Goal: Task Accomplishment & Management: Manage account settings

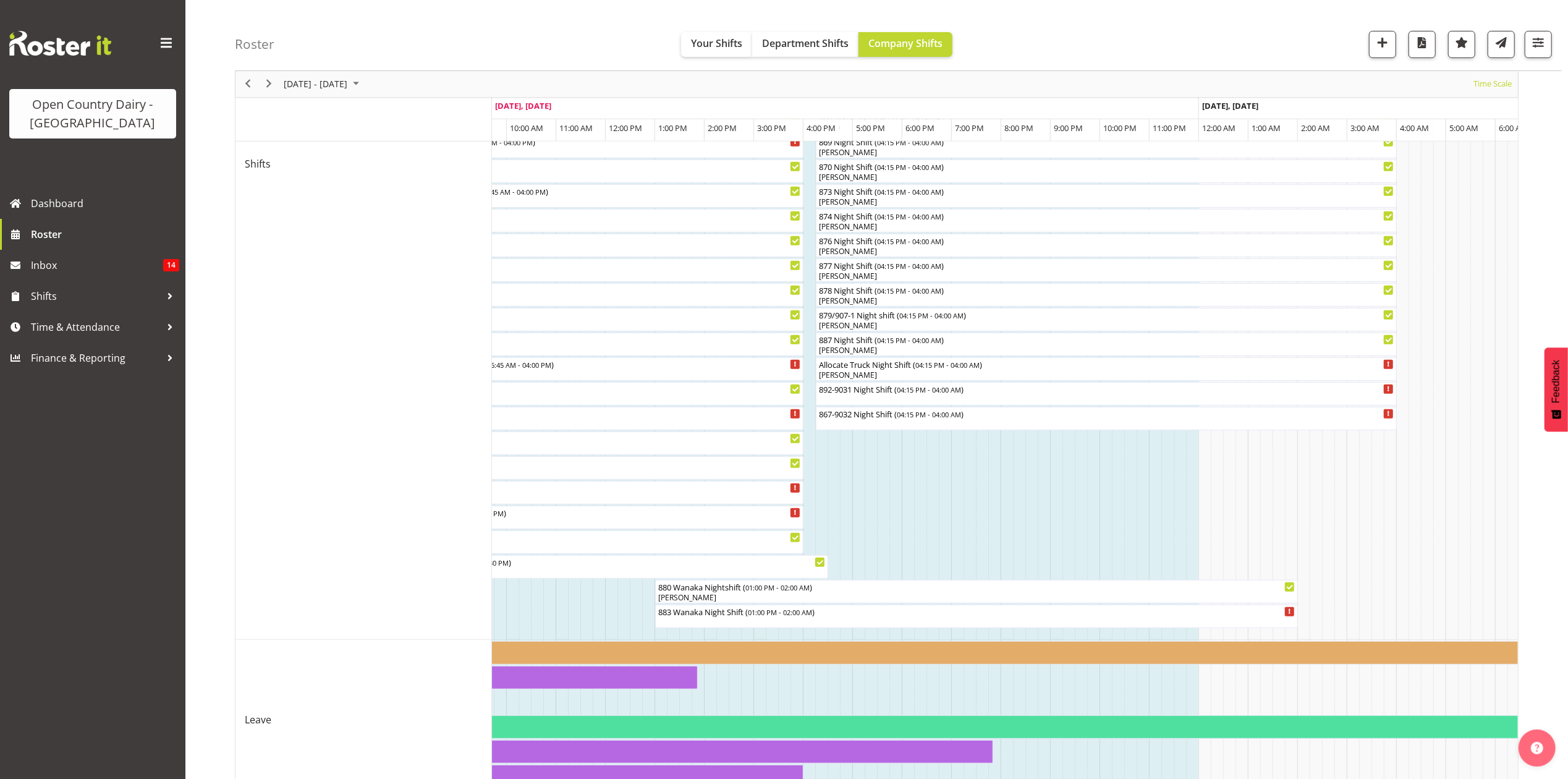
scroll to position [178, 0]
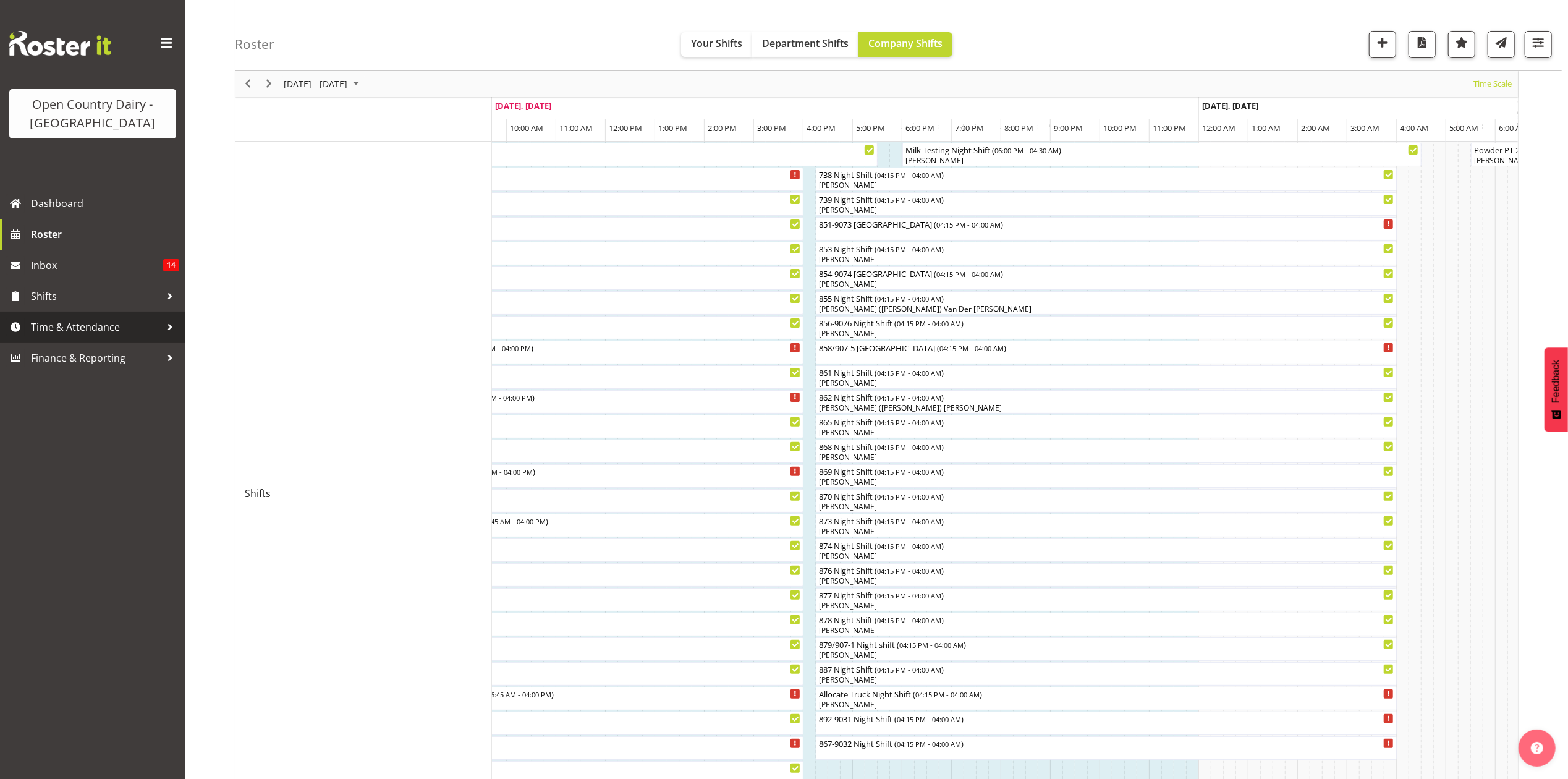
click at [40, 323] on span "Time & Attendance" at bounding box center [96, 327] width 130 height 18
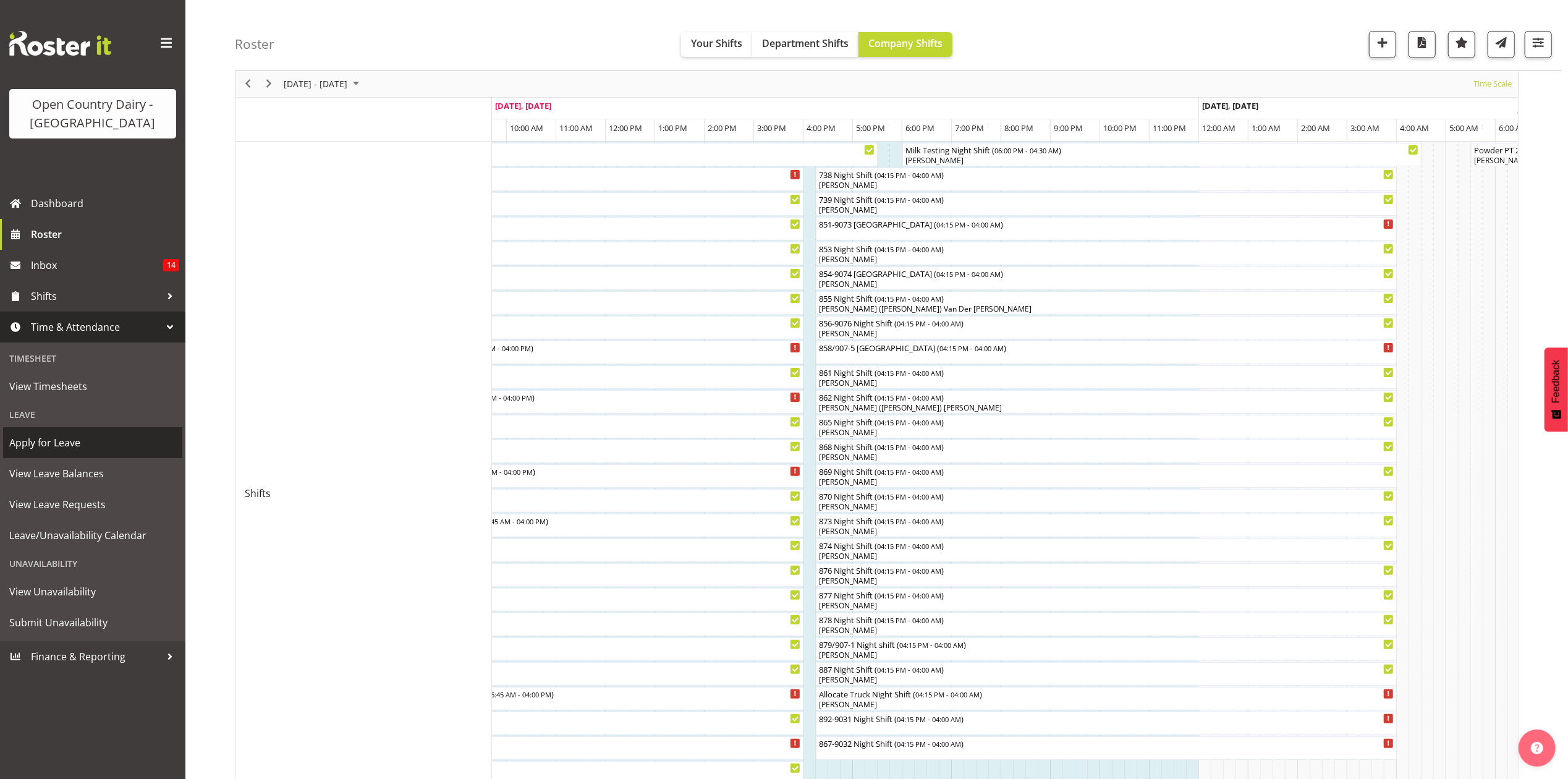
click at [46, 445] on span "Apply for Leave" at bounding box center [93, 442] width 167 height 18
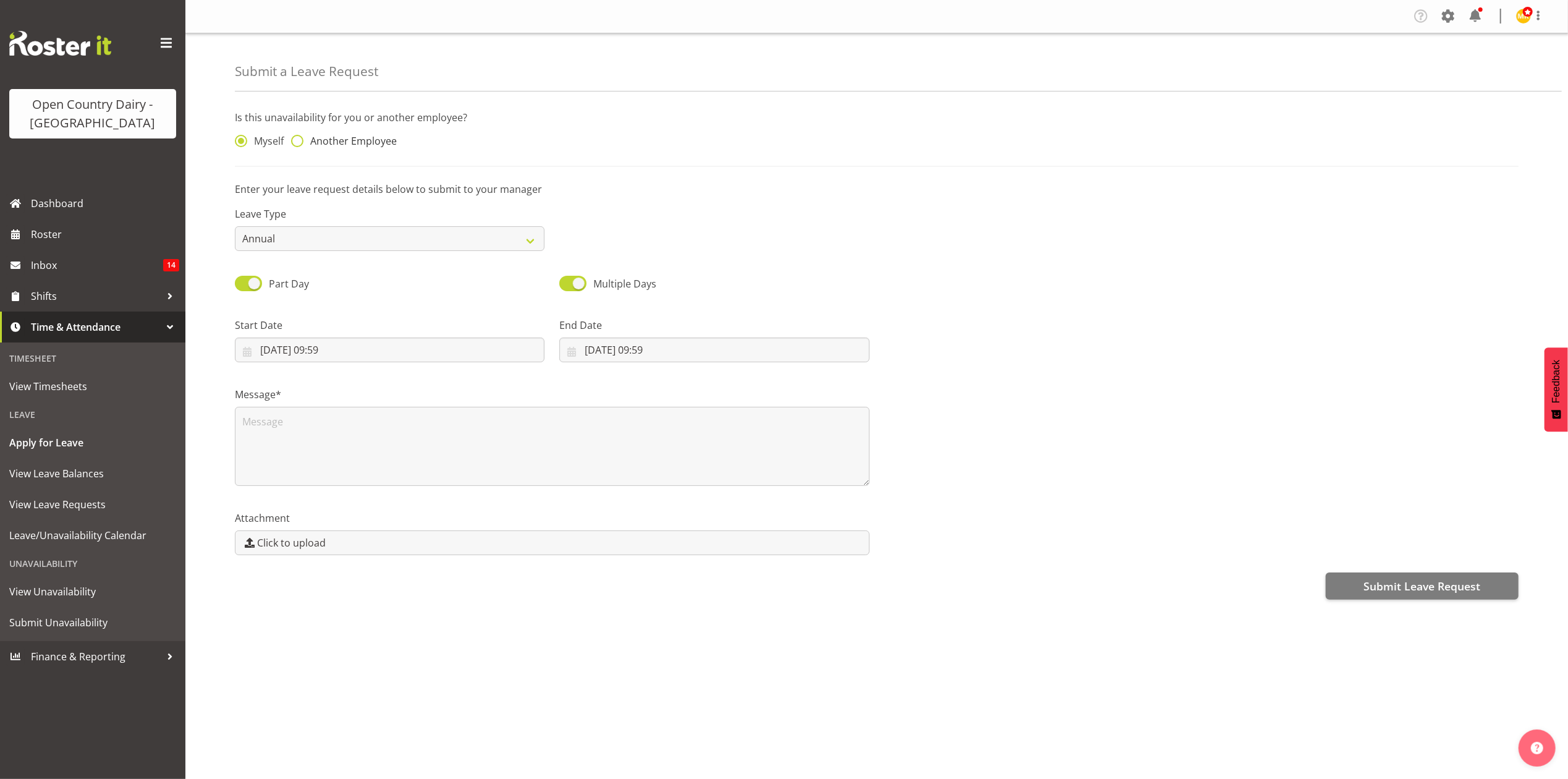
click at [299, 143] on span at bounding box center [297, 140] width 13 height 13
click at [299, 143] on input "Another Employee" at bounding box center [295, 141] width 8 height 8
radio input "true"
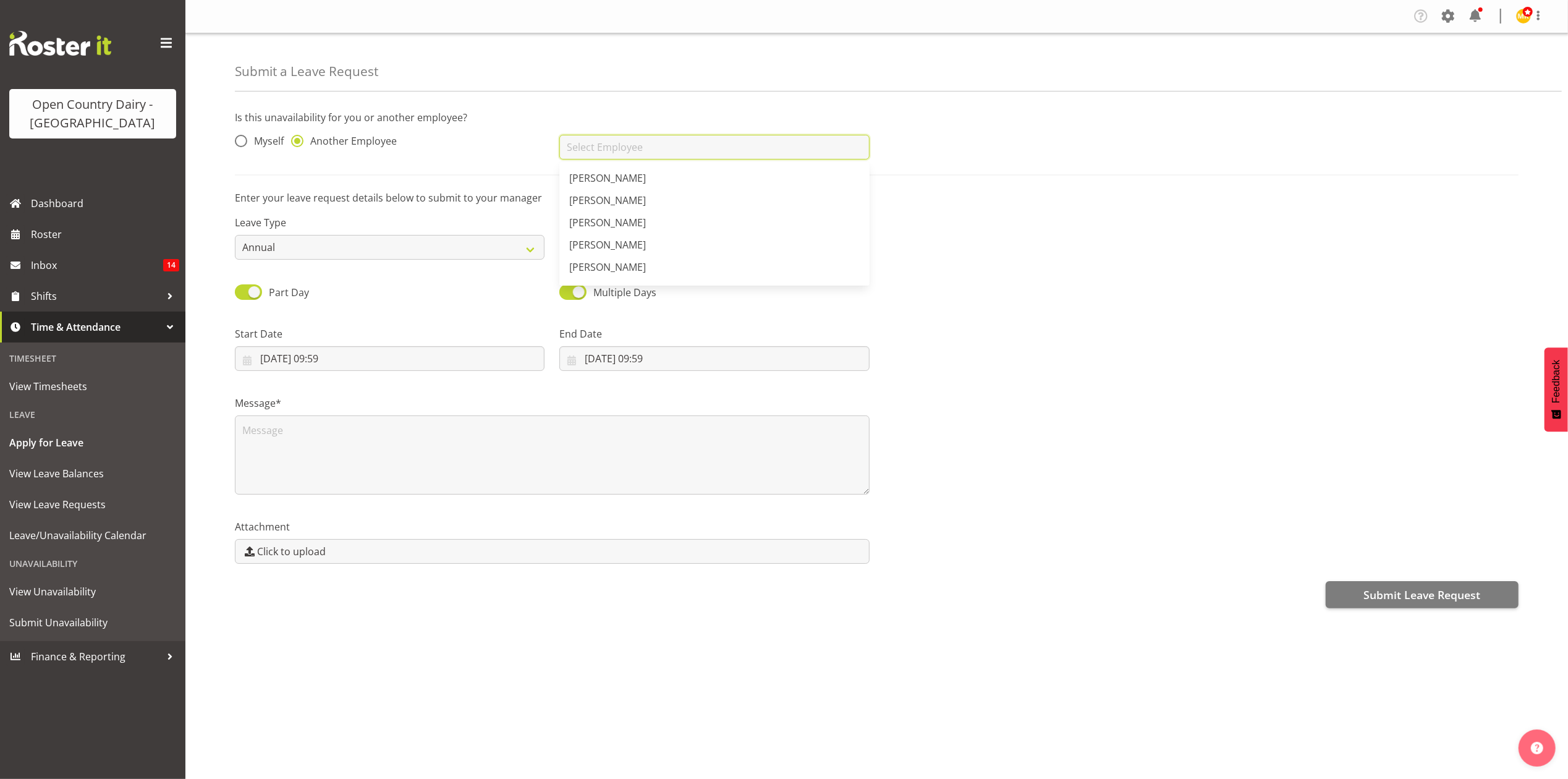
click at [620, 160] on div "Alan Rolton Andrew Muir Andrew Henderson Andrew Poole Andrew Crawford Andy Earn…" at bounding box center [714, 147] width 310 height 25
click at [606, 233] on span "[PERSON_NAME]" at bounding box center [607, 227] width 77 height 14
type input "[PERSON_NAME]"
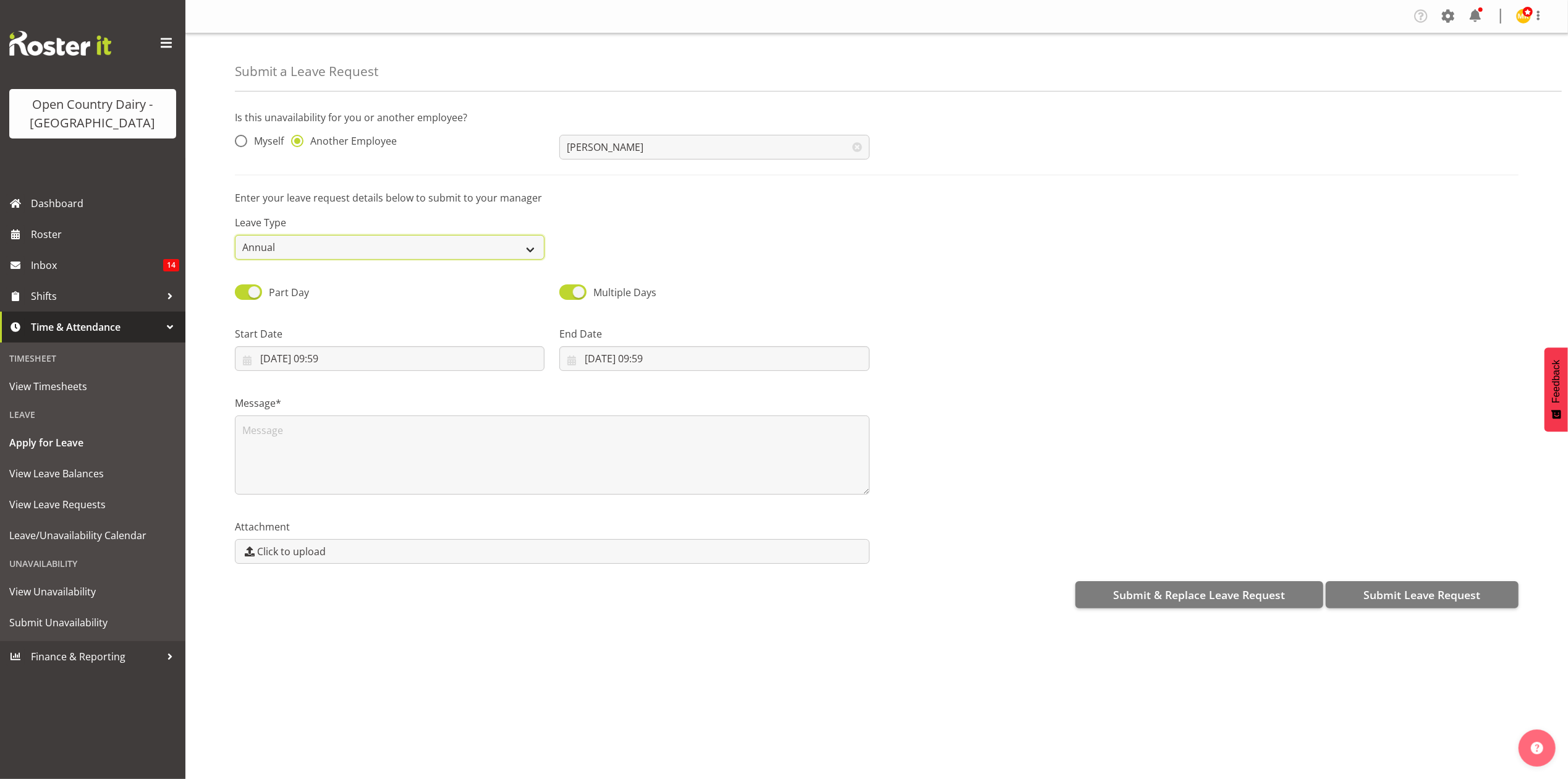
click at [529, 241] on select "Annual Sick Leave Without Pay Bereavement Domestic Violence Parental Jury Servi…" at bounding box center [390, 247] width 310 height 25
select select "Sick"
click at [235, 235] on select "Annual Sick Leave Without Pay Bereavement Domestic Violence Parental Jury Servi…" at bounding box center [390, 247] width 310 height 25
click at [331, 364] on input "29/09/2025, 09:59" at bounding box center [390, 358] width 310 height 25
click at [295, 549] on span "29" at bounding box center [298, 551] width 10 height 12
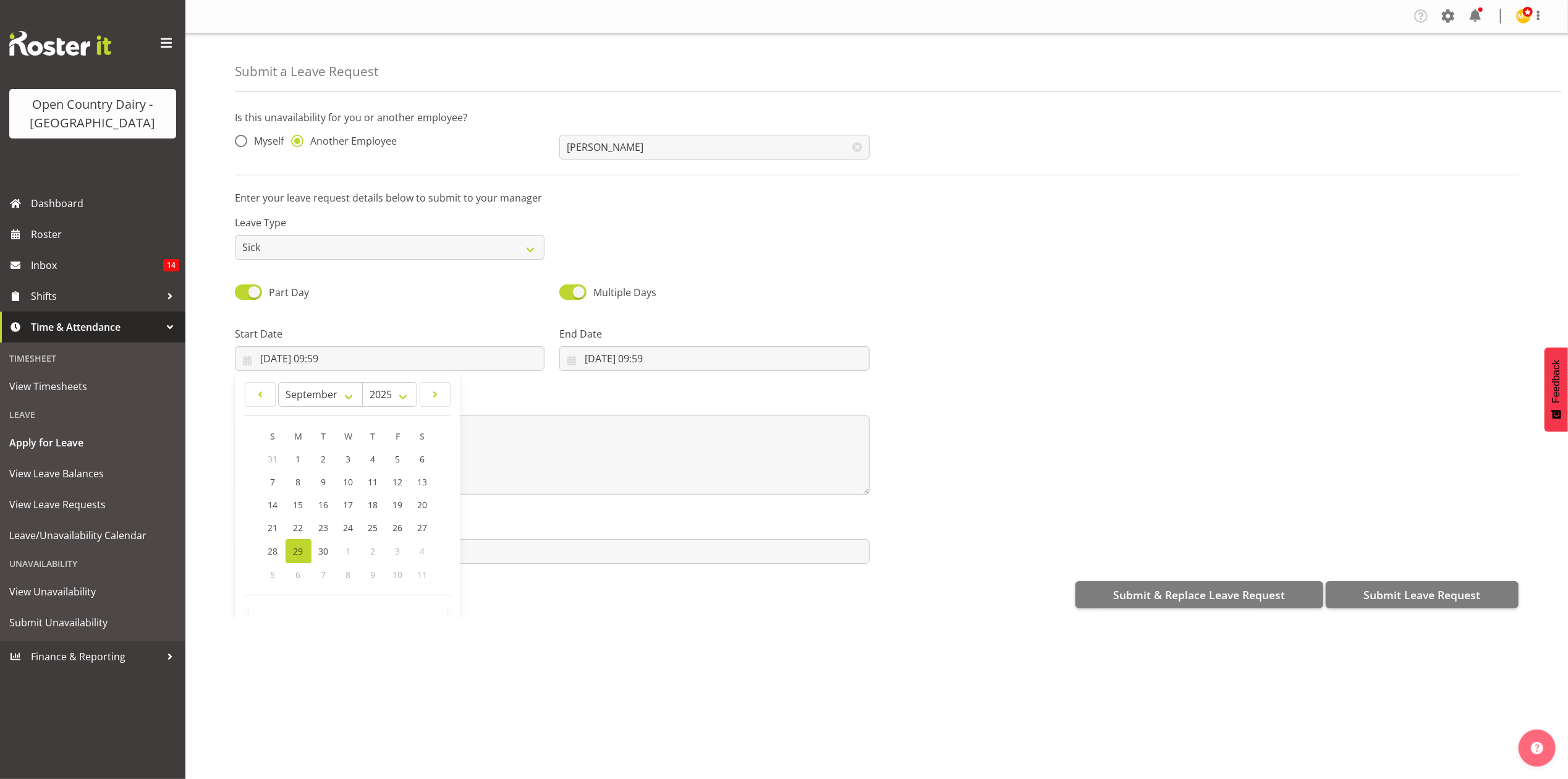
type input "29/09/2025, 00:00"
select select "0"
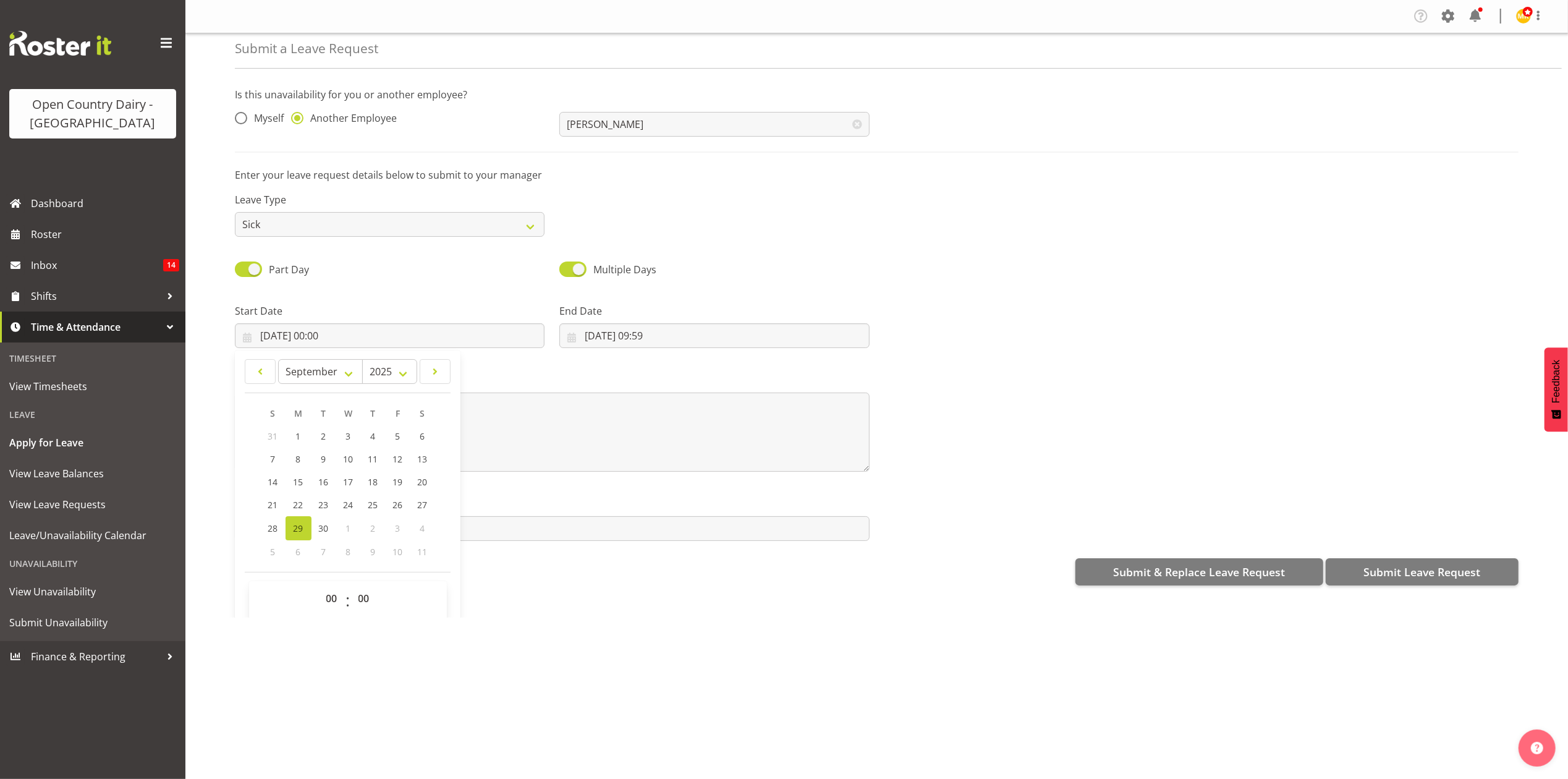
scroll to position [36, 0]
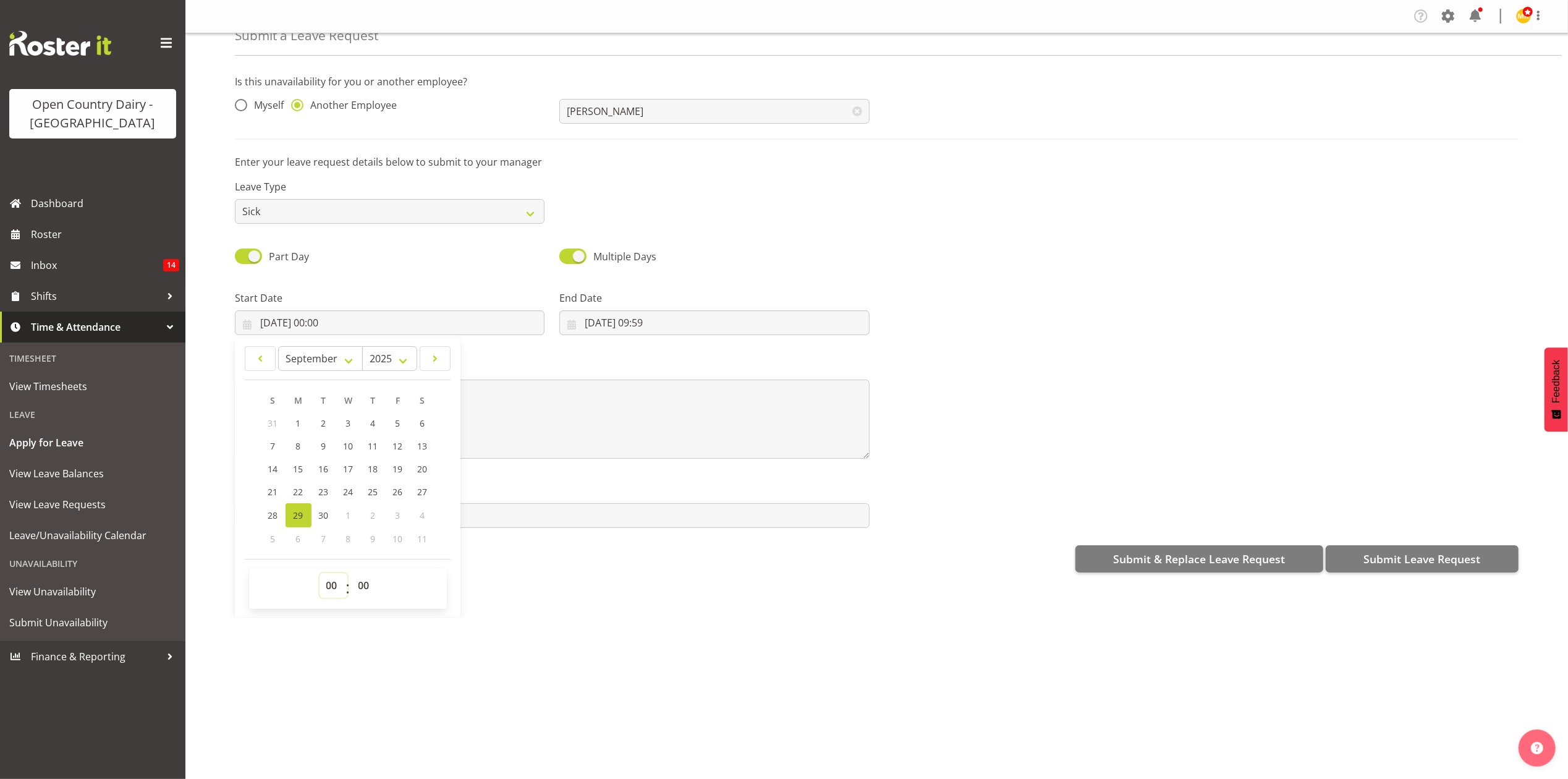
click at [332, 592] on select "00 01 02 03 04 05 06 07 08 09 10 11 12 13 14 15 16 17 18 19 20 21 22 23" at bounding box center [333, 585] width 28 height 25
select select "16"
click at [320, 574] on select "00 01 02 03 04 05 06 07 08 09 10 11 12 13 14 15 16 17 18 19 20 21 22 23" at bounding box center [333, 585] width 28 height 25
type input "29/09/2025, 16:00"
click at [356, 586] on select "00 01 02 03 04 05 06 07 08 09 10 11 12 13 14 15 16 17 18 19 20 21 22 23 24 25 2…" at bounding box center [365, 585] width 28 height 25
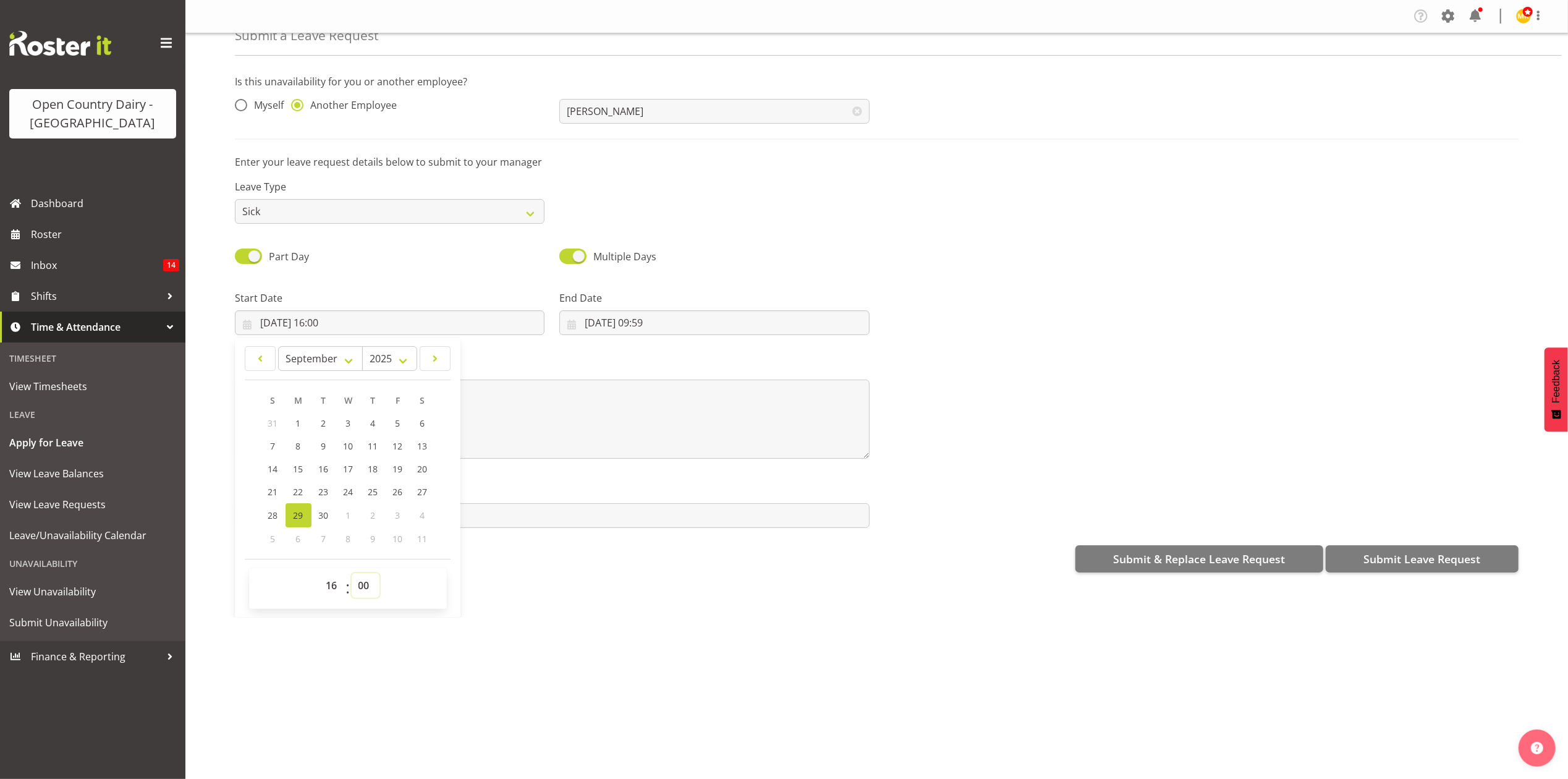
select select "15"
click at [352, 574] on select "00 01 02 03 04 05 06 07 08 09 10 11 12 13 14 15 16 17 18 19 20 21 22 23 24 25 2…" at bounding box center [365, 585] width 28 height 25
type input "29/09/2025, 16:15"
click at [663, 327] on input "29/09/2025, 09:59" at bounding box center [714, 323] width 310 height 25
click at [637, 514] on link "30" at bounding box center [648, 514] width 25 height 24
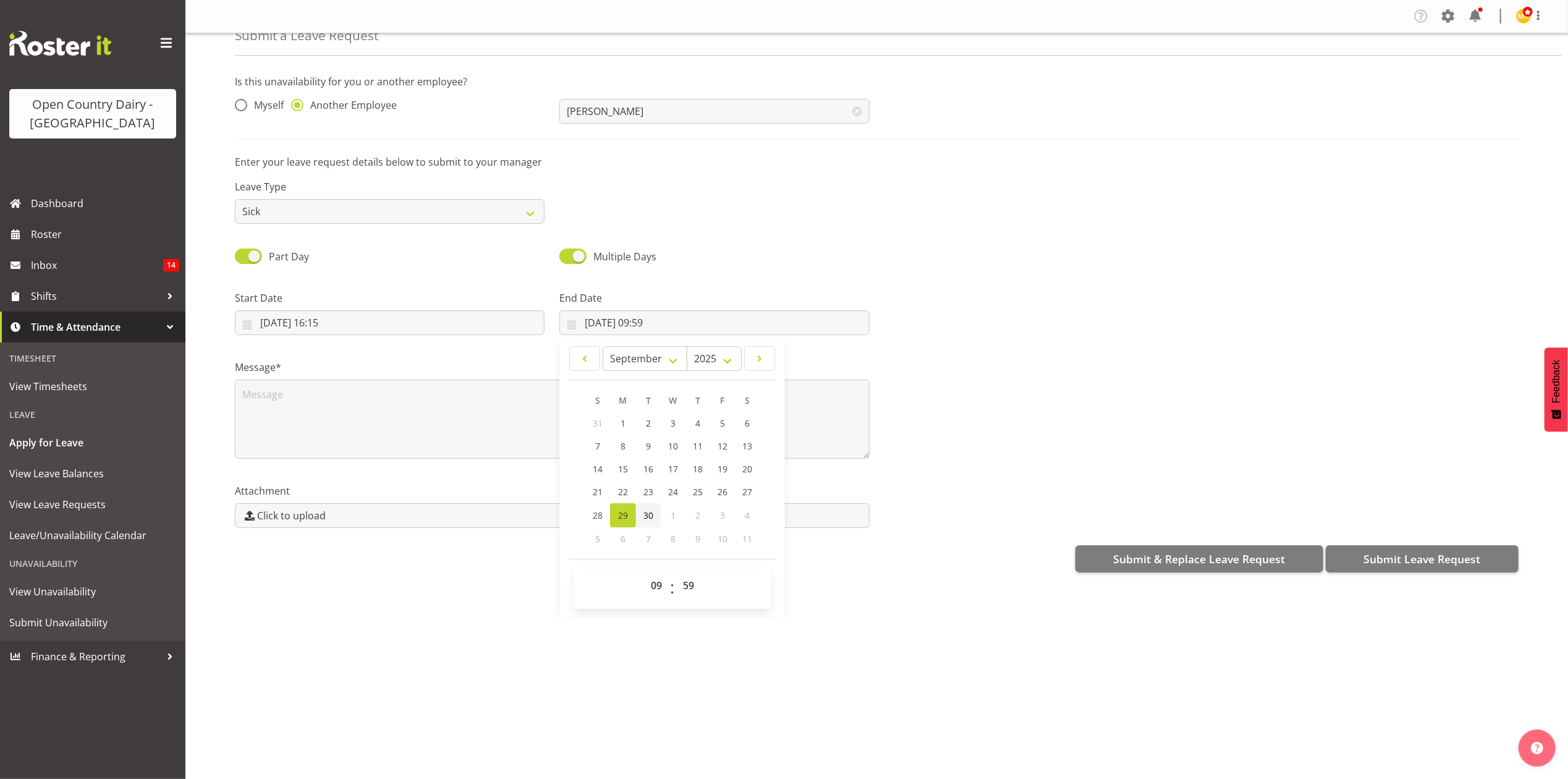
type input "30/09/2025, 09:59"
click at [652, 579] on select "00 01 02 03 04 05 06 07 08 09 10 11 12 13 14 15 16 17 18 19 20 21 22 23" at bounding box center [658, 585] width 28 height 25
select select "4"
click at [644, 574] on select "00 01 02 03 04 05 06 07 08 09 10 11 12 13 14 15 16 17 18 19 20 21 22 23" at bounding box center [658, 585] width 28 height 25
type input "30/09/2025, 04:59"
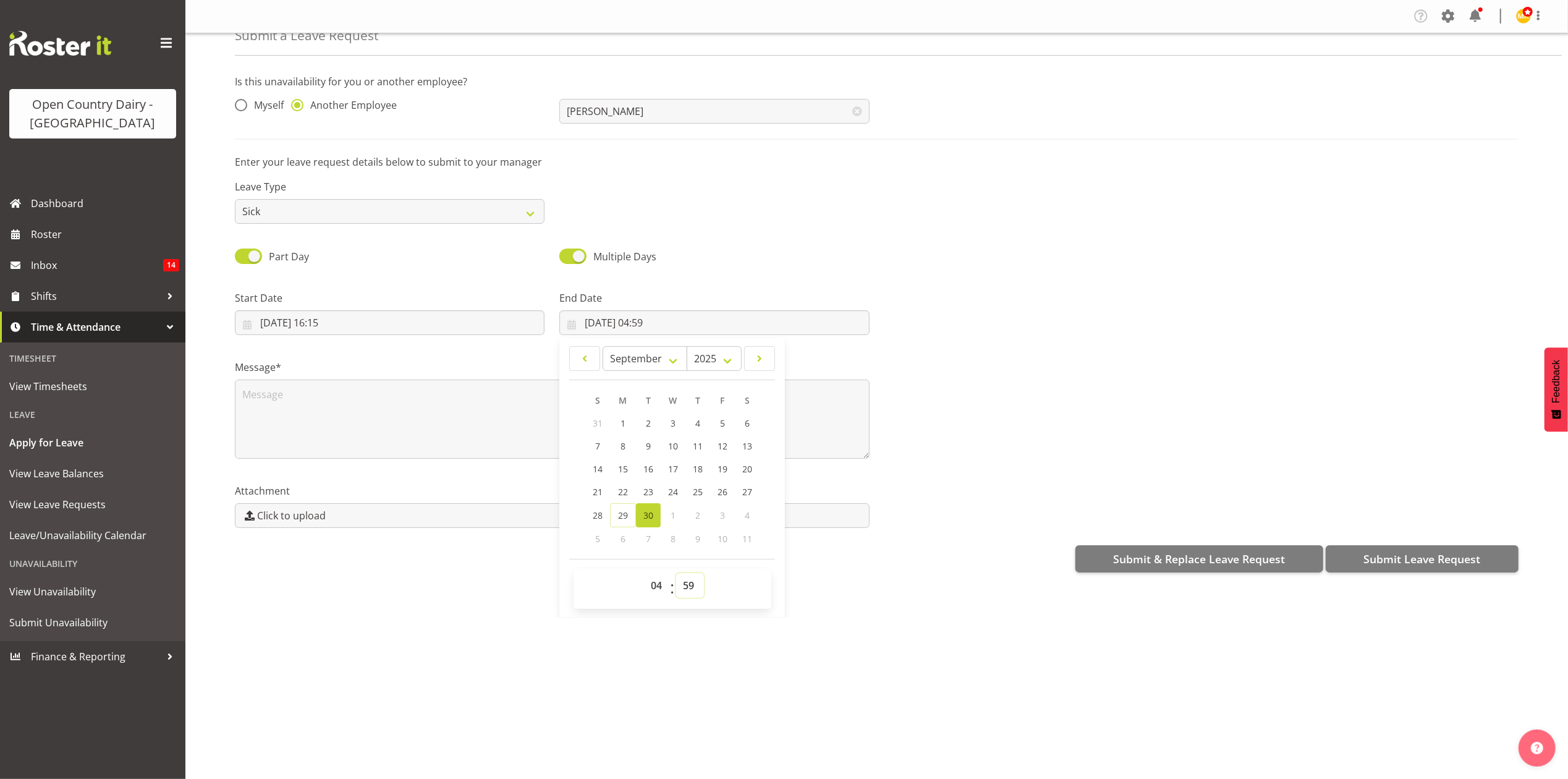
click at [687, 589] on select "00 01 02 03 04 05 06 07 08 09 10 11 12 13 14 15 16 17 18 19 20 21 22 23 24 25 2…" at bounding box center [690, 585] width 28 height 25
select select "0"
click at [676, 574] on select "00 01 02 03 04 05 06 07 08 09 10 11 12 13 14 15 16 17 18 19 20 21 22 23 24 25 2…" at bounding box center [690, 585] width 28 height 25
type input "30/09/2025, 04:00"
click at [259, 391] on textarea at bounding box center [551, 420] width 635 height 79
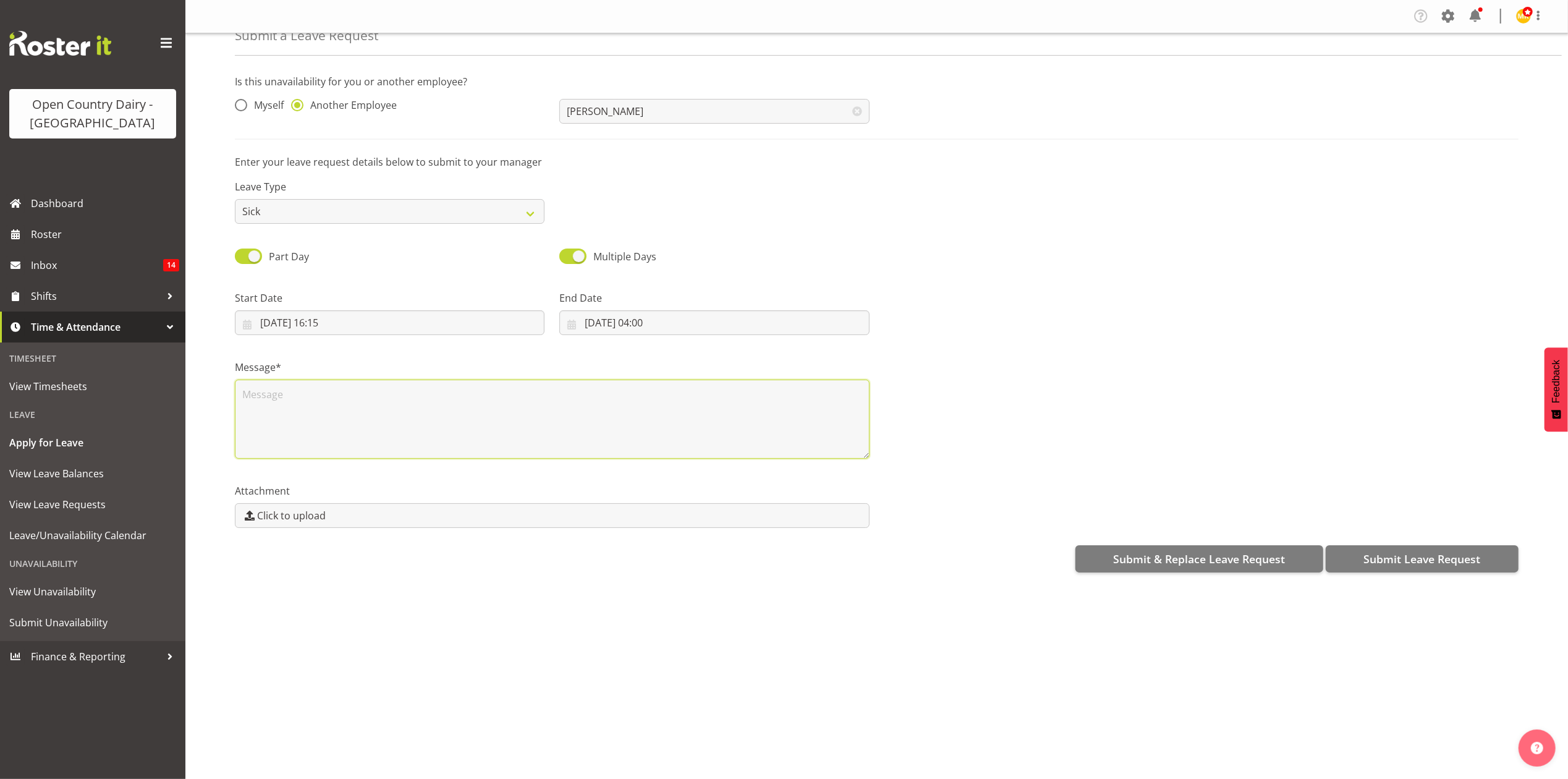
scroll to position [0, 0]
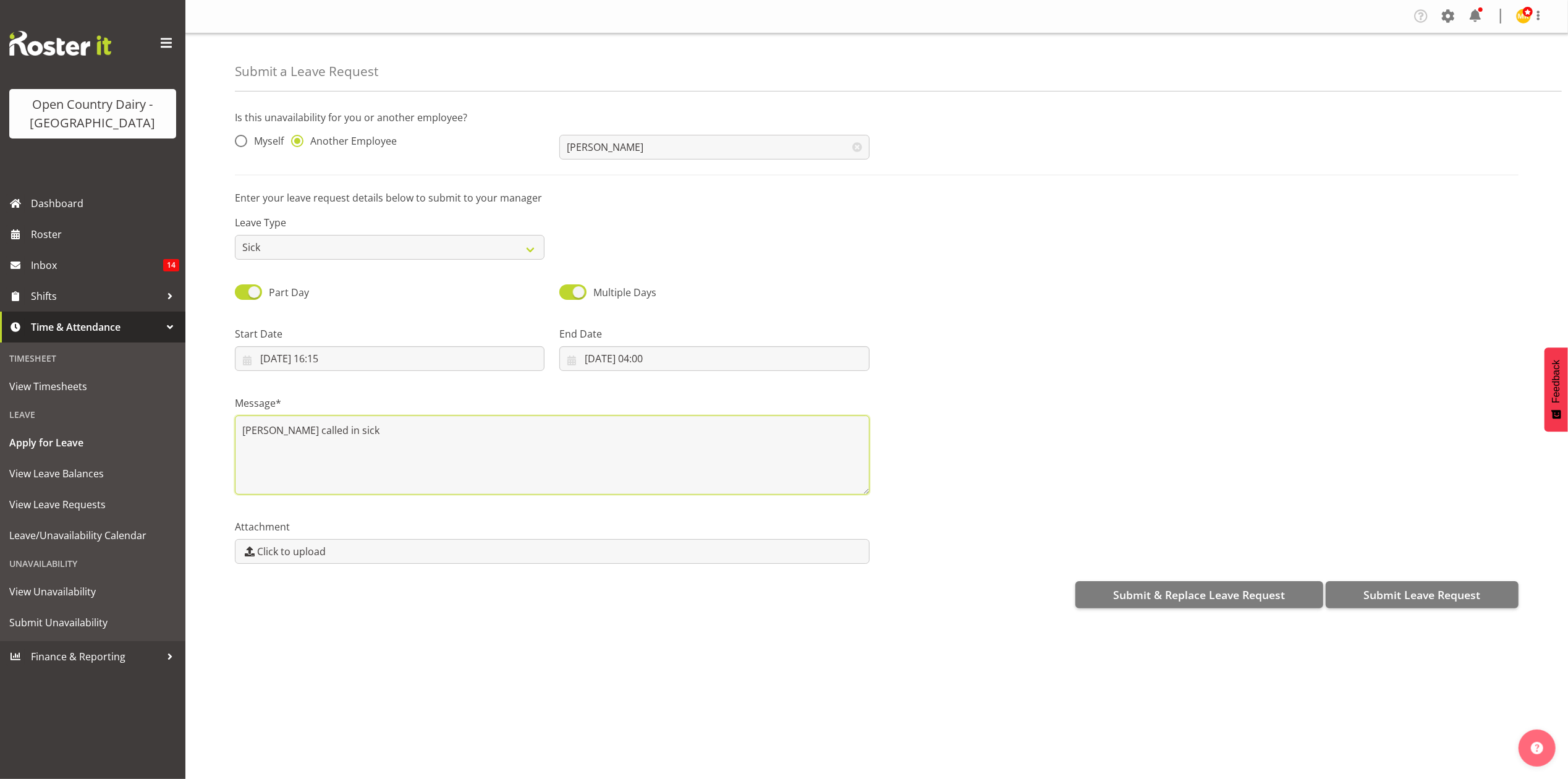
click at [251, 438] on textarea "Steffan called in sick" at bounding box center [551, 455] width 635 height 79
type textarea "Steffan called in sick"
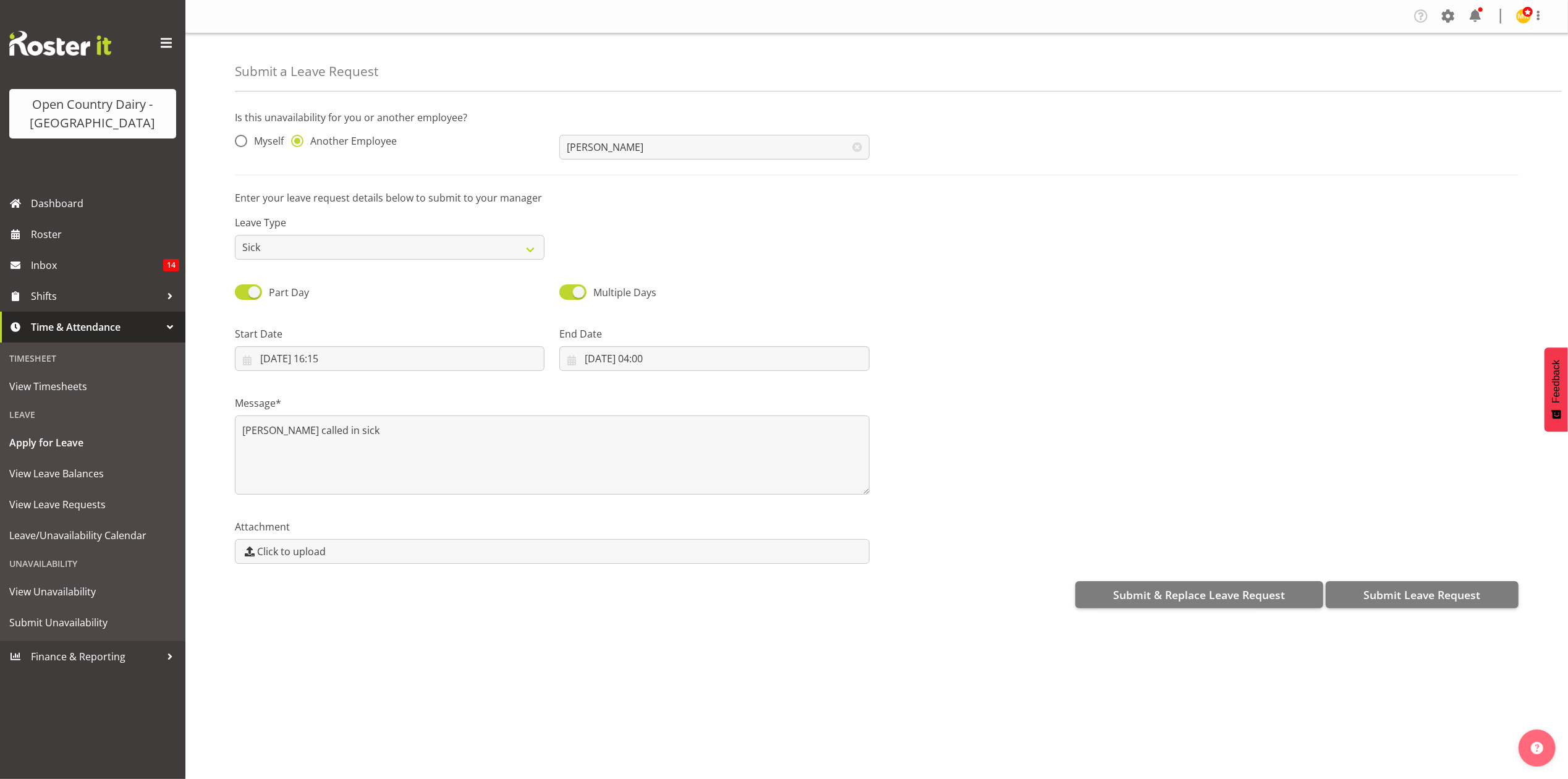
drag, startPoint x: 261, startPoint y: 430, endPoint x: 831, endPoint y: 269, distance: 592.3
click at [831, 269] on div "Multiple Days" at bounding box center [714, 288] width 325 height 42
click at [1423, 599] on span "Submit Leave Request" at bounding box center [1422, 594] width 117 height 16
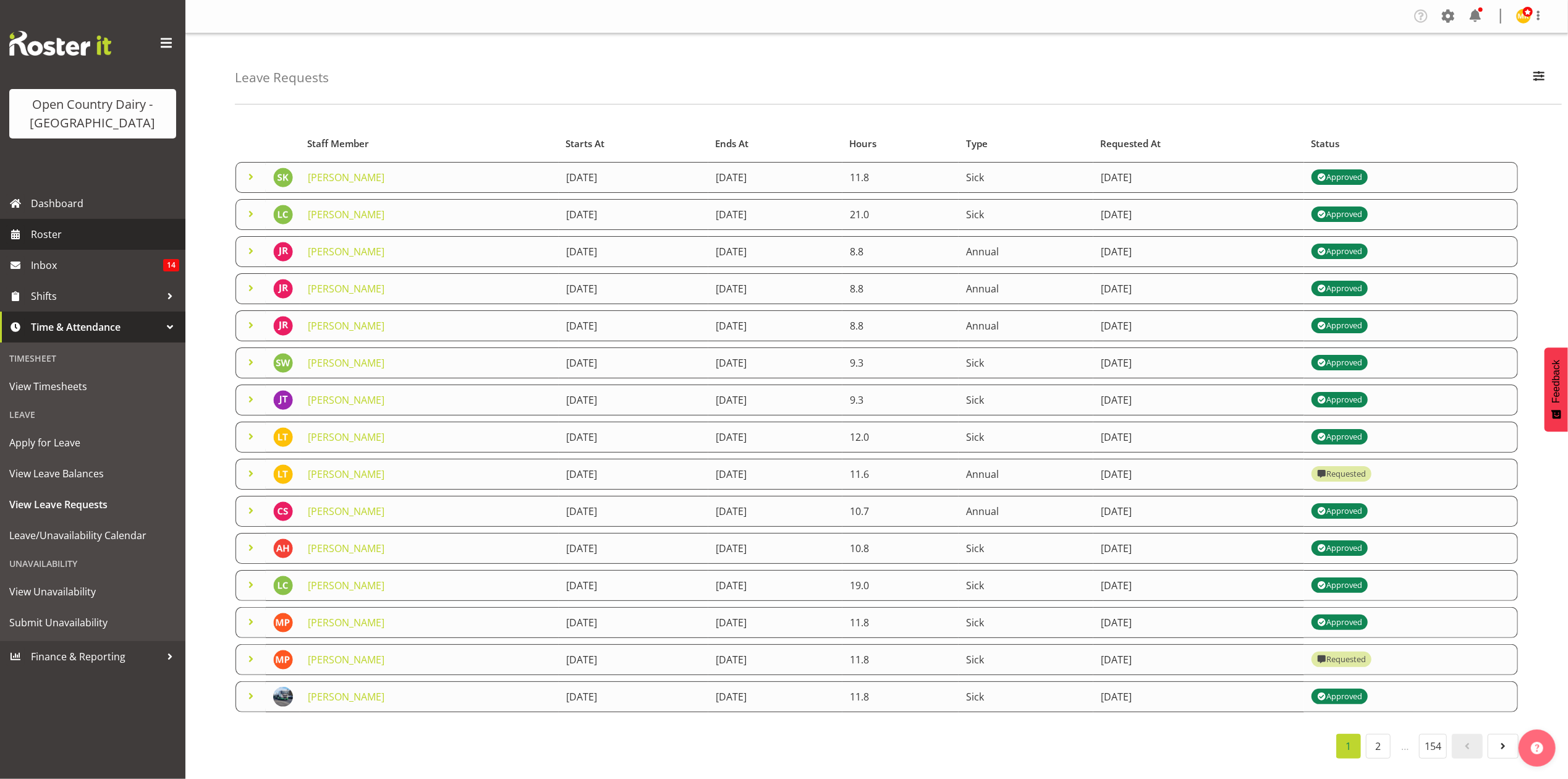
click at [37, 229] on span "Roster" at bounding box center [105, 234] width 148 height 18
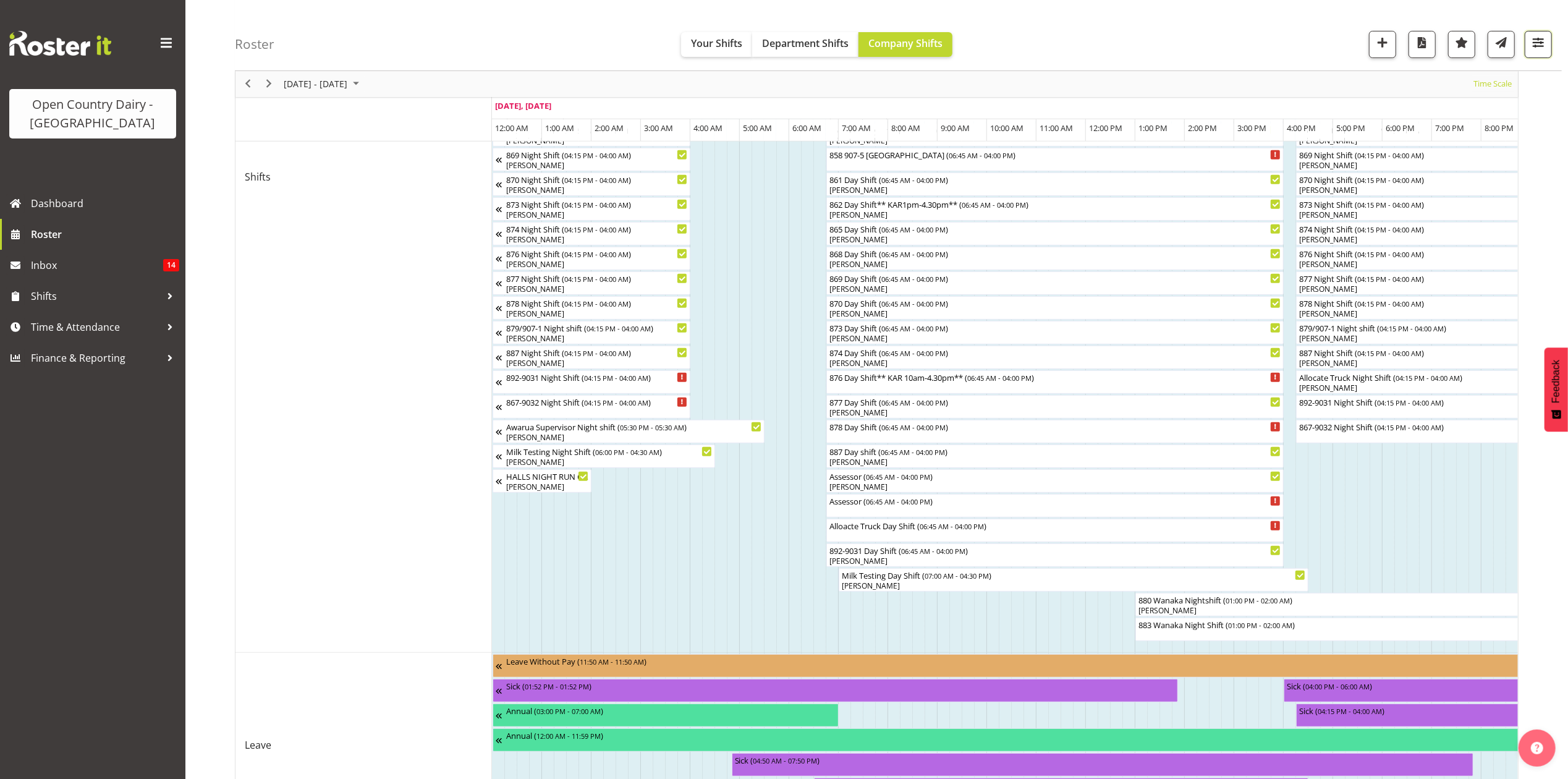
click at [1536, 53] on button "button" at bounding box center [1538, 45] width 27 height 27
click at [1524, 75] on button "1 Locations" at bounding box center [1459, 82] width 164 height 27
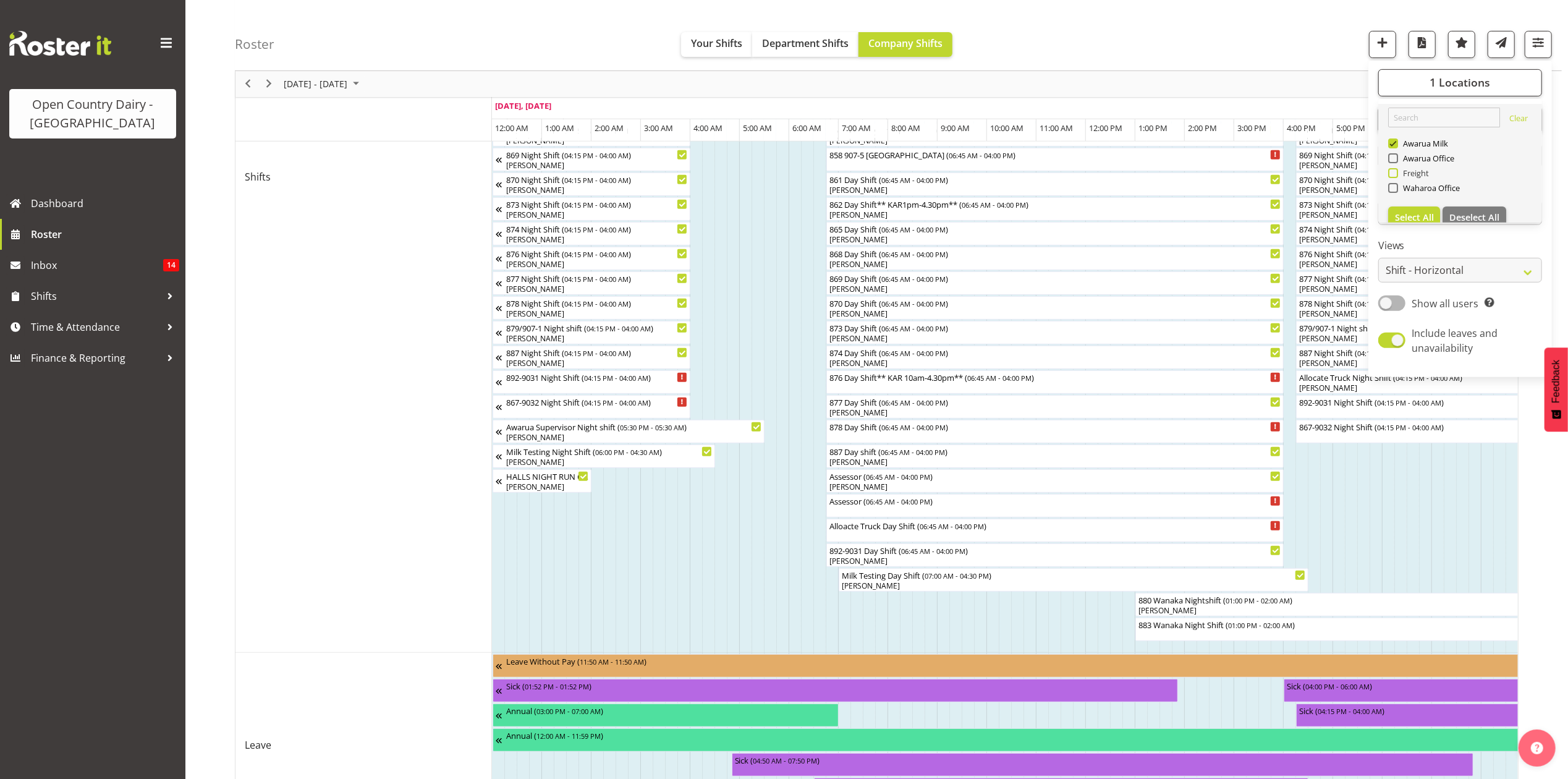
click at [1394, 169] on span at bounding box center [1393, 172] width 10 height 10
click at [1394, 170] on input "Freight" at bounding box center [1392, 173] width 8 height 8
checkbox input "true"
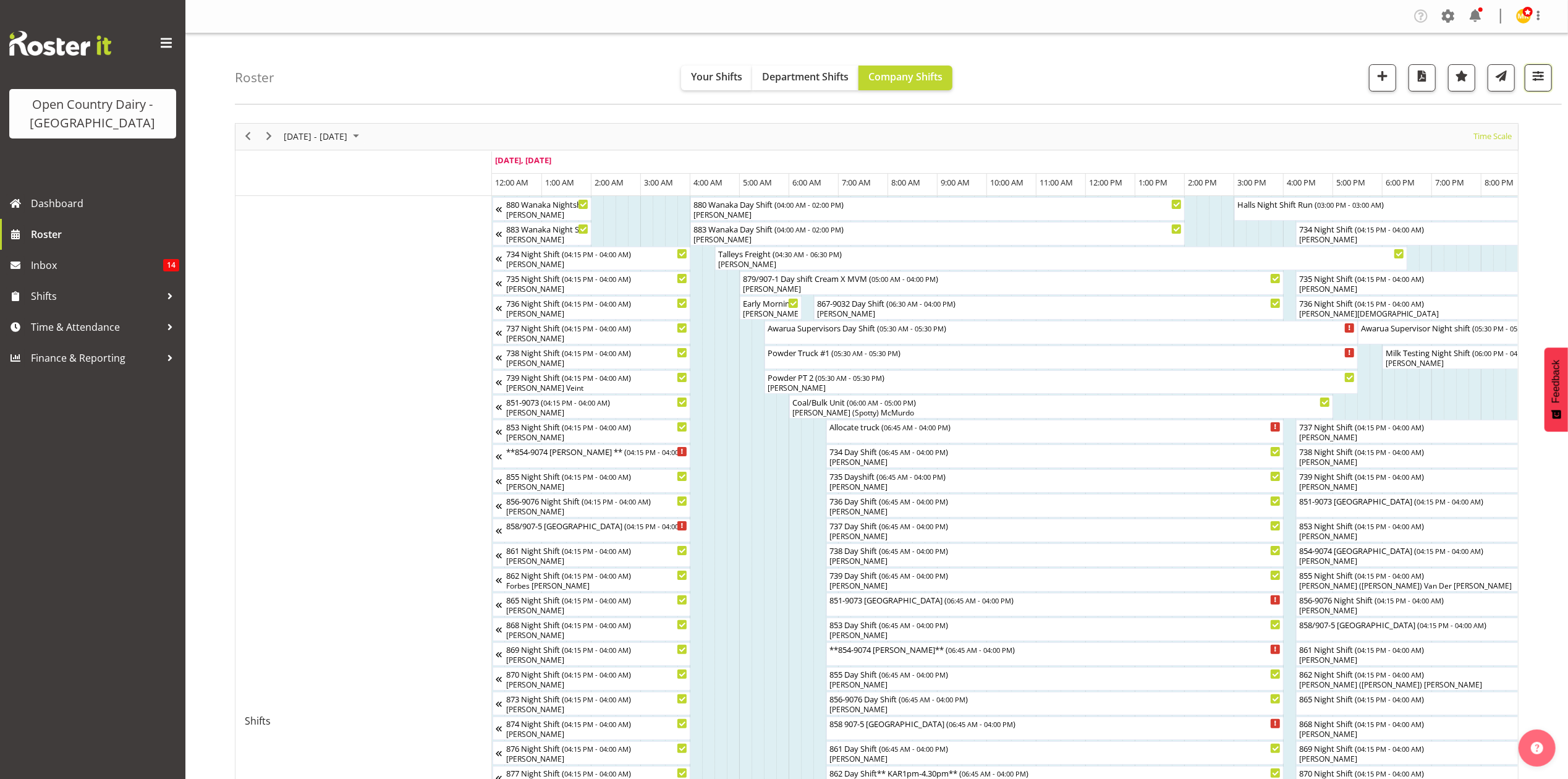
click at [1536, 84] on span "button" at bounding box center [1538, 76] width 16 height 16
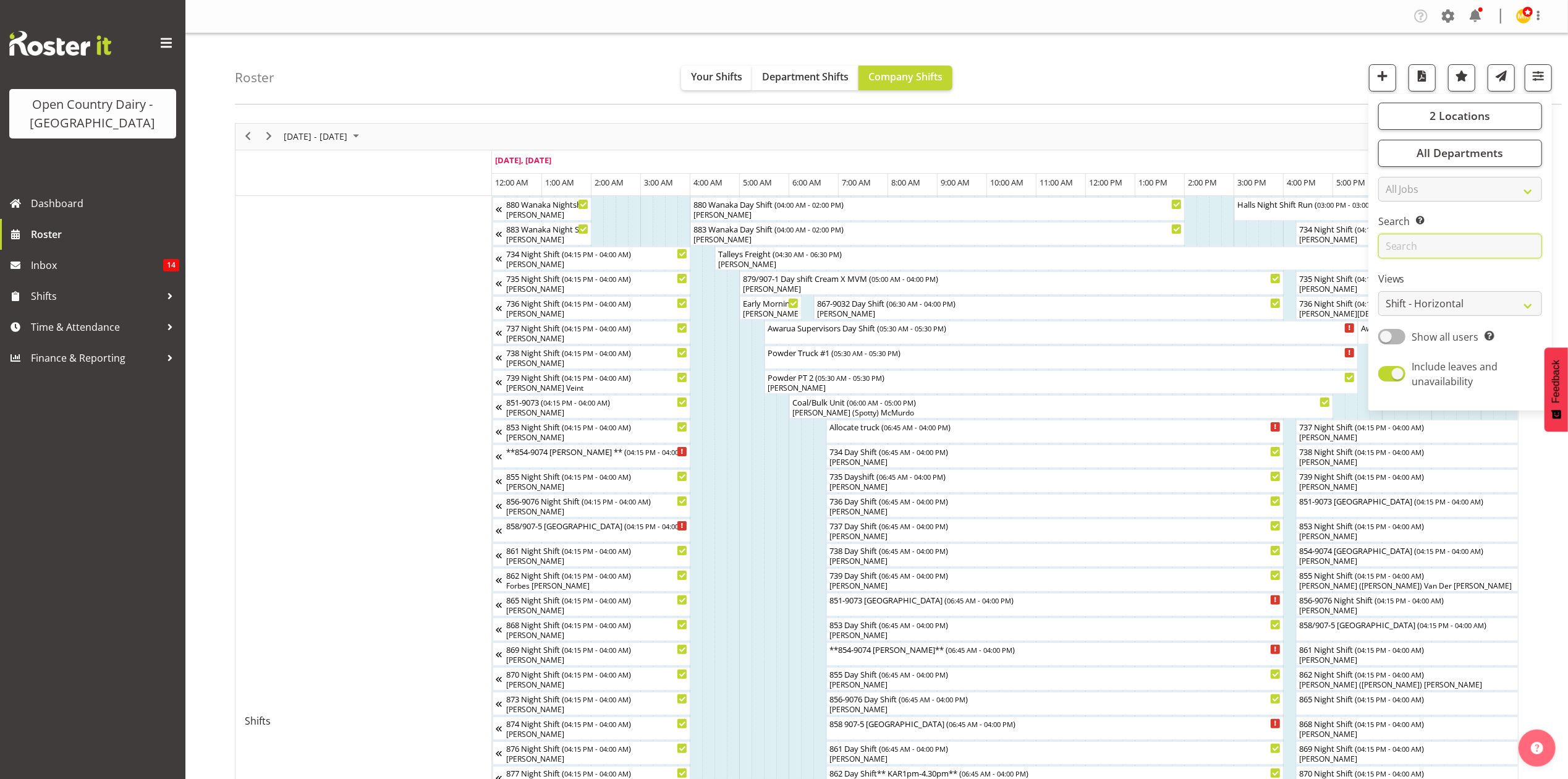
click at [1421, 246] on input "text" at bounding box center [1459, 246] width 164 height 25
click at [1397, 250] on input "hayden" at bounding box center [1459, 246] width 164 height 25
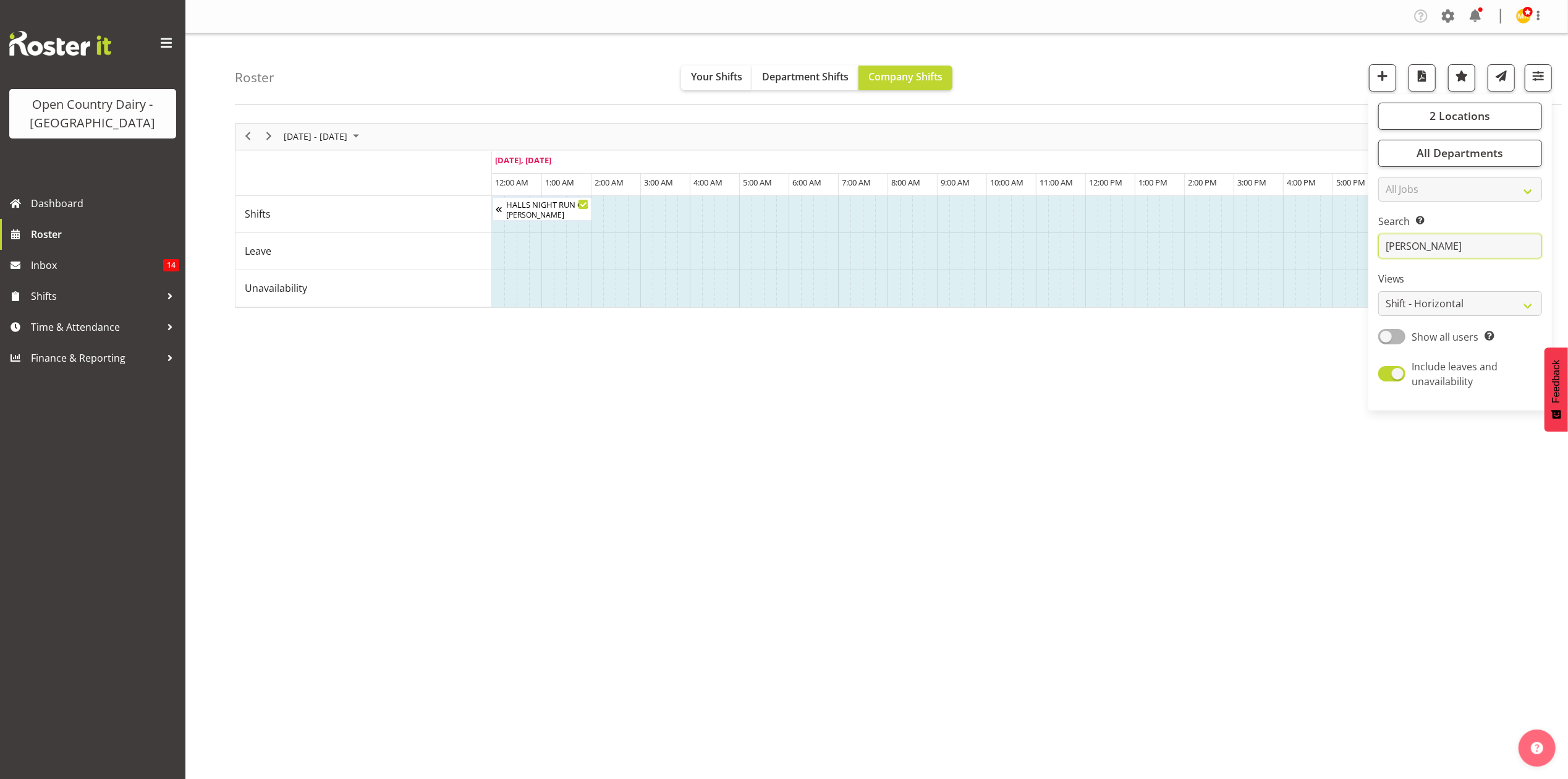
type input "hayden"
click at [1451, 508] on div "Sep 29 - Oct 05, 2025 Today Timeline Day Timeline Week Timeline Fortnight Timel…" at bounding box center [901, 360] width 1333 height 494
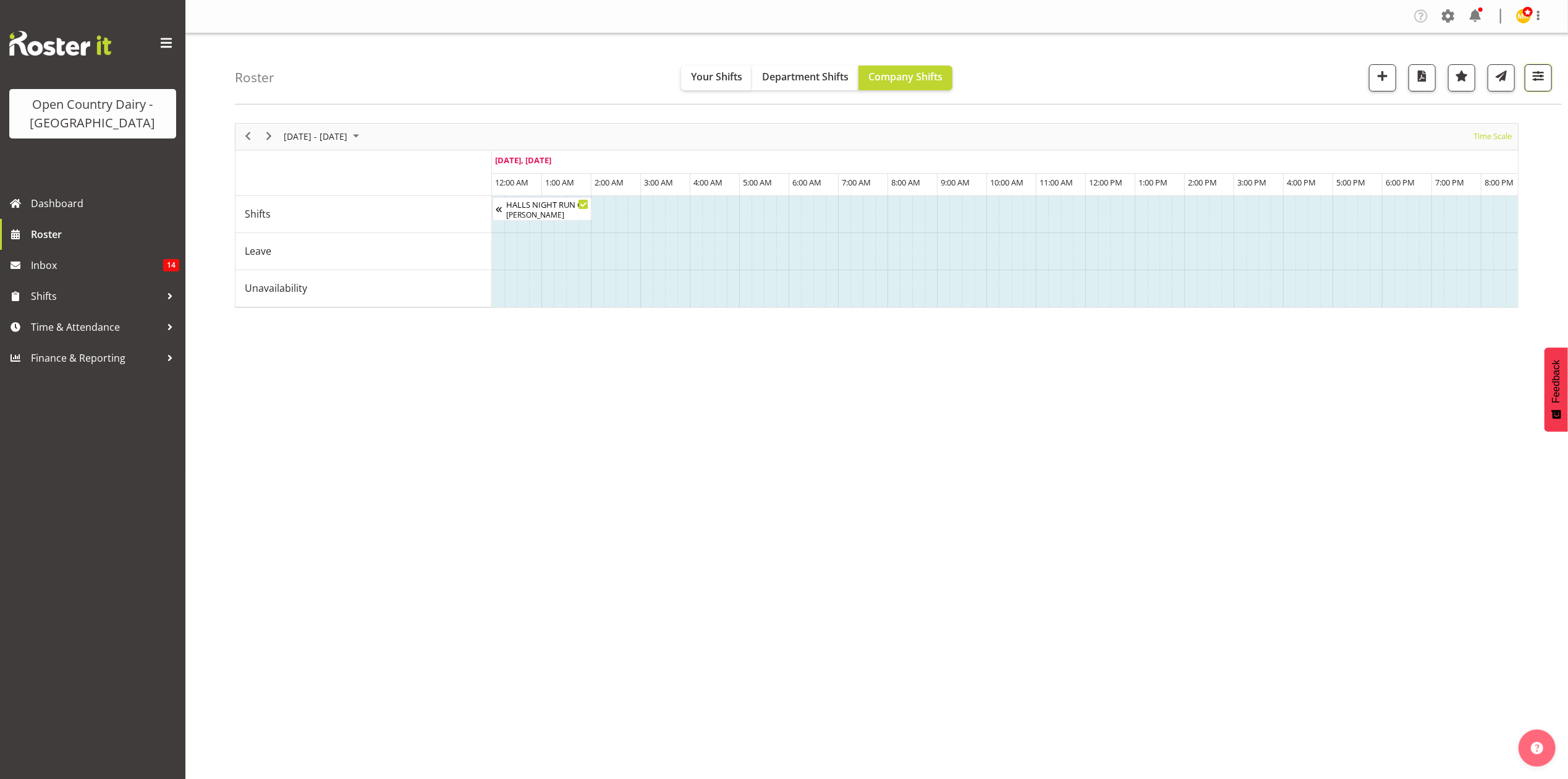
click at [1552, 85] on button "button" at bounding box center [1538, 78] width 27 height 27
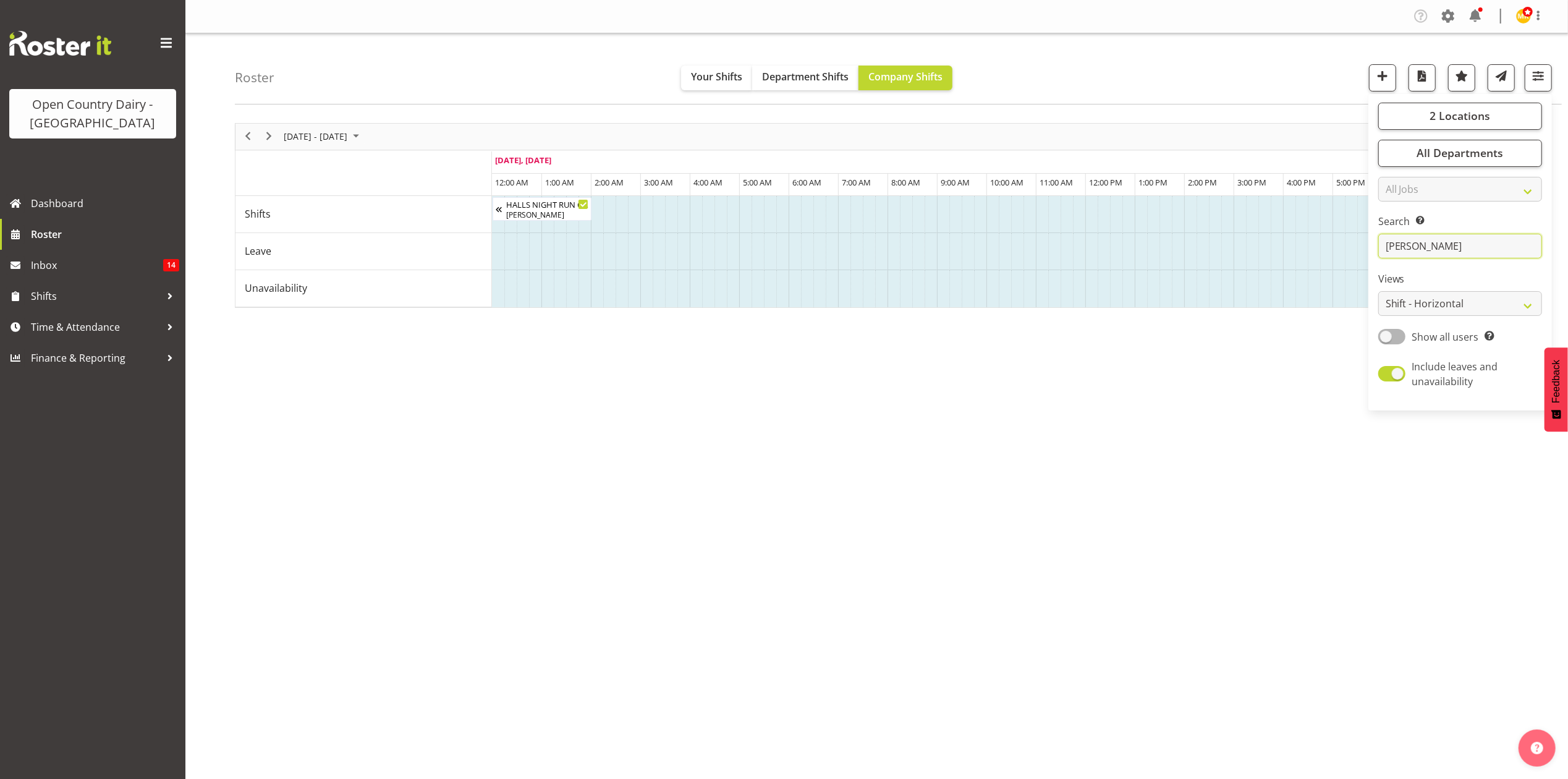
drag, startPoint x: 1421, startPoint y: 250, endPoint x: 1322, endPoint y: 262, distance: 99.7
click at [1322, 262] on div "Roster Your Shifts Department Shifts Company Shifts 2 Locations Clear Awarua Mi…" at bounding box center [876, 320] width 1383 height 575
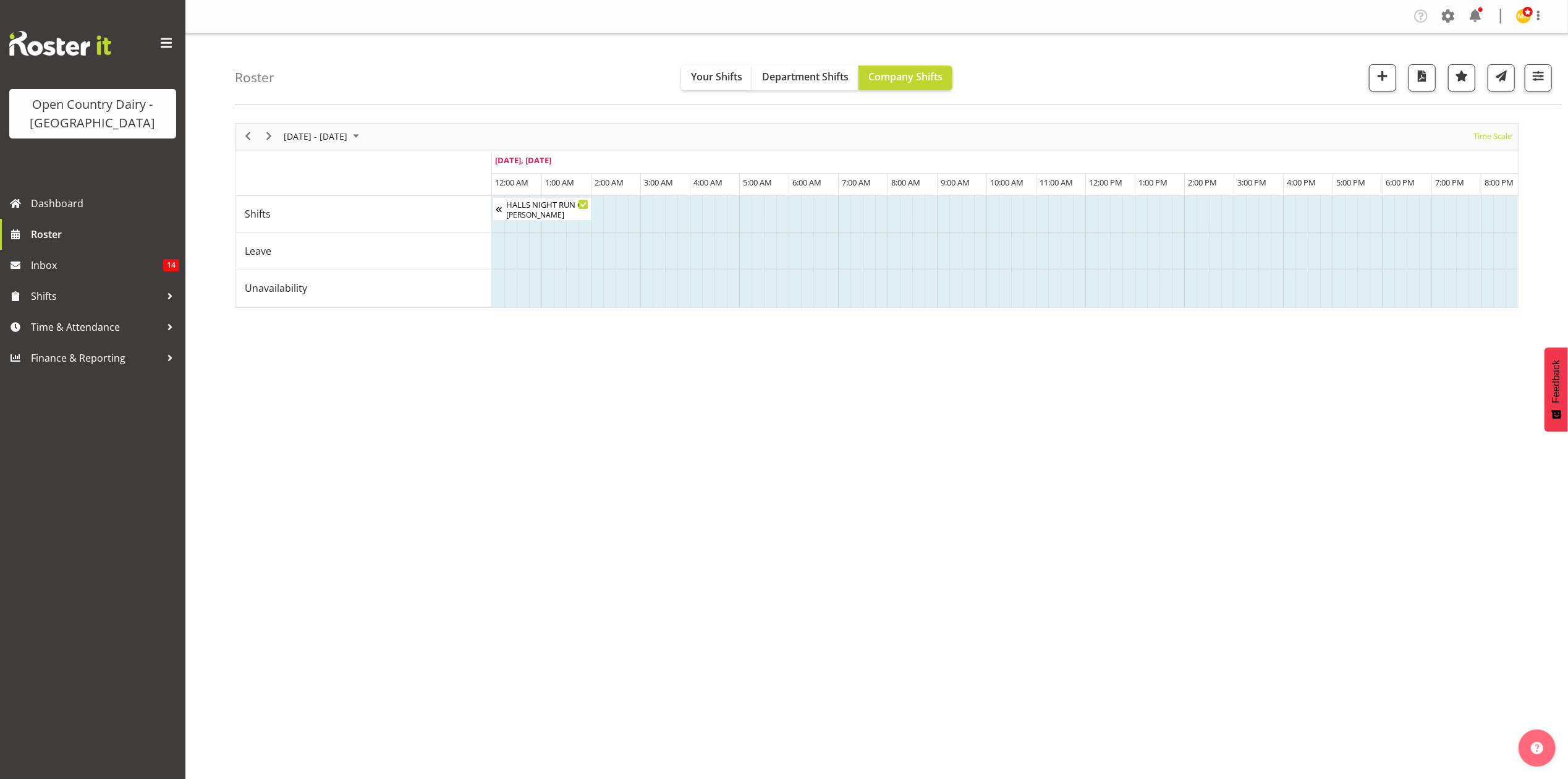
click at [1552, 86] on div "Roster Your Shifts Department Shifts Company Shifts 2 Locations Clear Awarua Mi…" at bounding box center [897, 68] width 1327 height 71
click at [1540, 91] on div "Roster Your Shifts Department Shifts Company Shifts 2 Locations Clear Awarua Mi…" at bounding box center [897, 68] width 1327 height 71
click at [1538, 86] on button "button" at bounding box center [1538, 78] width 27 height 27
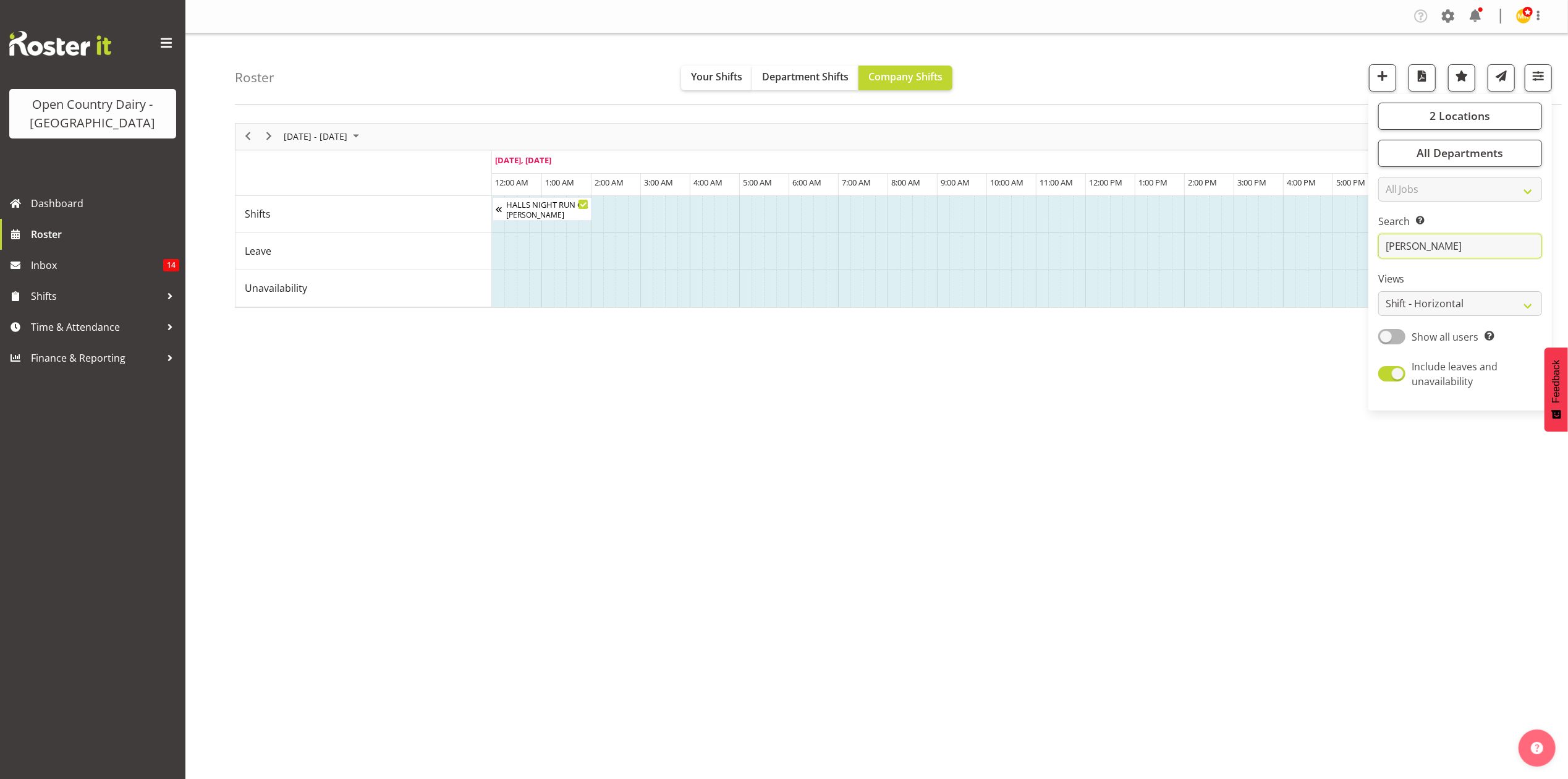
drag, startPoint x: 1424, startPoint y: 246, endPoint x: 1351, endPoint y: 248, distance: 73.0
click at [1351, 248] on div "Roster Your Shifts Department Shifts Company Shifts 2 Locations Clear Awarua Mi…" at bounding box center [876, 320] width 1383 height 575
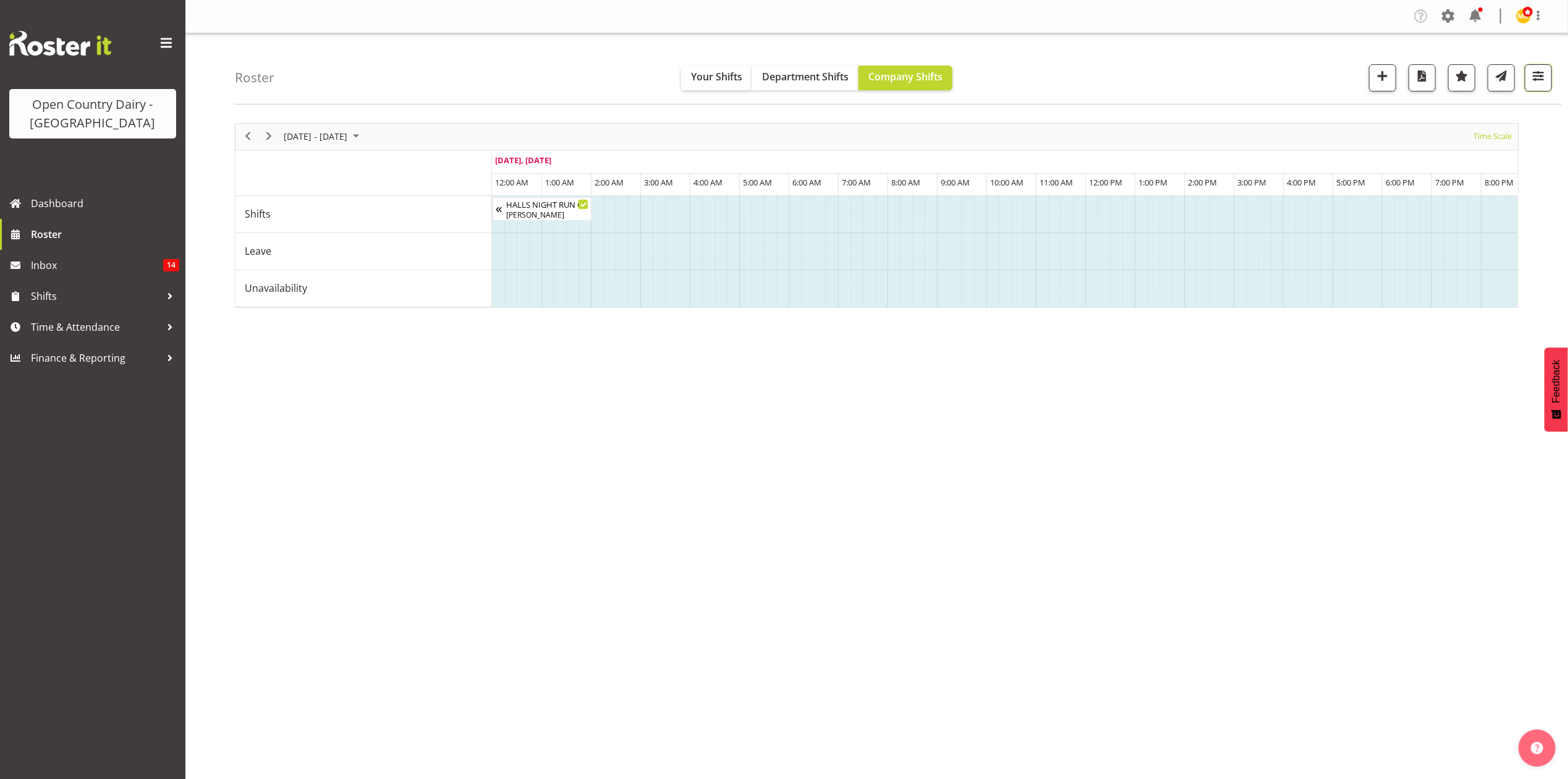
click at [1539, 82] on span "button" at bounding box center [1538, 76] width 16 height 16
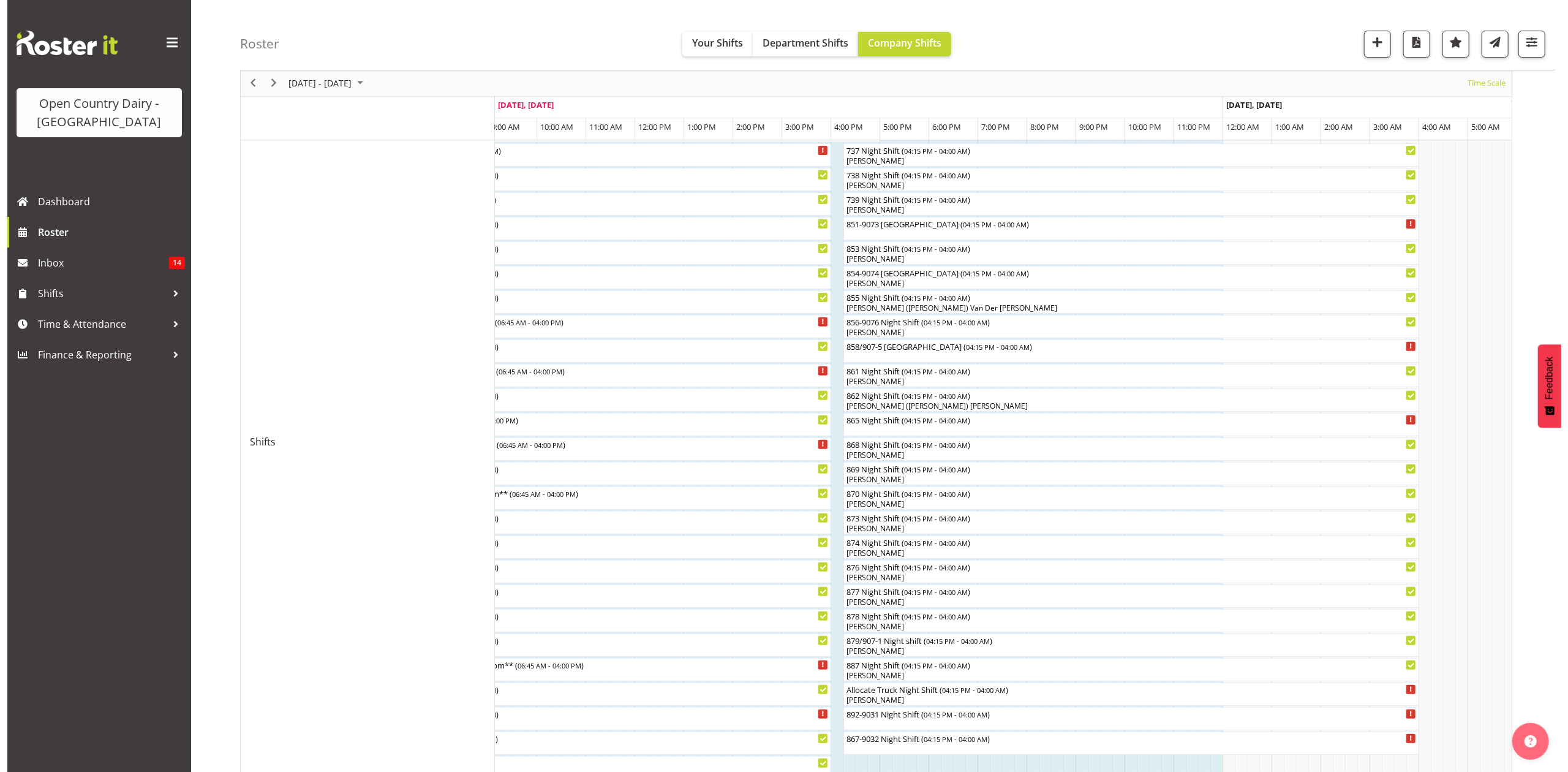
scroll to position [299, 0]
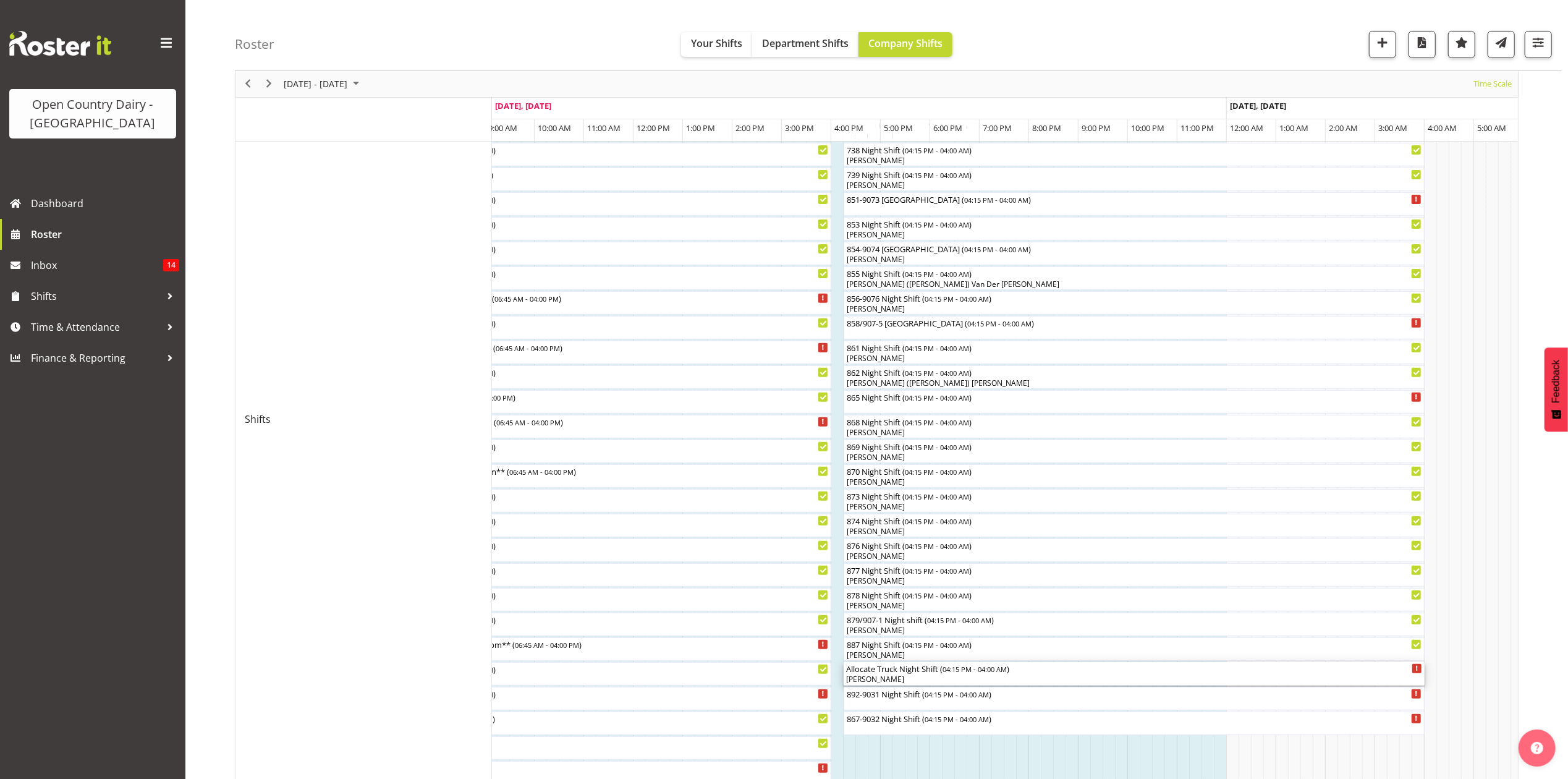
click at [870, 673] on div "Allocate Truck Night Shift ( 04:15 PM - 04:00 AM )" at bounding box center [1134, 668] width 576 height 13
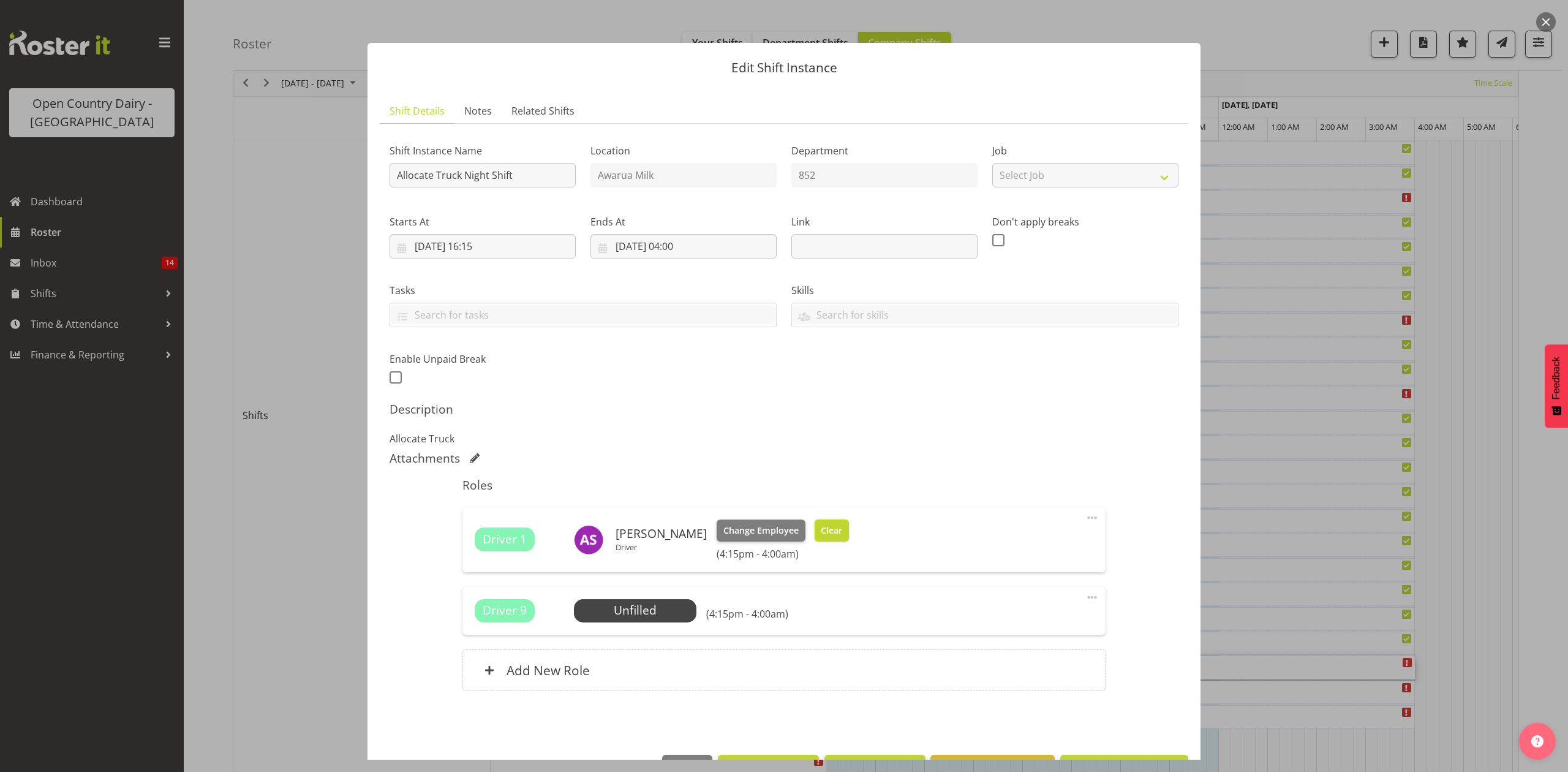
click at [821, 532] on span "Clear" at bounding box center [832, 530] width 21 height 13
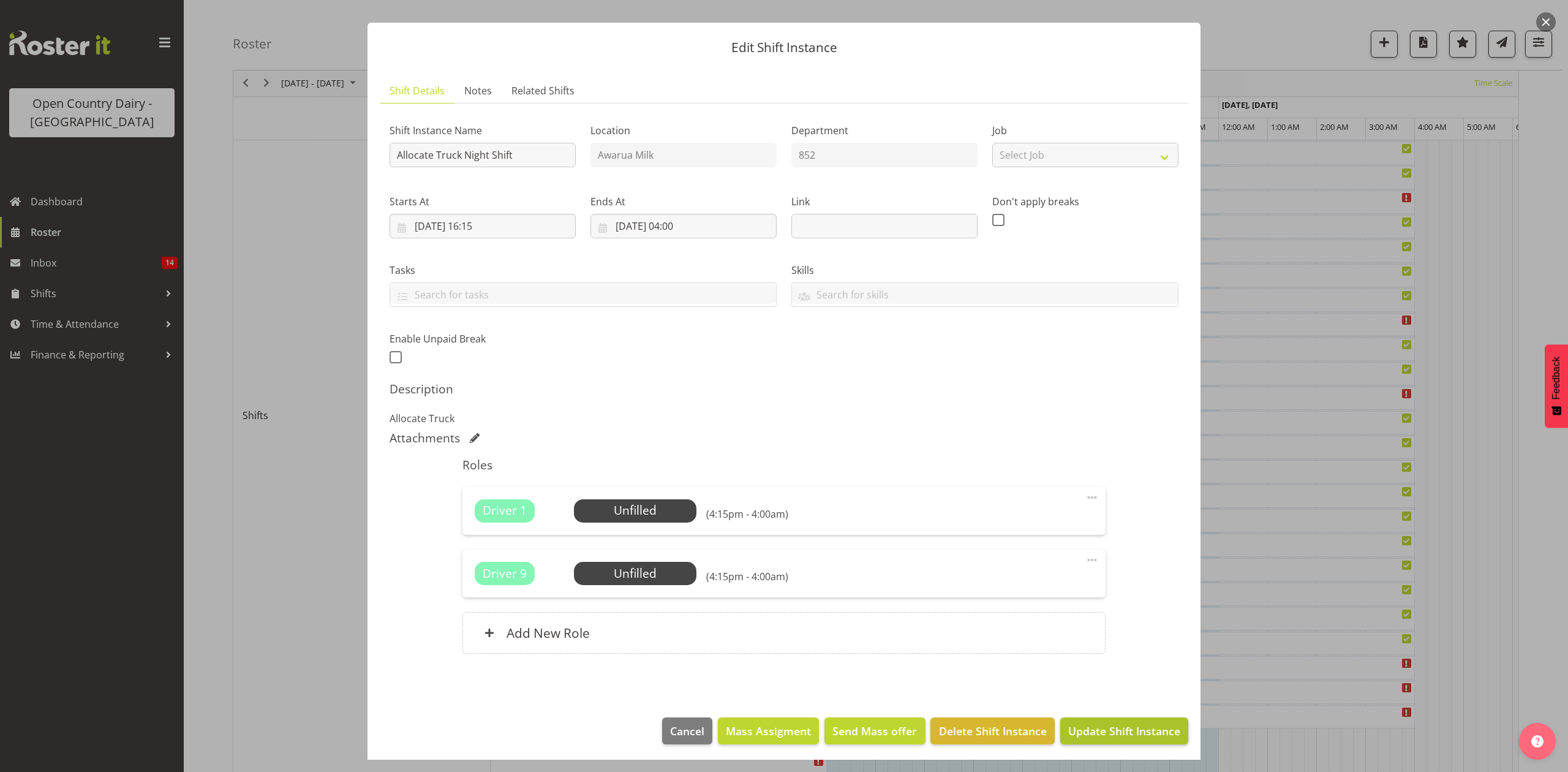
scroll to position [25, 0]
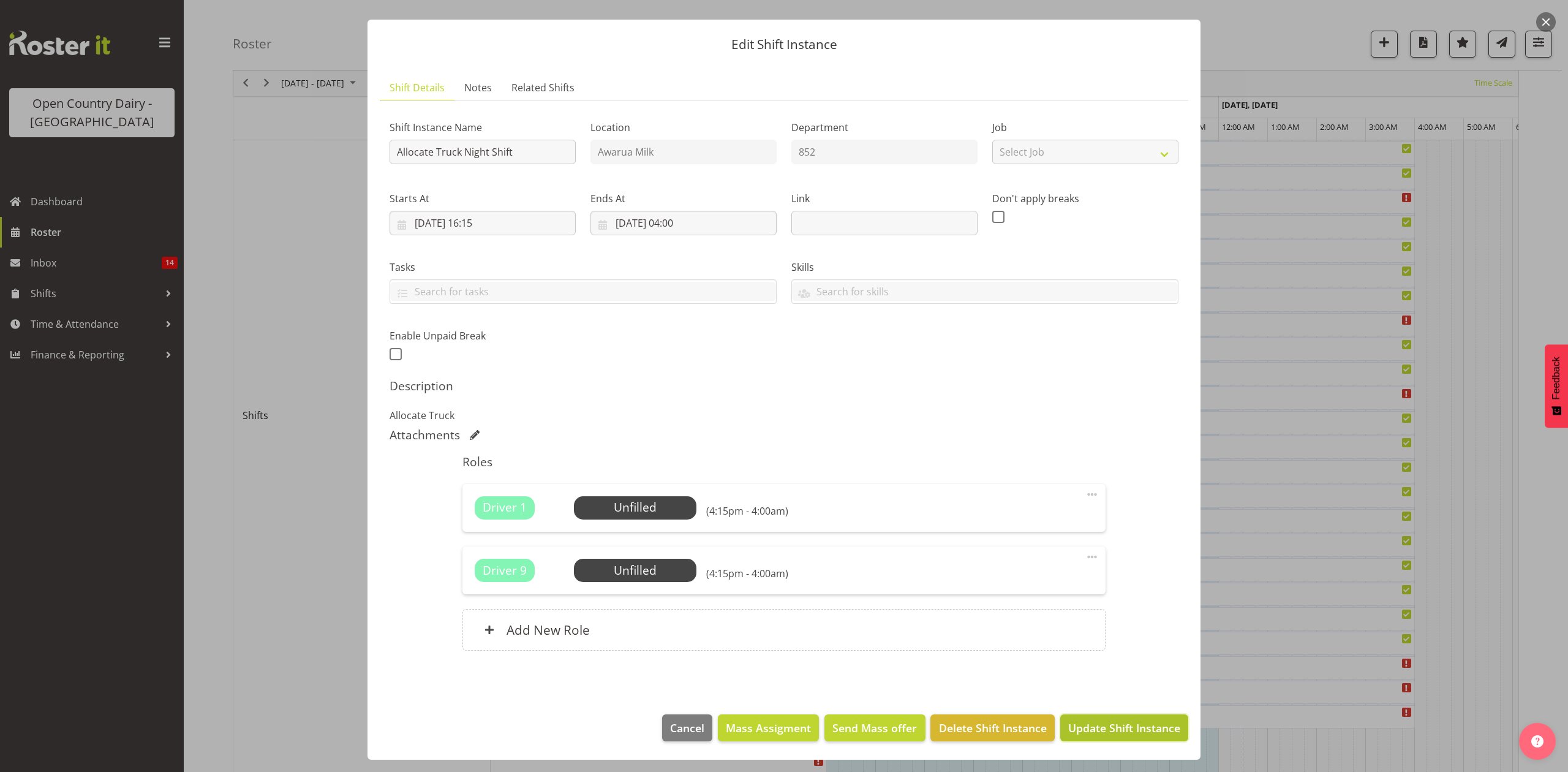
click at [1090, 730] on span "Update Shift Instance" at bounding box center [1123, 727] width 112 height 16
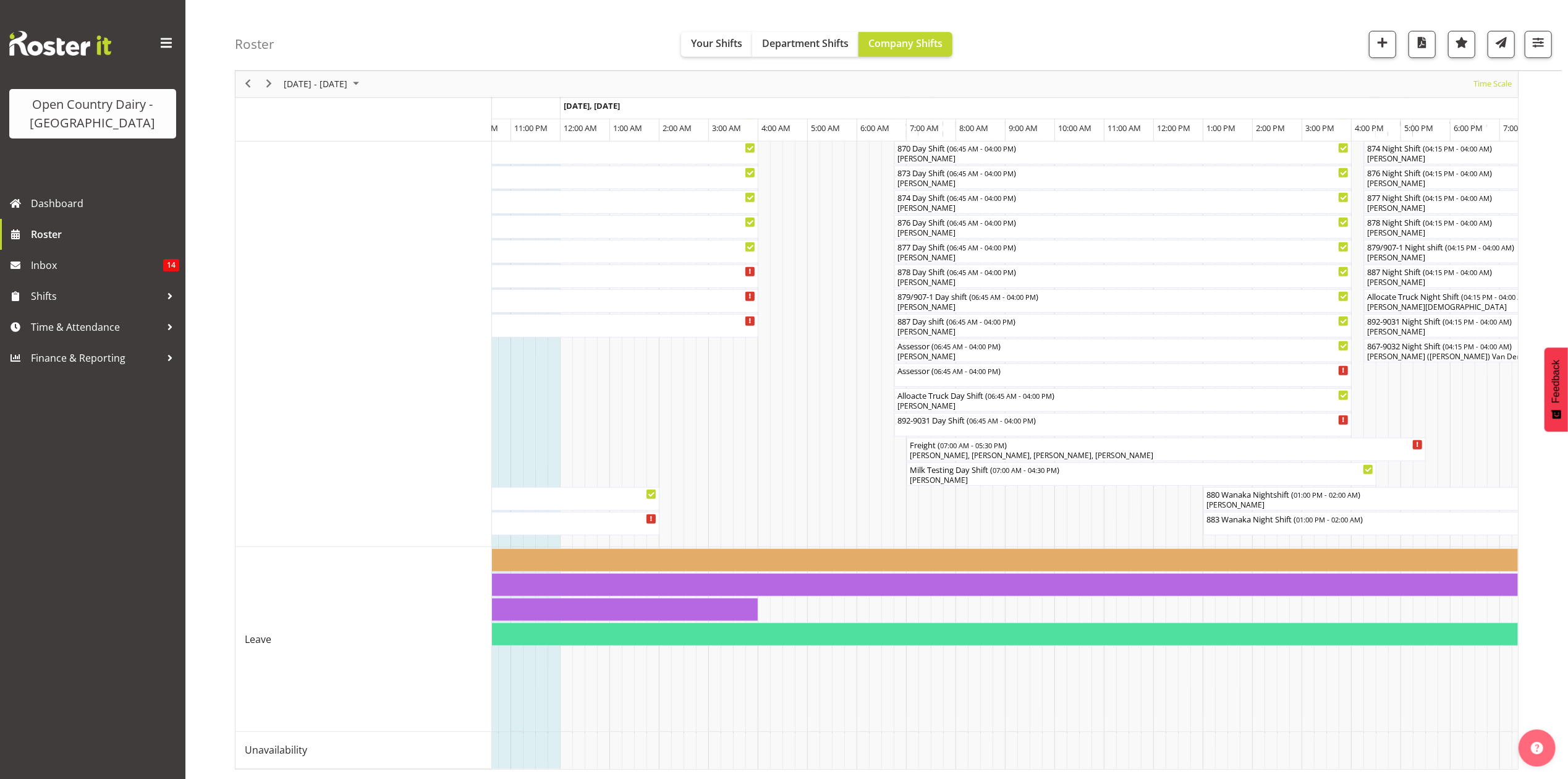
scroll to position [0, 0]
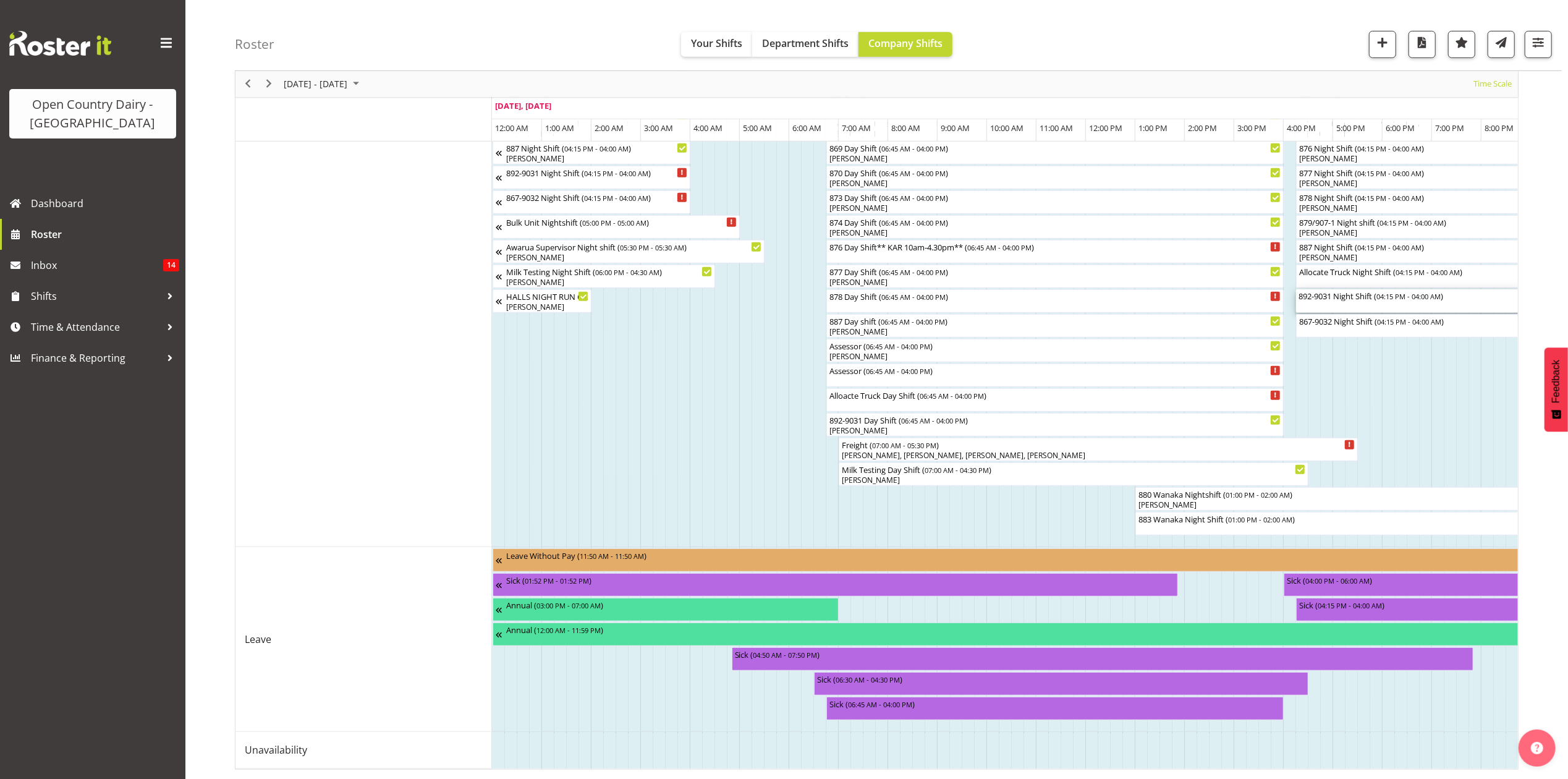
click at [1321, 289] on div "892-9031 Night Shift ( 04:15 PM - 04:00 AM )" at bounding box center [1586, 295] width 576 height 13
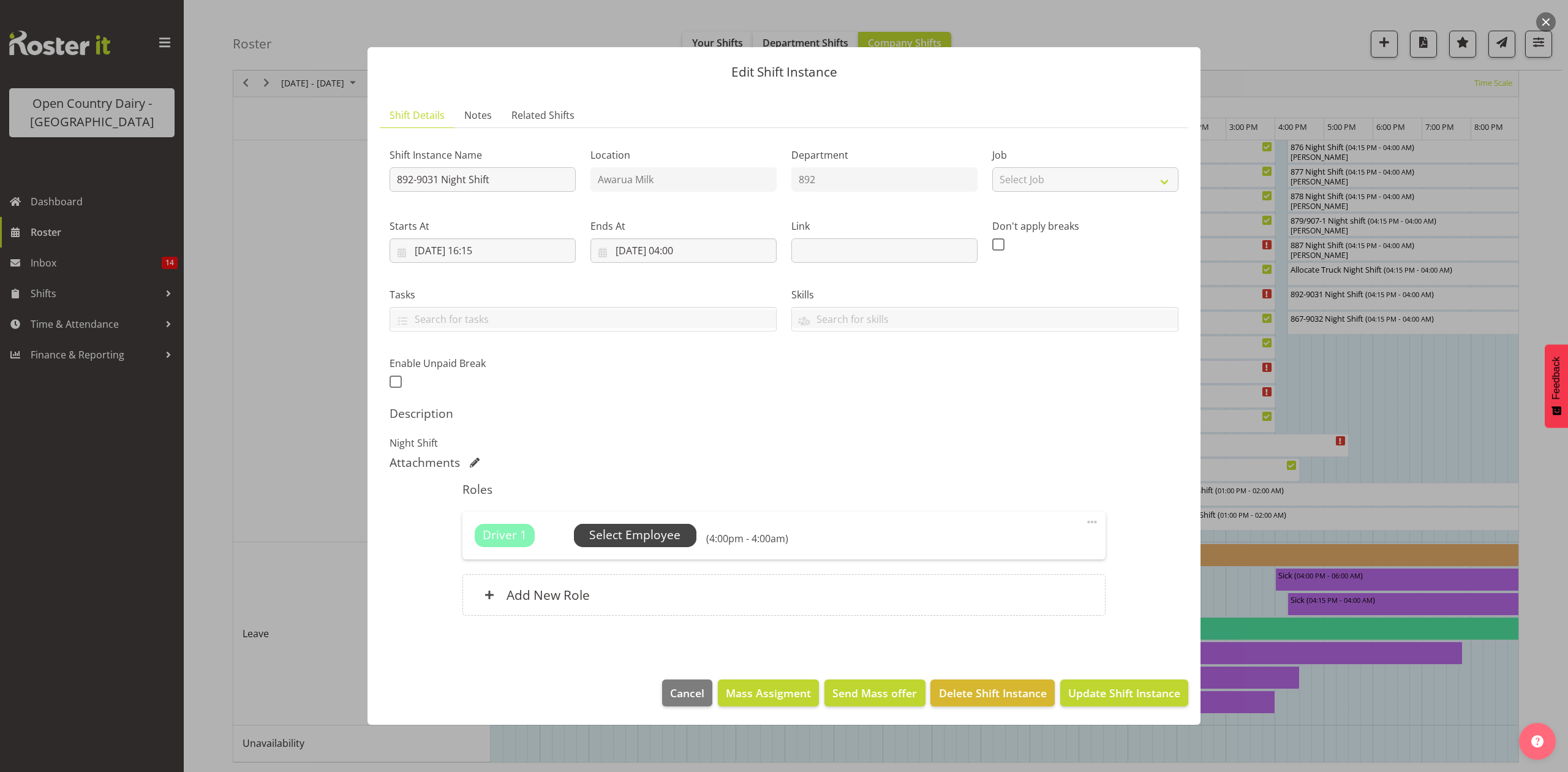
click at [636, 533] on span "Select Employee" at bounding box center [635, 535] width 91 height 17
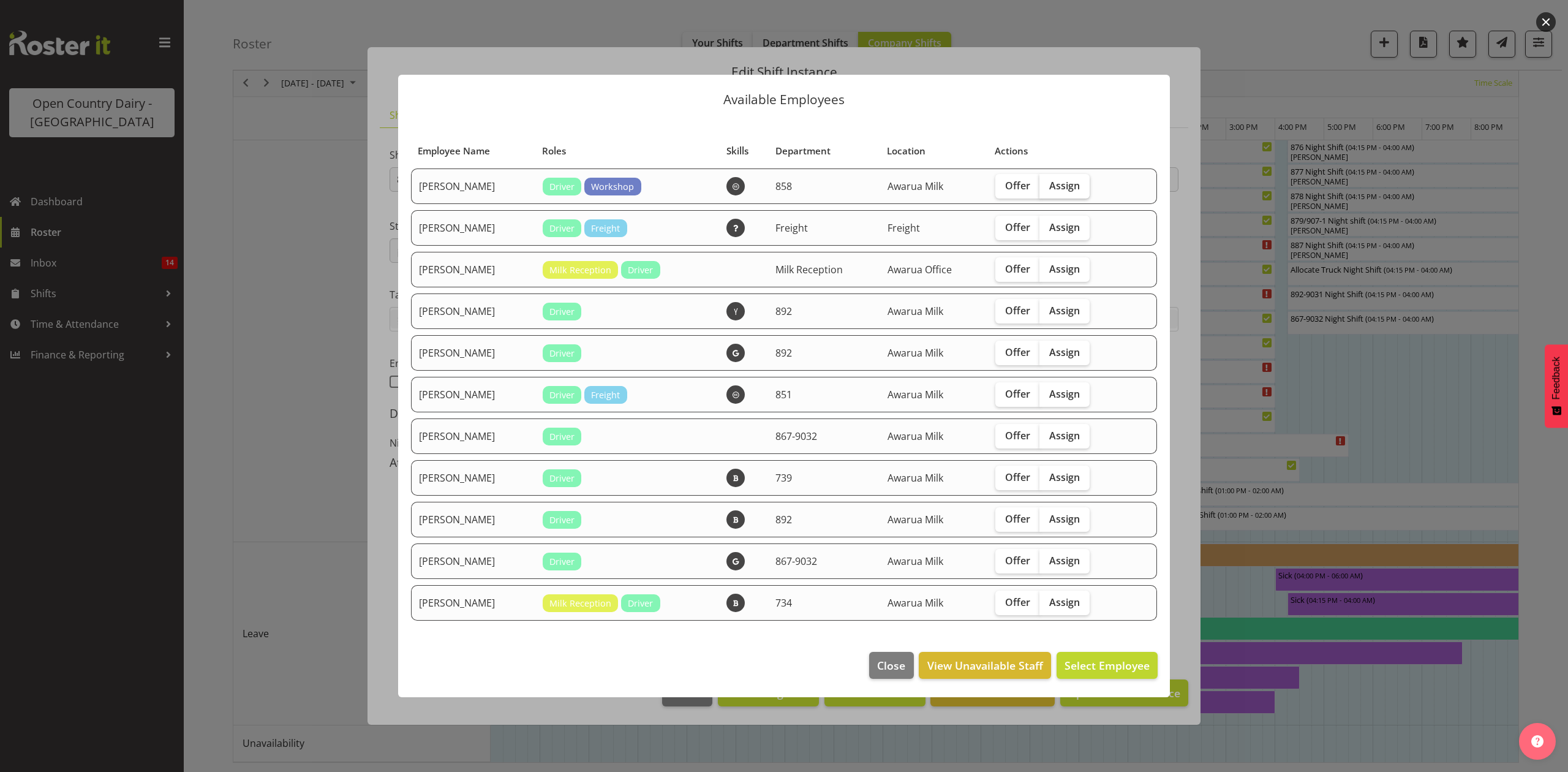
click at [1071, 181] on span "Assign" at bounding box center [1065, 185] width 31 height 12
click at [1048, 181] on input "Assign" at bounding box center [1043, 185] width 8 height 8
checkbox input "true"
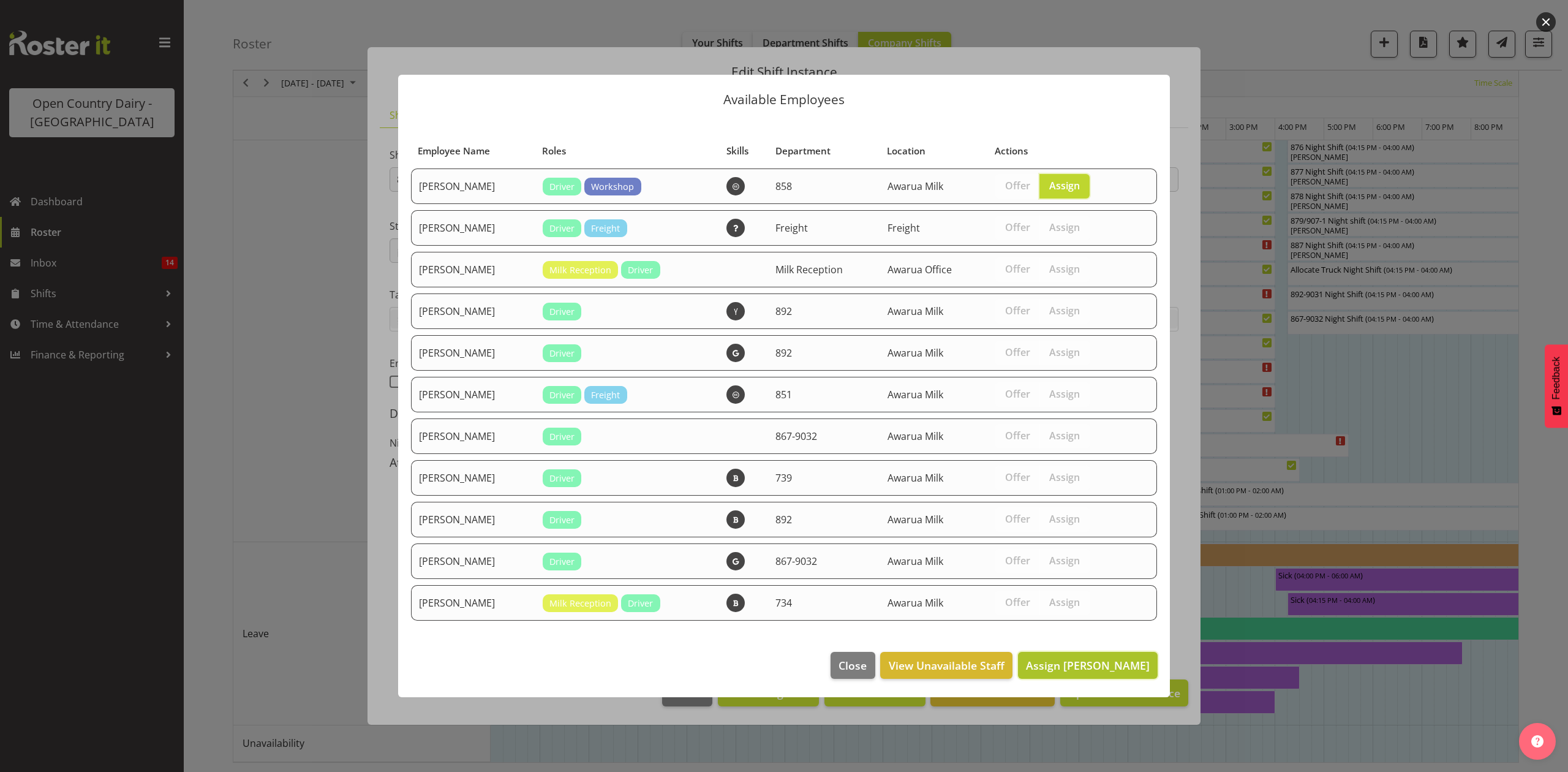
click at [1074, 654] on button "Assign Anthony Shaw" at bounding box center [1087, 665] width 139 height 27
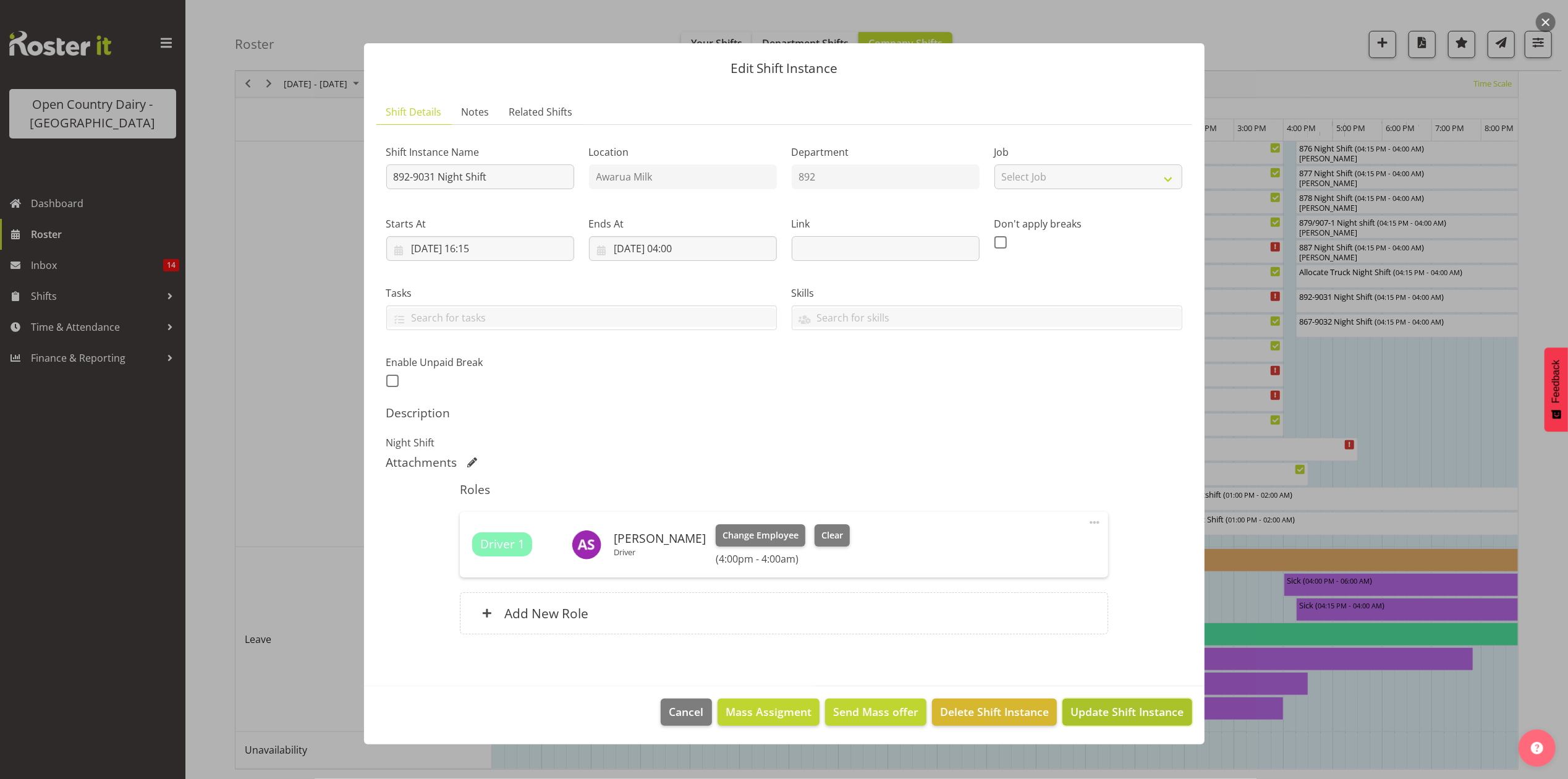
click at [1098, 715] on span "Update Shift Instance" at bounding box center [1127, 711] width 113 height 16
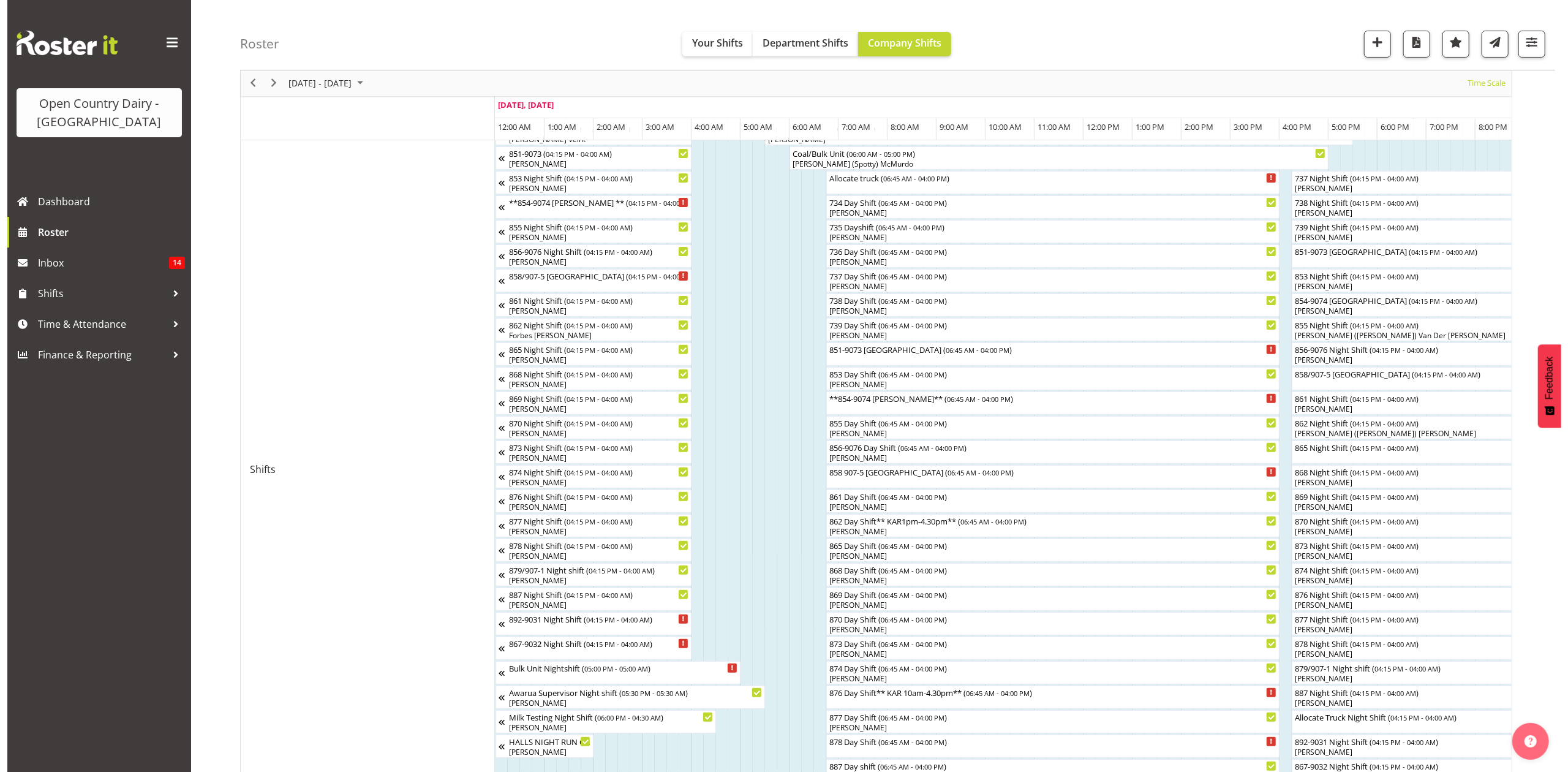
scroll to position [408, 0]
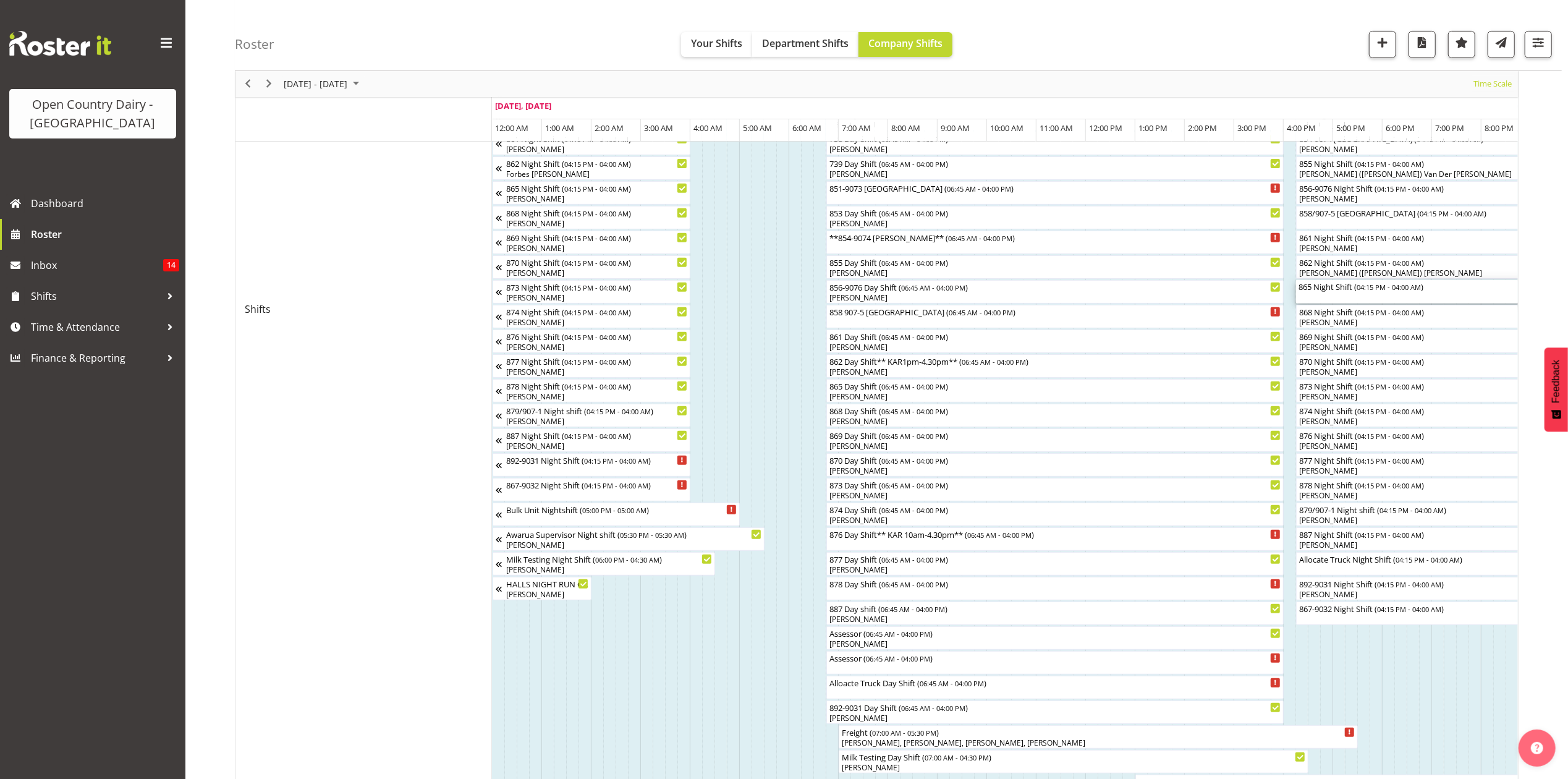
click at [1333, 292] on div "865 Night Shift ( 04:15 PM - 04:00 AM )" at bounding box center [1586, 286] width 576 height 13
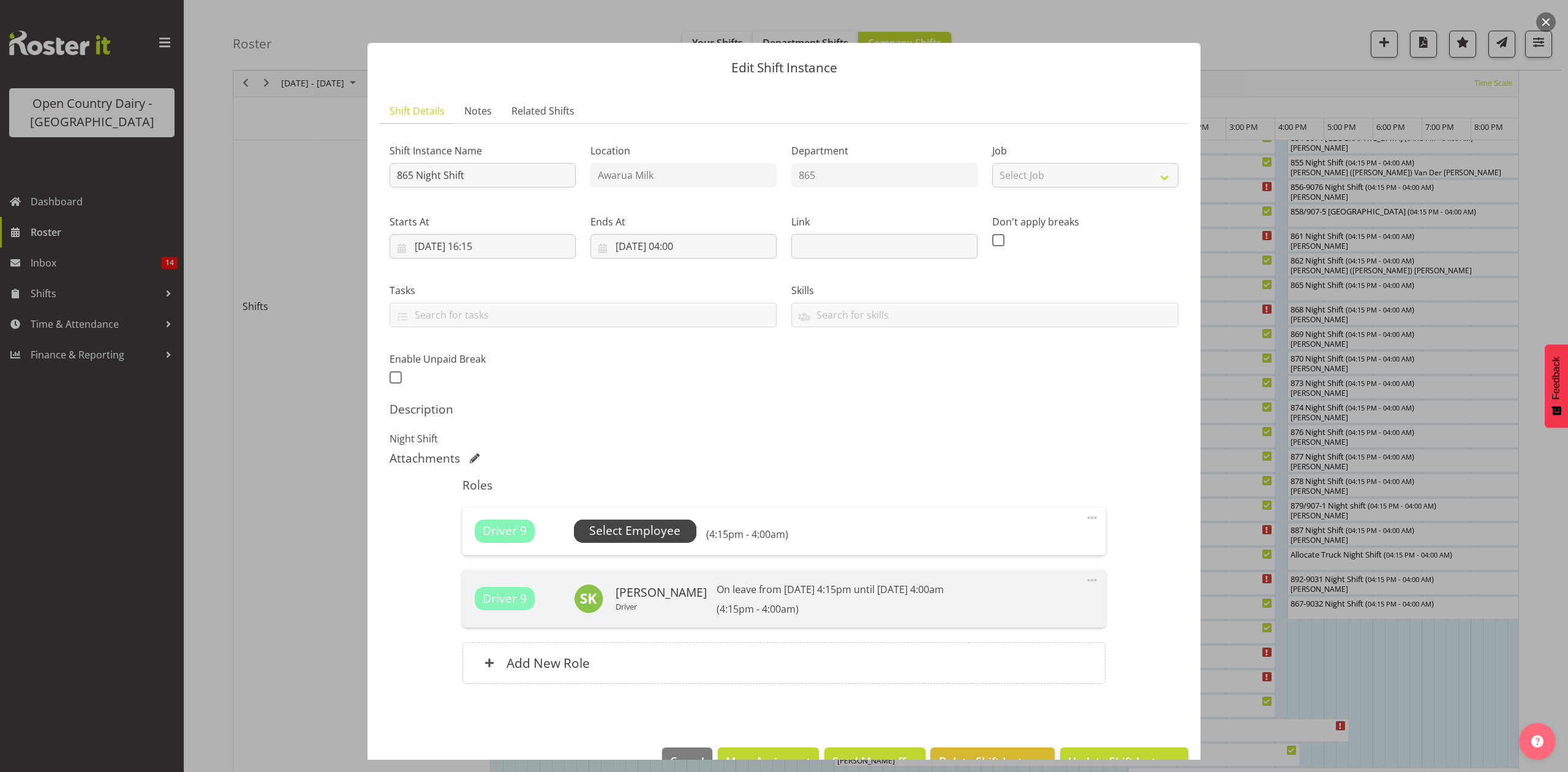
click at [648, 542] on span "Select Employee" at bounding box center [636, 531] width 123 height 23
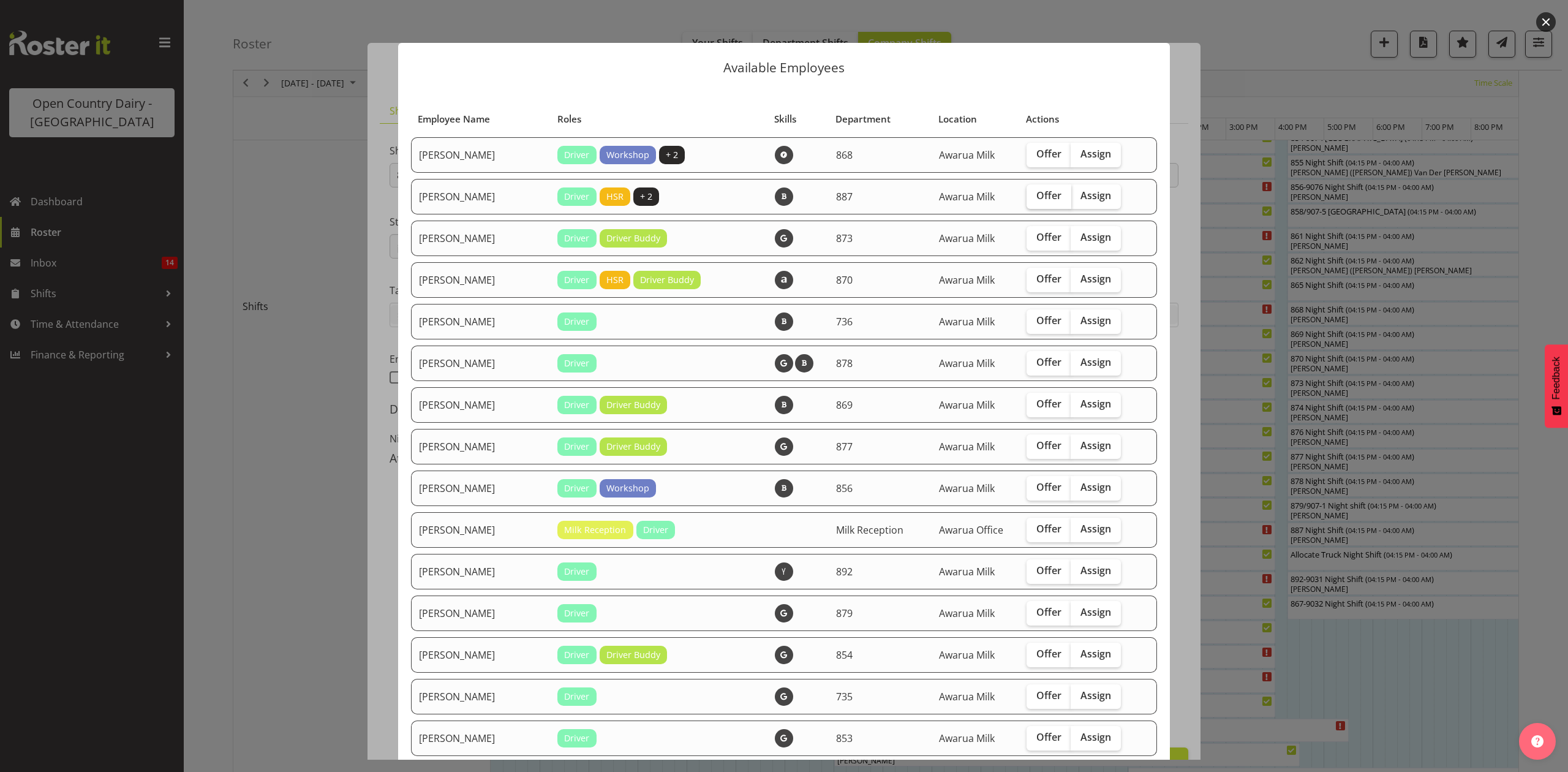
click at [1040, 201] on span "Offer" at bounding box center [1049, 195] width 25 height 12
click at [1034, 200] on input "Offer" at bounding box center [1030, 196] width 8 height 8
checkbox input "true"
click at [1026, 245] on label "Offer" at bounding box center [1049, 238] width 45 height 25
click at [1026, 241] on input "Offer" at bounding box center [1030, 237] width 8 height 8
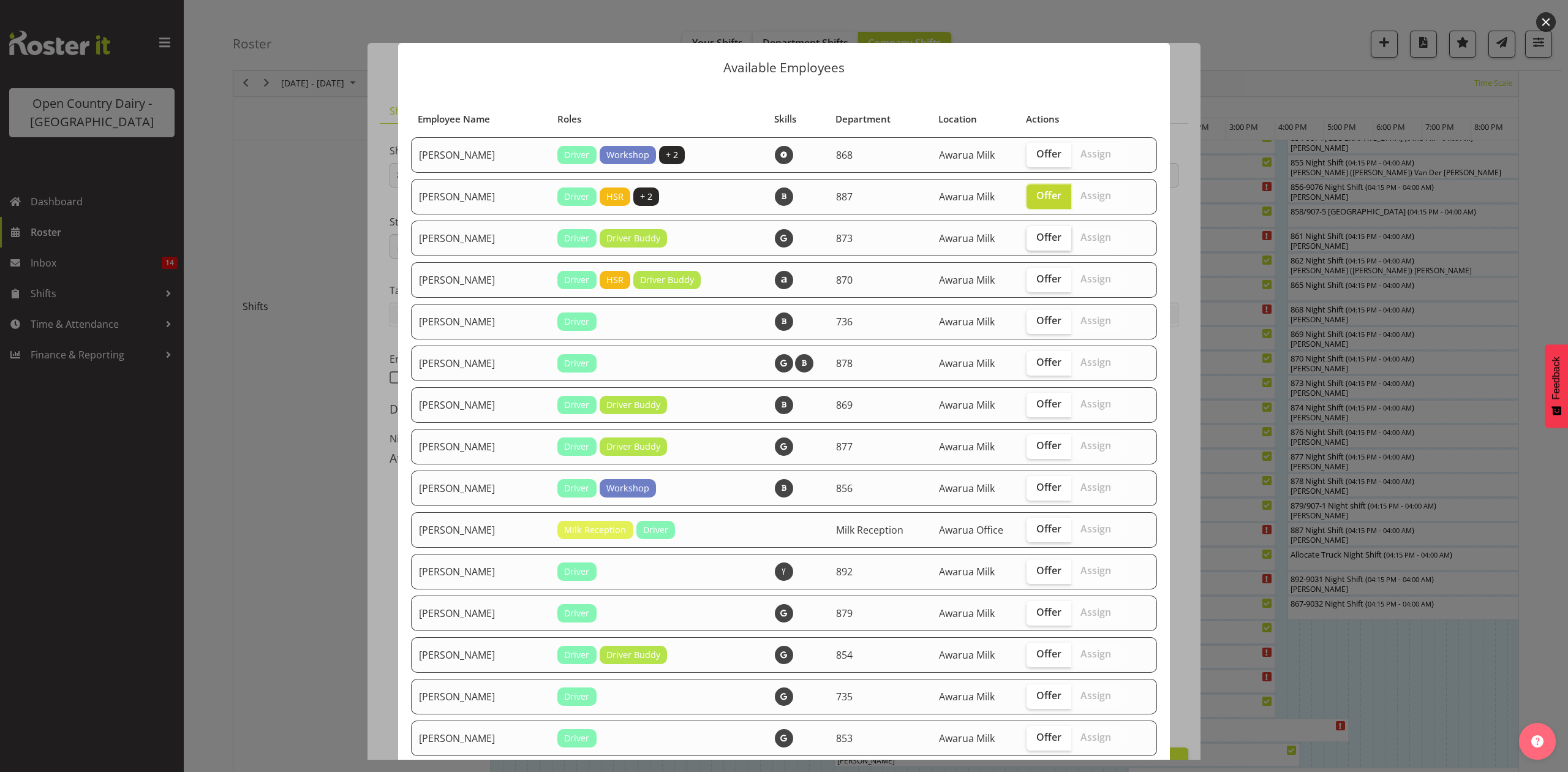
checkbox input "true"
click at [1034, 326] on label "Offer" at bounding box center [1049, 322] width 45 height 25
click at [1034, 325] on input "Offer" at bounding box center [1030, 321] width 8 height 8
checkbox input "true"
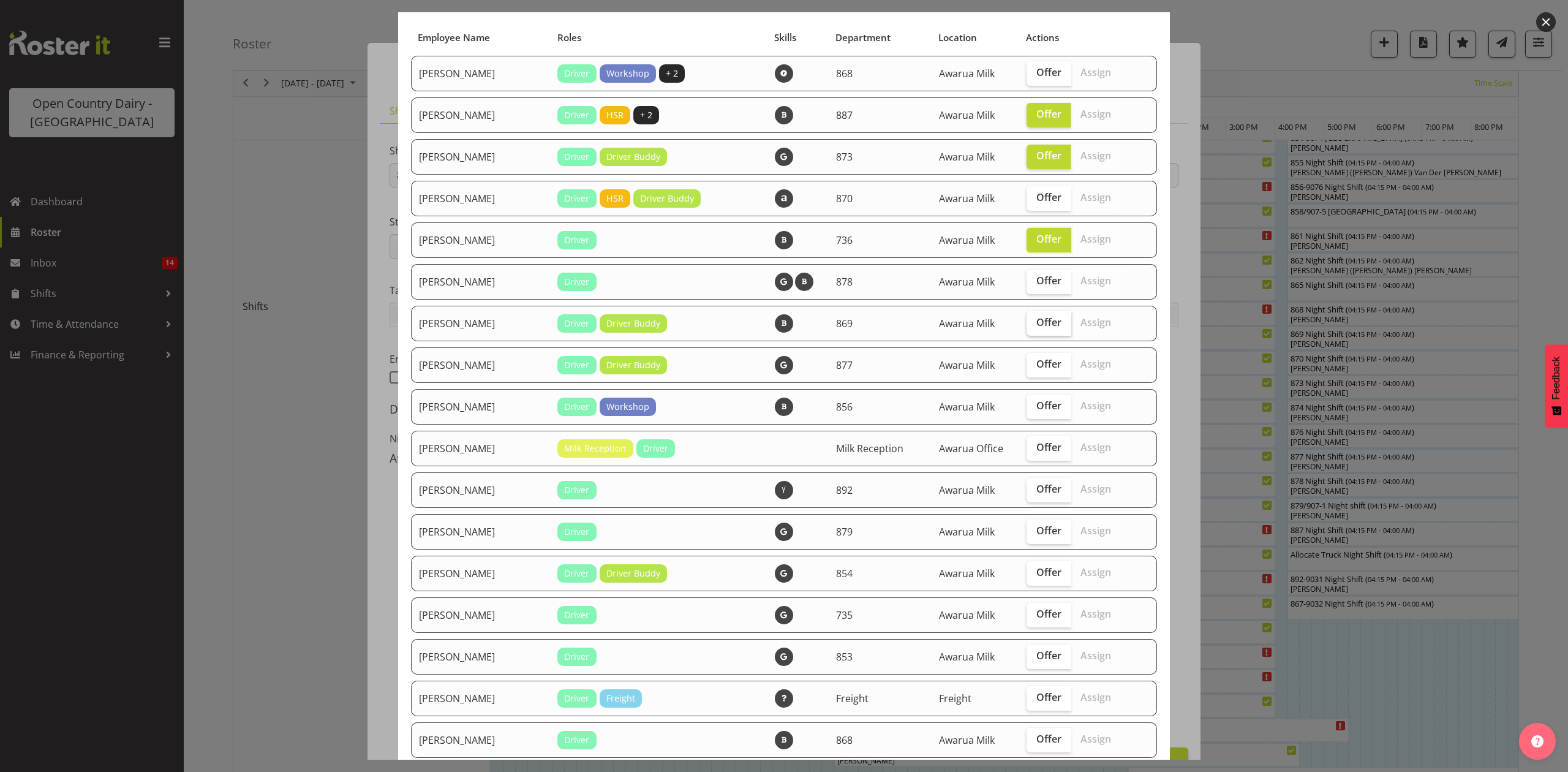
click at [1036, 324] on span "Offer" at bounding box center [1049, 322] width 25 height 12
click at [1032, 324] on input "Offer" at bounding box center [1030, 323] width 8 height 8
checkbox input "true"
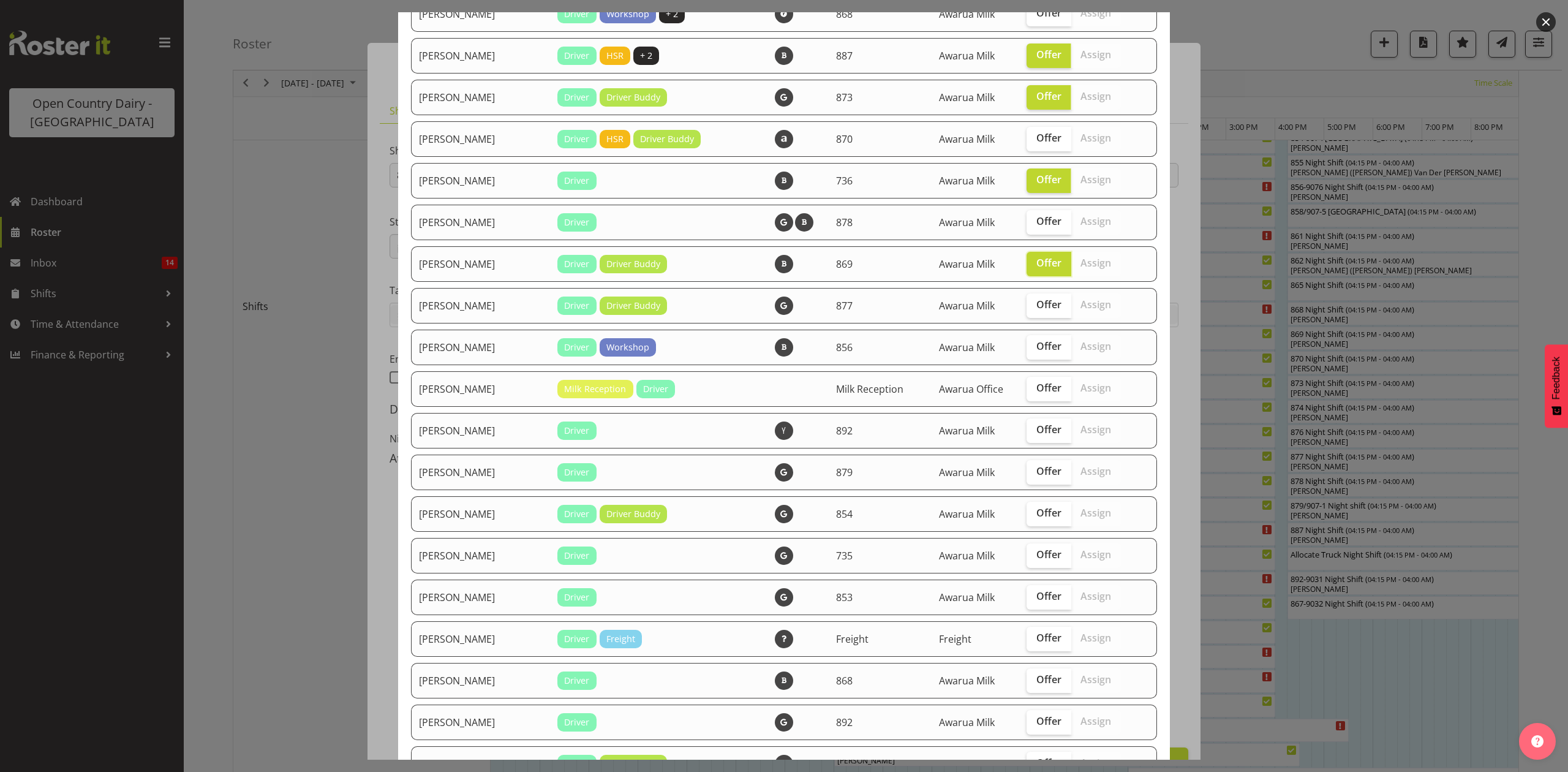
scroll to position [163, 0]
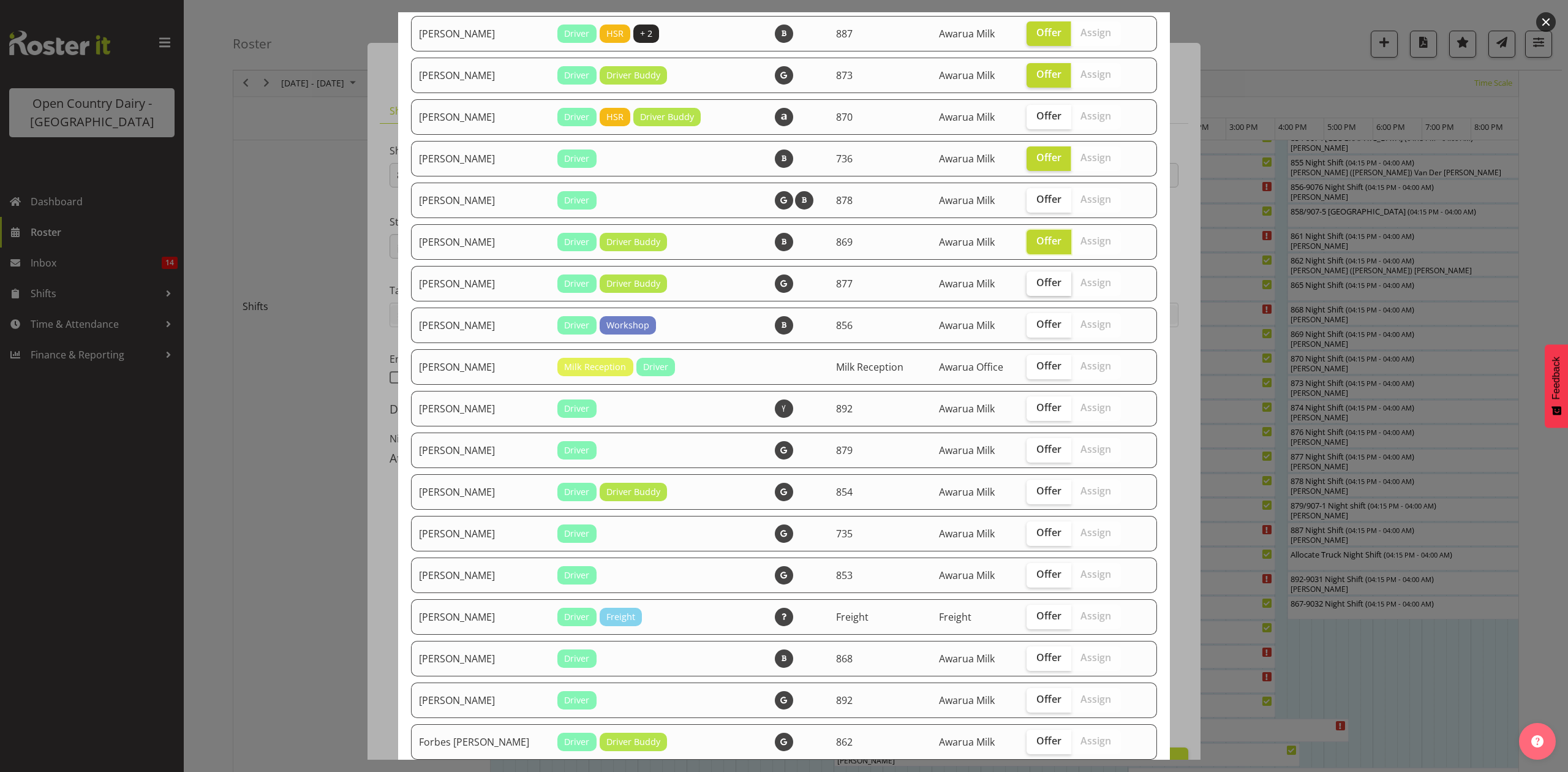
click at [1041, 283] on span "Offer" at bounding box center [1049, 282] width 25 height 12
click at [1034, 283] on input "Offer" at bounding box center [1030, 282] width 8 height 8
checkbox input "true"
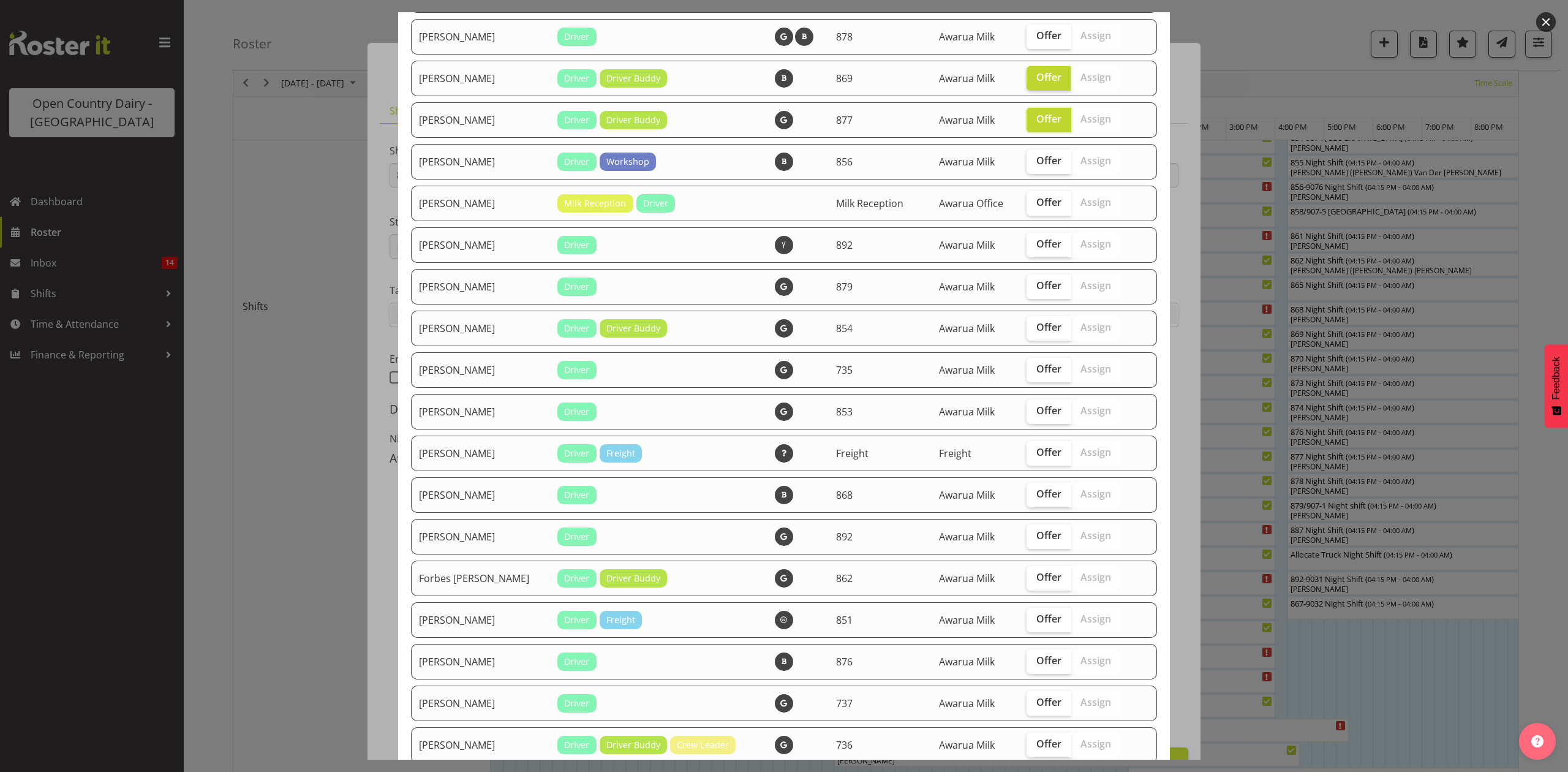
scroll to position [408, 0]
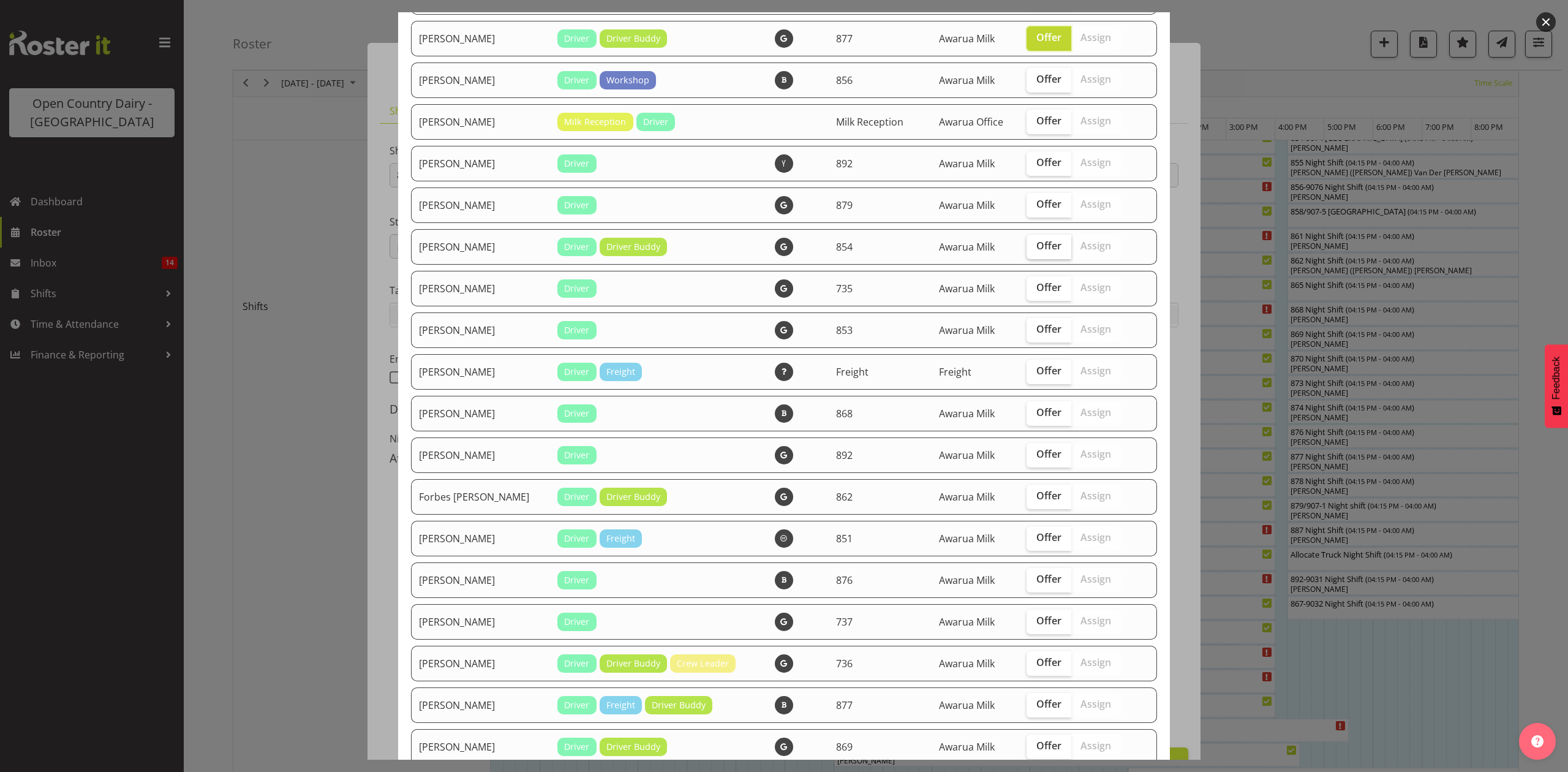
click at [1036, 249] on span "Offer" at bounding box center [1049, 245] width 25 height 12
click at [1027, 249] on input "Offer" at bounding box center [1030, 246] width 8 height 8
checkbox input "true"
click at [1039, 332] on span "Offer" at bounding box center [1049, 328] width 25 height 12
click at [1034, 332] on input "Offer" at bounding box center [1030, 329] width 8 height 8
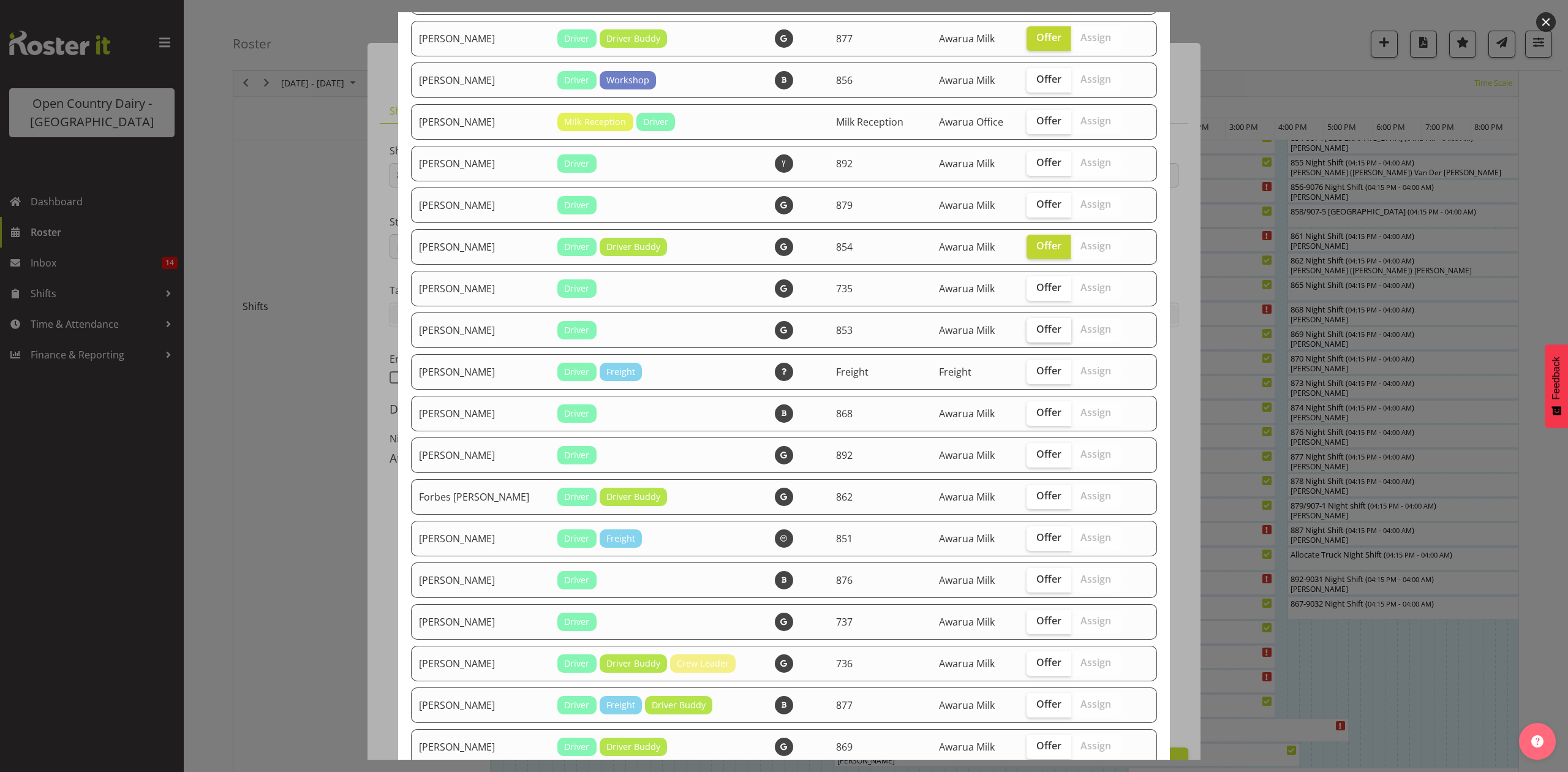
checkbox input "true"
click at [1036, 415] on span "Offer" at bounding box center [1049, 412] width 25 height 12
click at [1028, 415] on input "Offer" at bounding box center [1030, 412] width 8 height 8
checkbox input "true"
click at [1036, 456] on span "Offer" at bounding box center [1049, 453] width 25 height 12
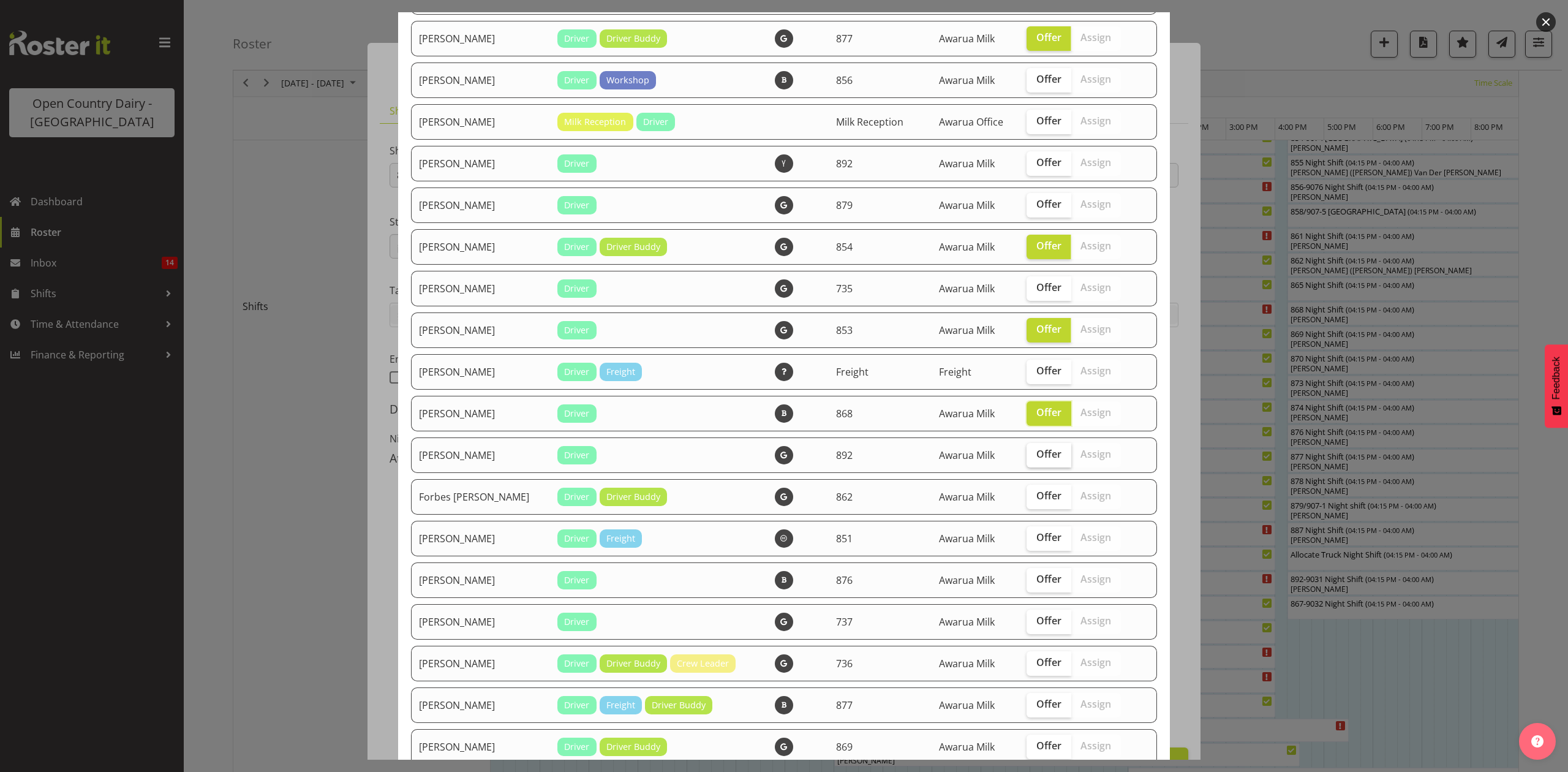
click at [1026, 456] on input "Offer" at bounding box center [1030, 454] width 8 height 8
checkbox input "true"
click at [1044, 490] on span "Offer" at bounding box center [1049, 495] width 25 height 12
click at [1034, 492] on input "Offer" at bounding box center [1030, 495] width 8 height 8
checkbox input "true"
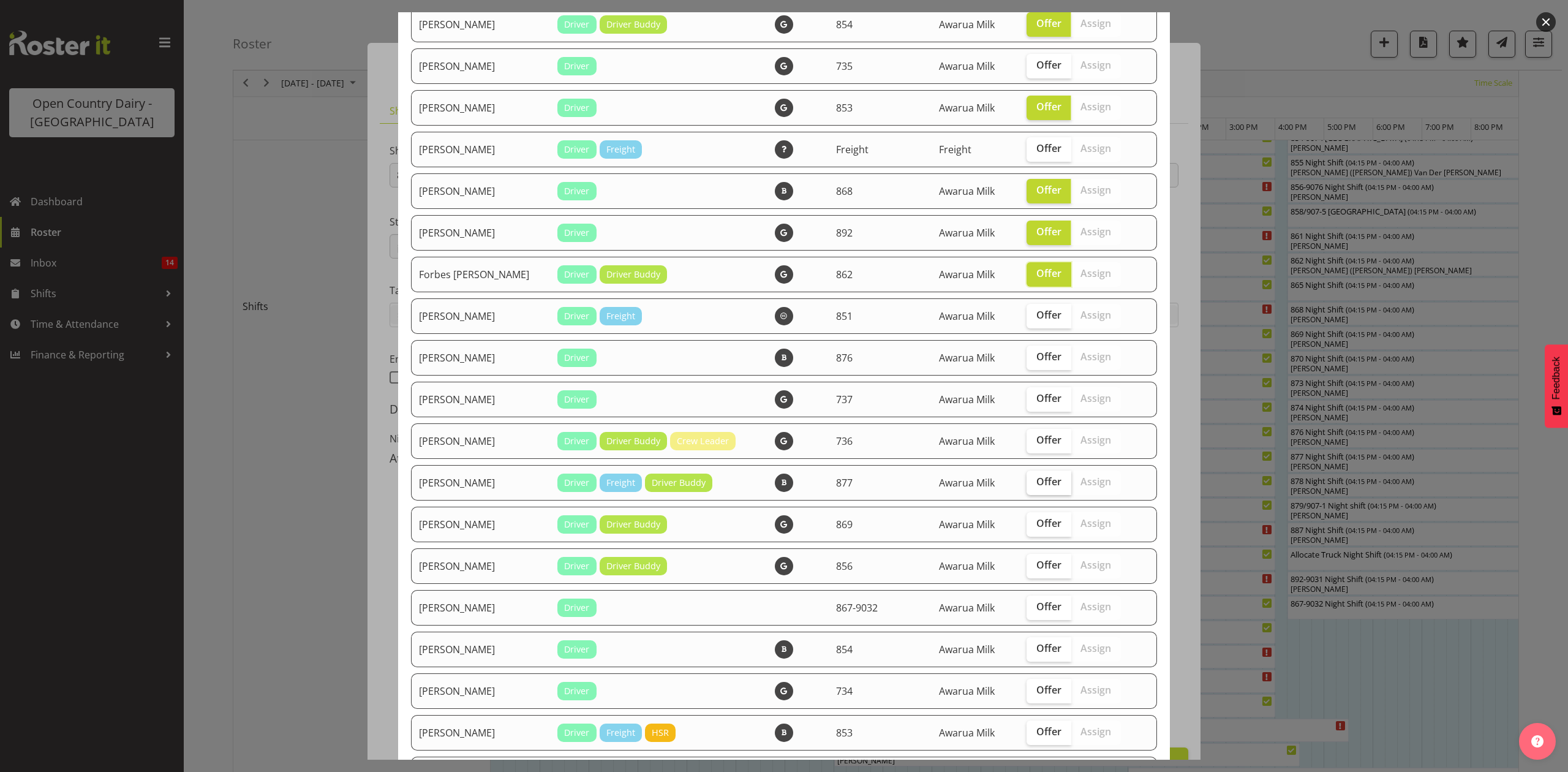
scroll to position [653, 0]
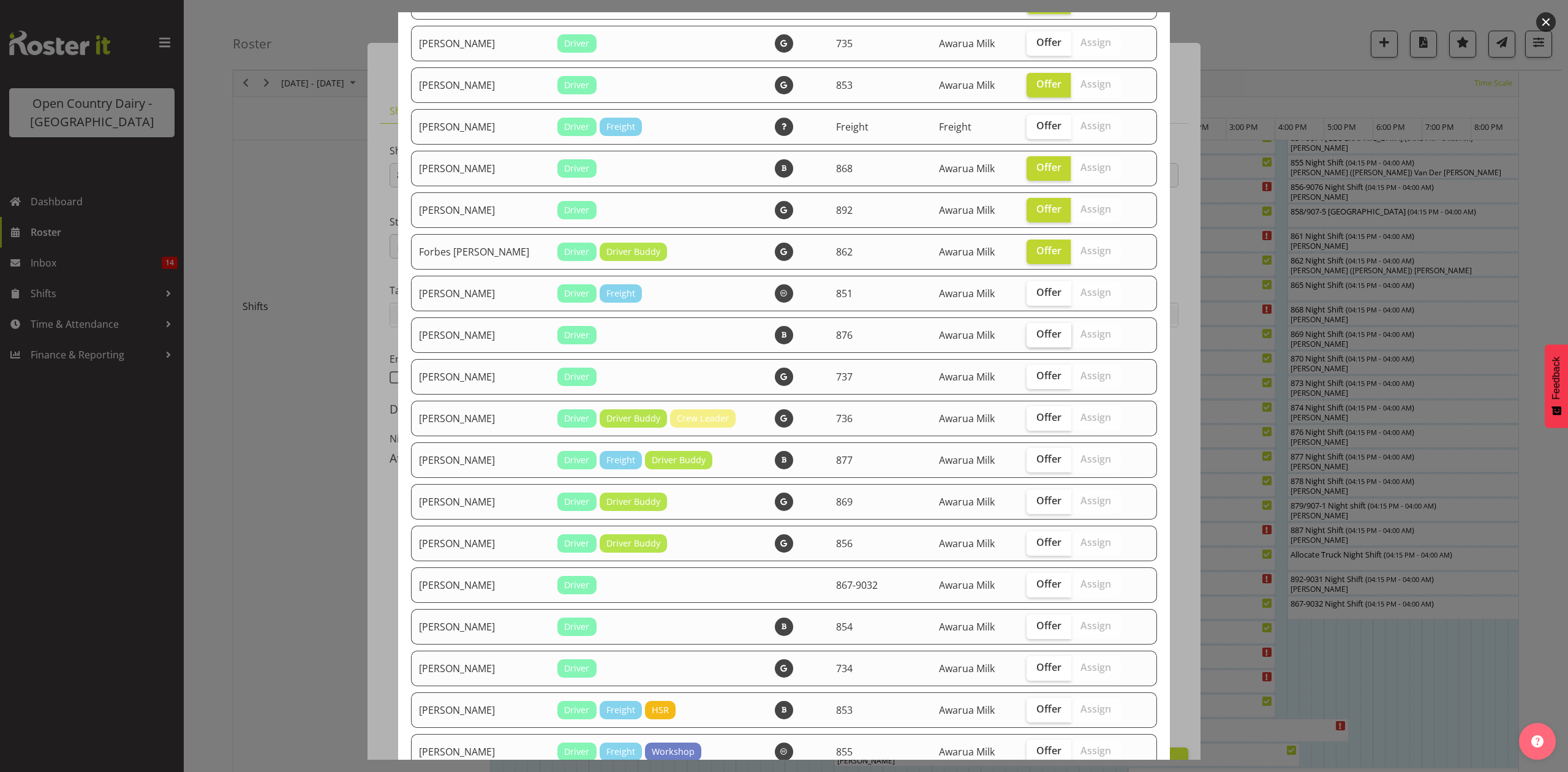
click at [1036, 334] on span "Offer" at bounding box center [1049, 333] width 25 height 12
click at [1026, 334] on input "Offer" at bounding box center [1030, 334] width 8 height 8
checkbox input "true"
click at [1036, 378] on span "Offer" at bounding box center [1049, 375] width 25 height 12
click at [1027, 378] on input "Offer" at bounding box center [1030, 375] width 8 height 8
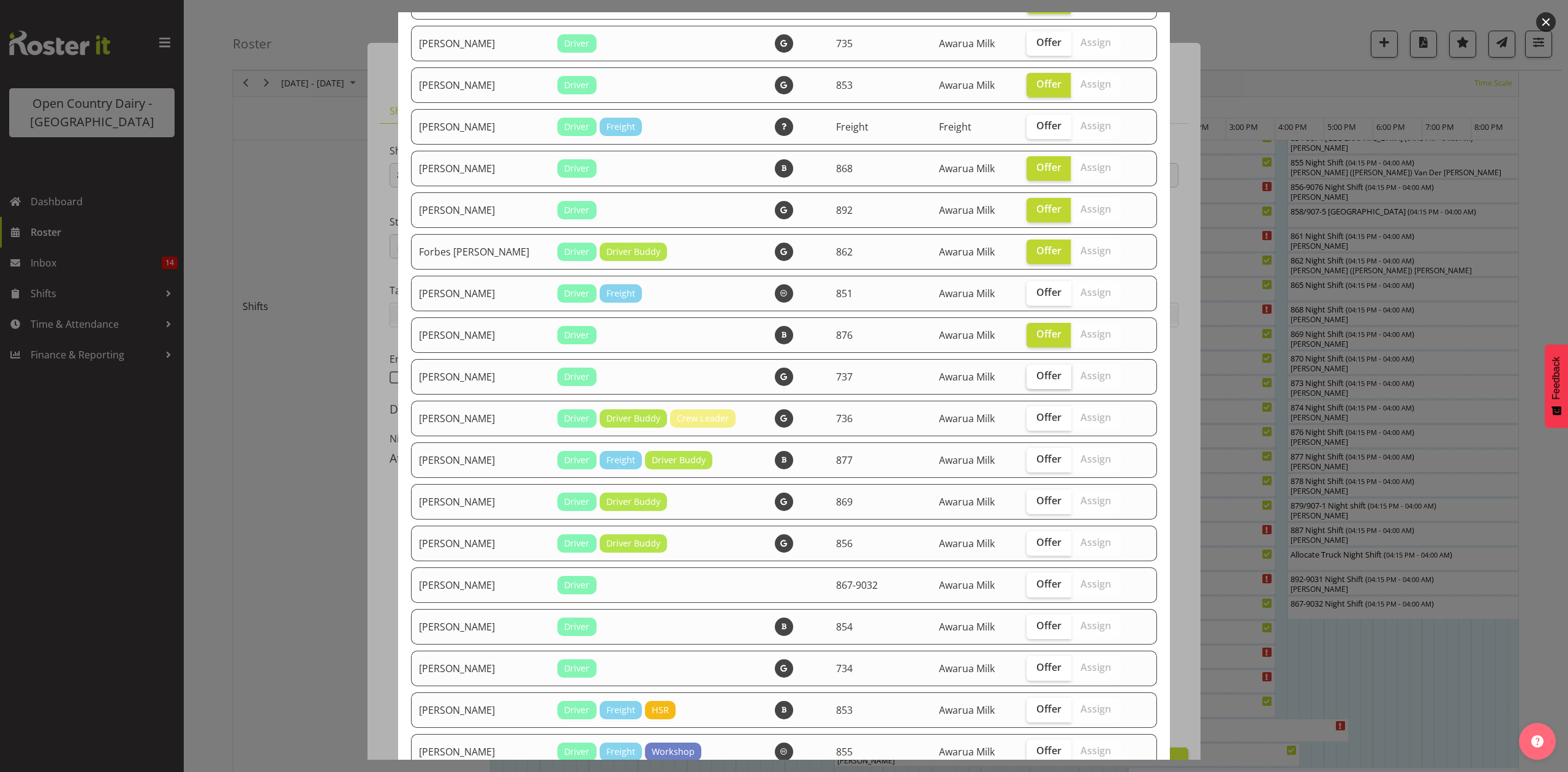
checkbox input "true"
click at [1041, 418] on span "Offer" at bounding box center [1049, 417] width 25 height 12
click at [1034, 418] on input "Offer" at bounding box center [1030, 417] width 8 height 8
checkbox input "true"
click at [1036, 461] on span "Offer" at bounding box center [1049, 458] width 25 height 12
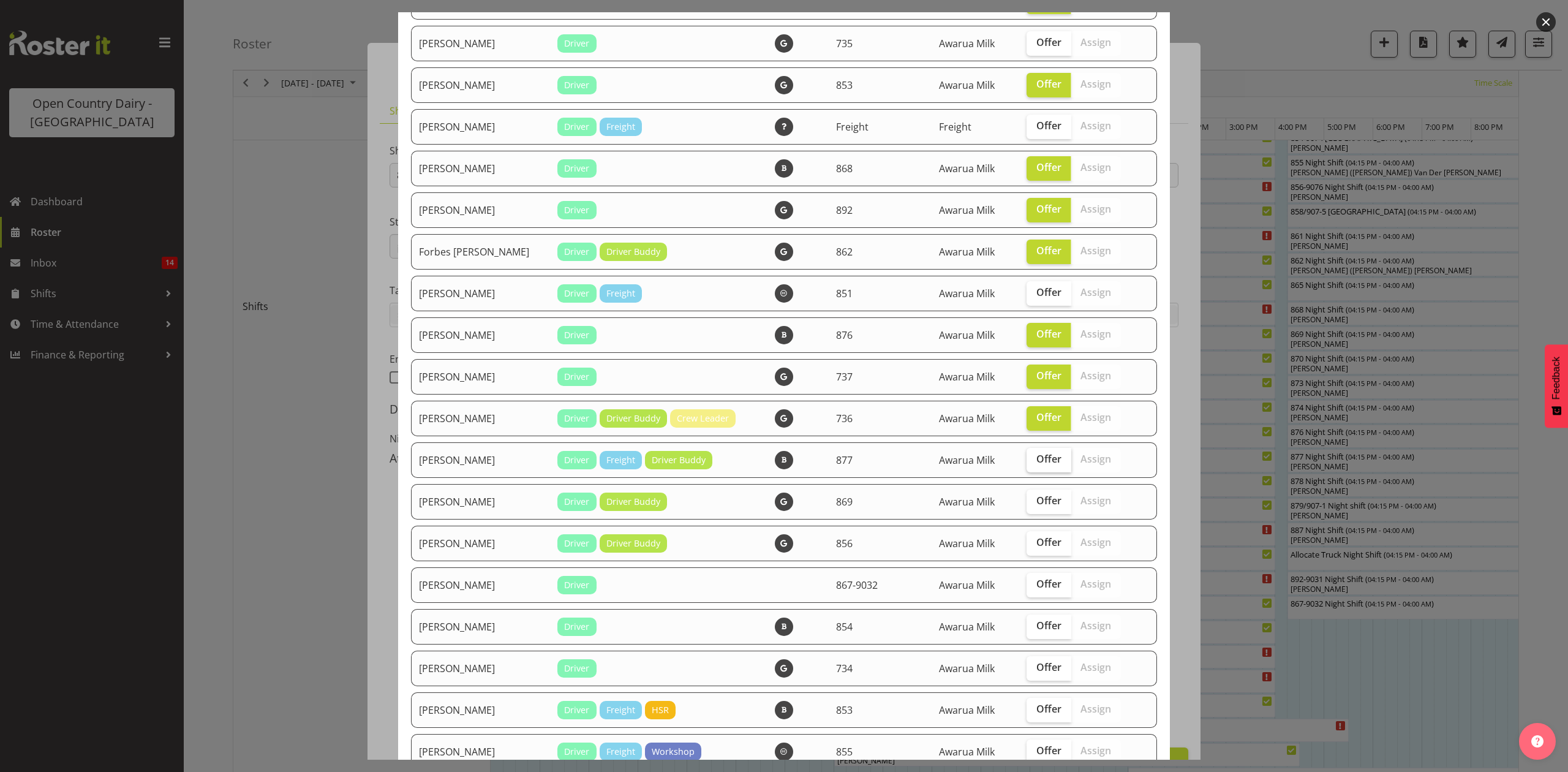
click at [1026, 461] on input "Offer" at bounding box center [1030, 459] width 8 height 8
checkbox input "true"
click at [1036, 495] on span "Offer" at bounding box center [1049, 500] width 25 height 12
click at [1029, 496] on input "Offer" at bounding box center [1030, 500] width 8 height 8
checkbox input "true"
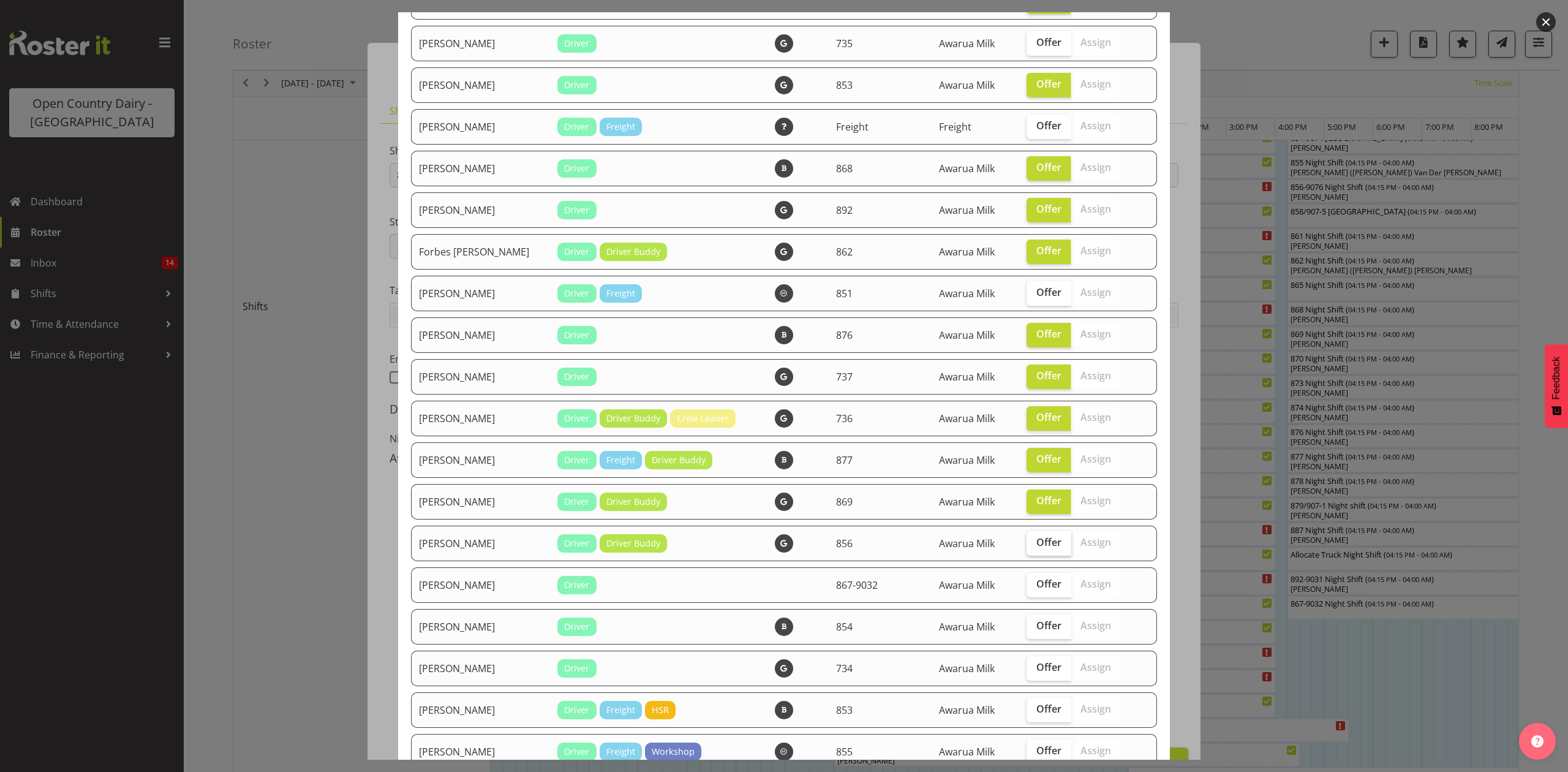
click at [1036, 542] on span "Offer" at bounding box center [1049, 542] width 25 height 12
click at [1034, 542] on input "Offer" at bounding box center [1030, 543] width 8 height 8
checkbox input "true"
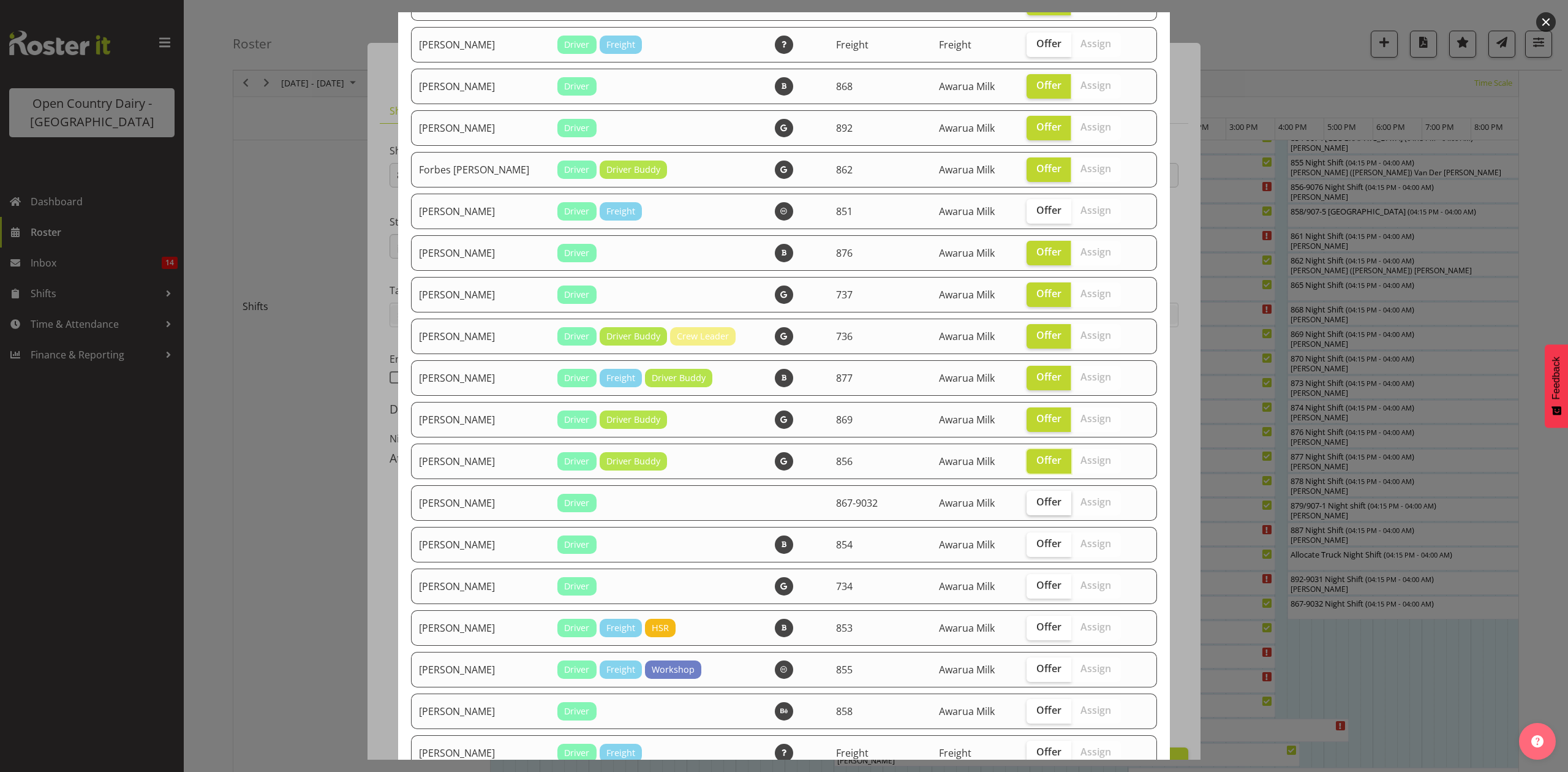
click at [1044, 503] on span "Offer" at bounding box center [1049, 501] width 25 height 12
click at [1034, 503] on input "Offer" at bounding box center [1030, 502] width 8 height 8
checkbox input "true"
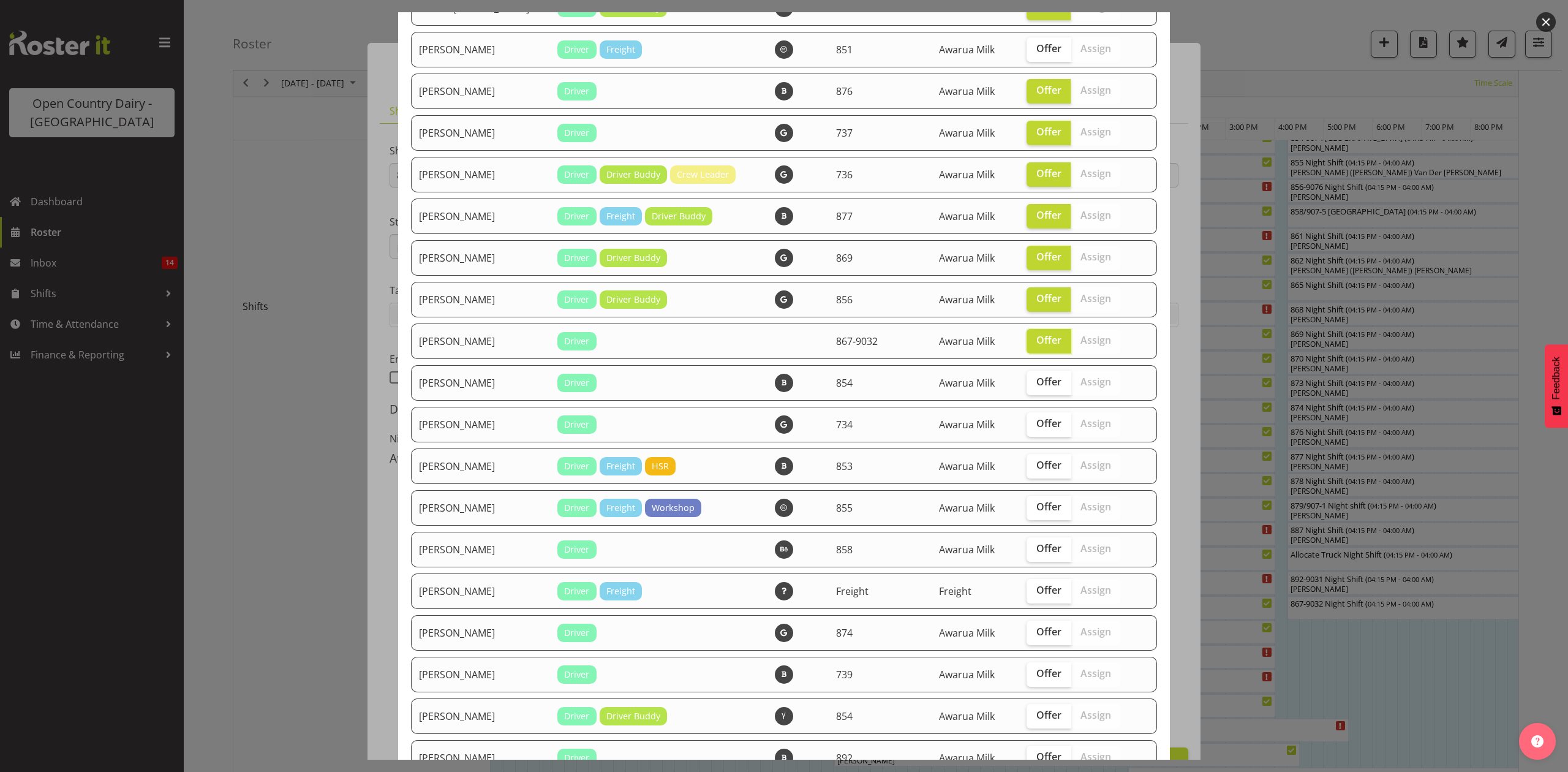
scroll to position [898, 0]
click at [1037, 379] on span "Offer" at bounding box center [1049, 380] width 25 height 12
click at [1034, 379] on input "Offer" at bounding box center [1030, 380] width 8 height 8
checkbox input "true"
click at [1036, 417] on span "Offer" at bounding box center [1049, 422] width 25 height 12
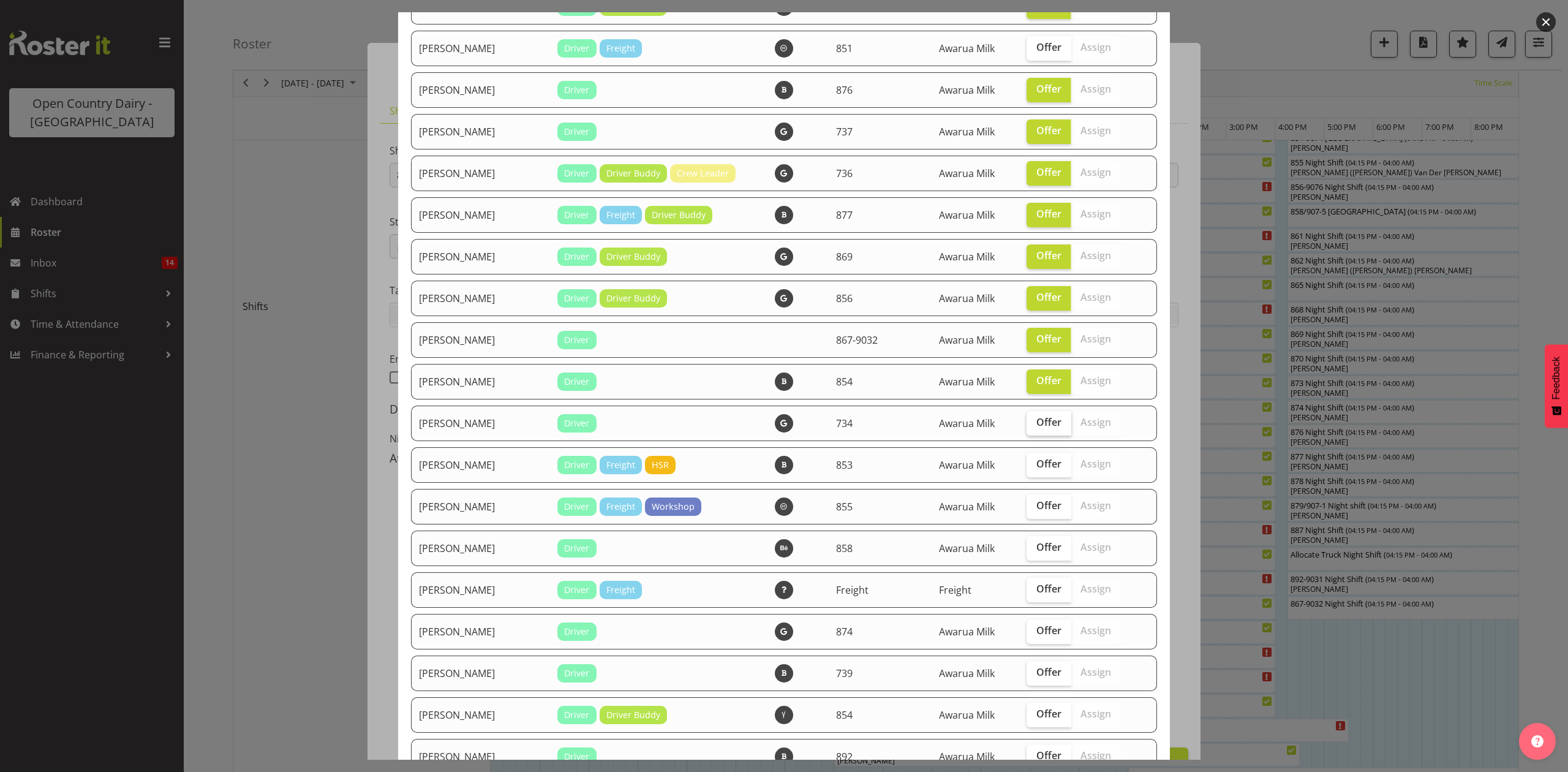
click at [1026, 419] on input "Offer" at bounding box center [1030, 422] width 8 height 8
checkbox input "true"
click at [1026, 460] on input "Offer" at bounding box center [1030, 464] width 8 height 8
checkbox input "true"
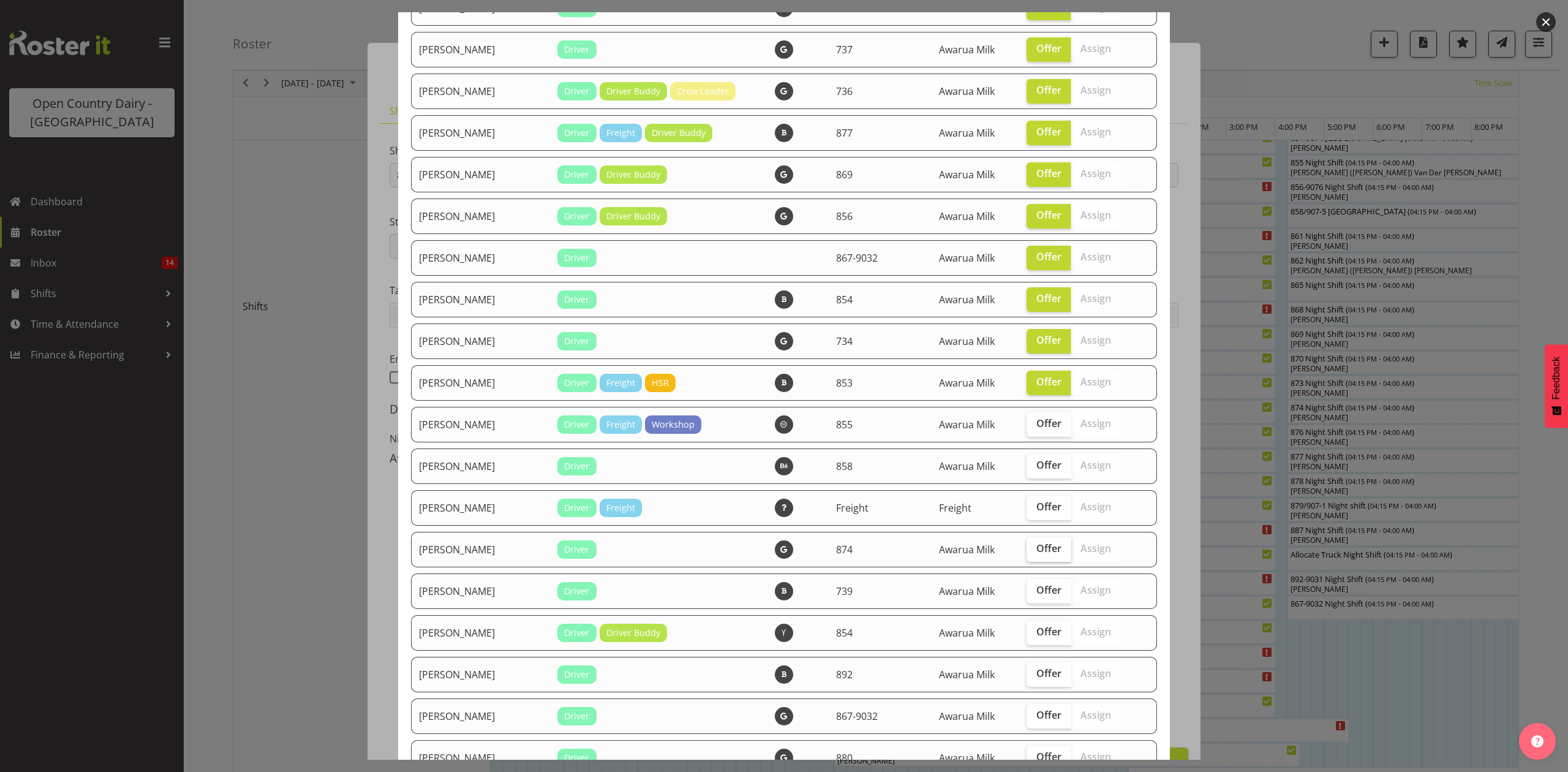
click at [1045, 548] on span "Offer" at bounding box center [1049, 547] width 25 height 12
click at [1034, 548] on input "Offer" at bounding box center [1030, 548] width 8 height 8
checkbox input "true"
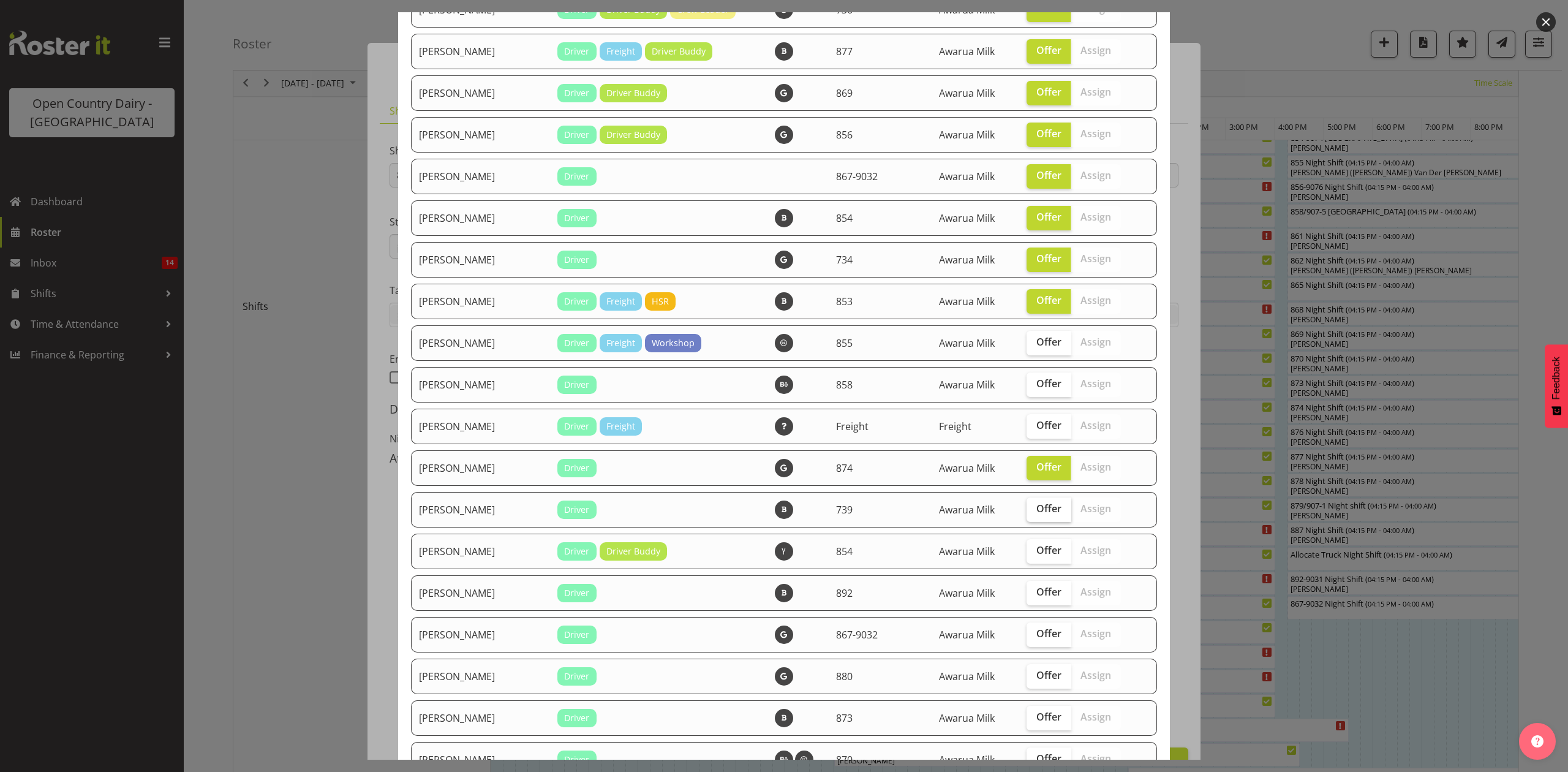
click at [1044, 510] on span "Offer" at bounding box center [1049, 508] width 25 height 12
click at [1034, 510] on input "Offer" at bounding box center [1030, 509] width 8 height 8
checkbox input "true"
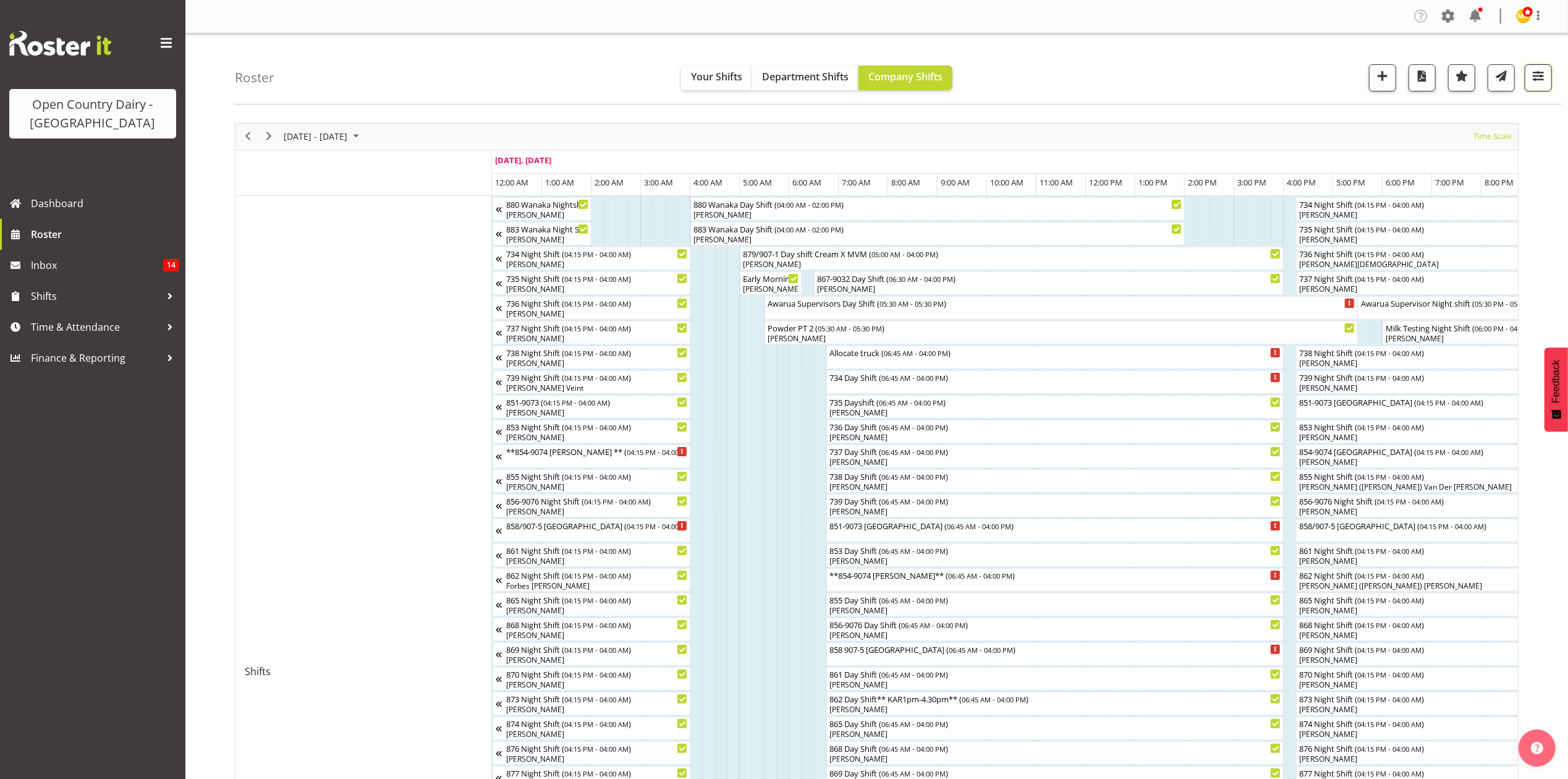
click at [1544, 88] on button "button" at bounding box center [1538, 78] width 27 height 27
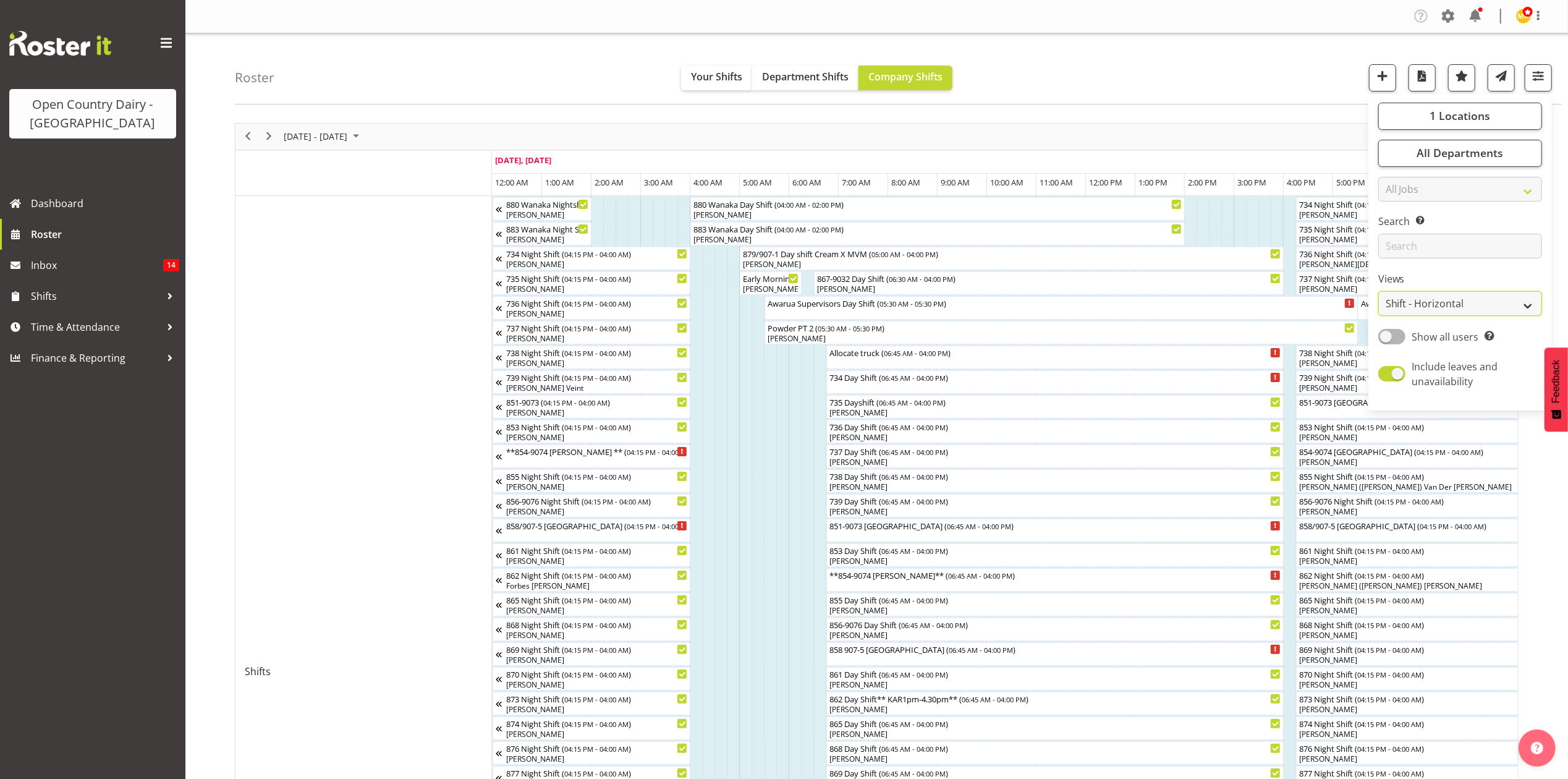
click at [1515, 299] on select "Staff Role Shift - Horizontal Shift - Vertical Staff - Location" at bounding box center [1459, 303] width 164 height 25
select select "staff"
click at [1379, 292] on select "Staff Role Shift - Horizontal Shift - Vertical Staff - Location" at bounding box center [1459, 303] width 164 height 25
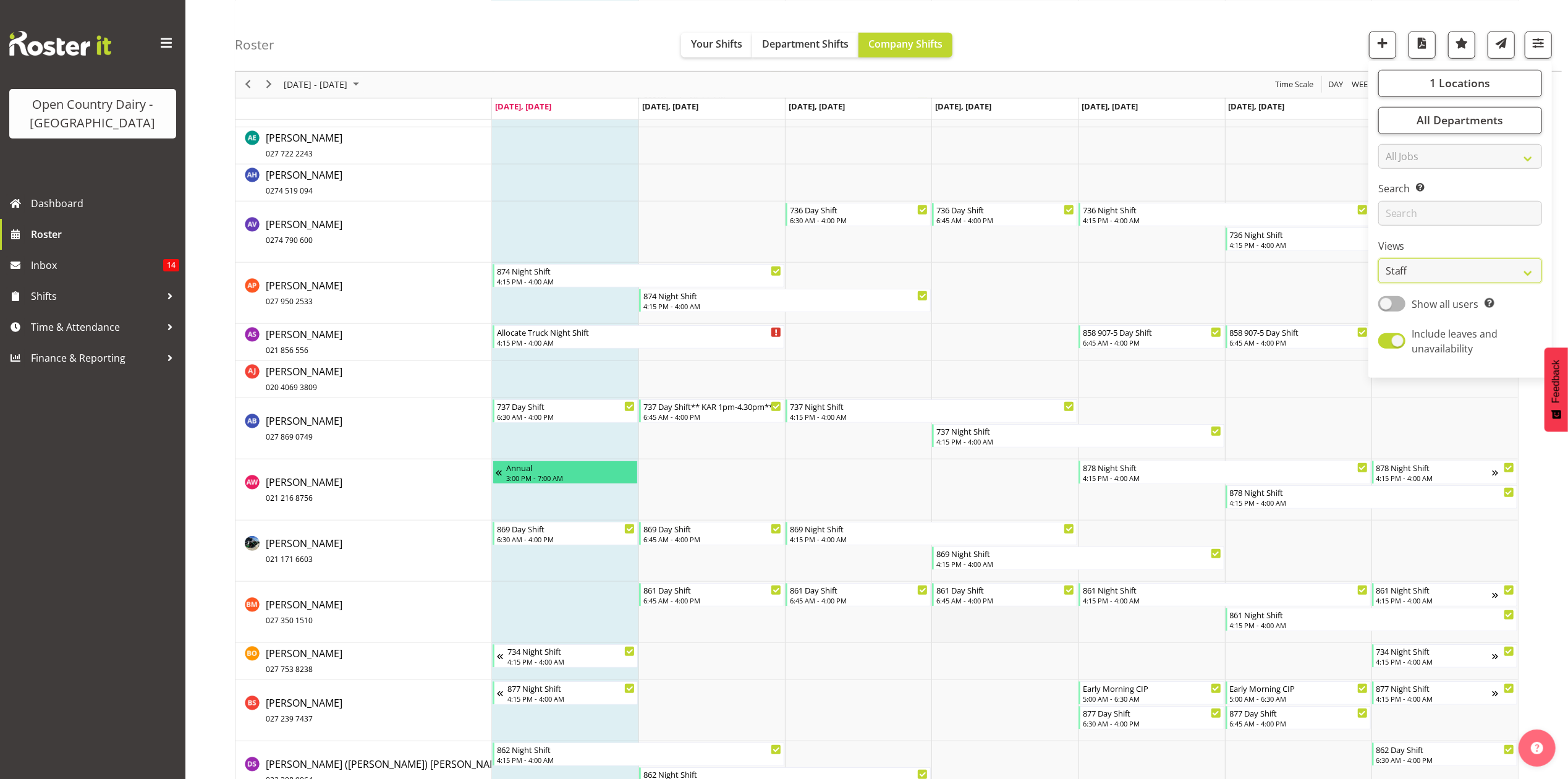
scroll to position [988, 0]
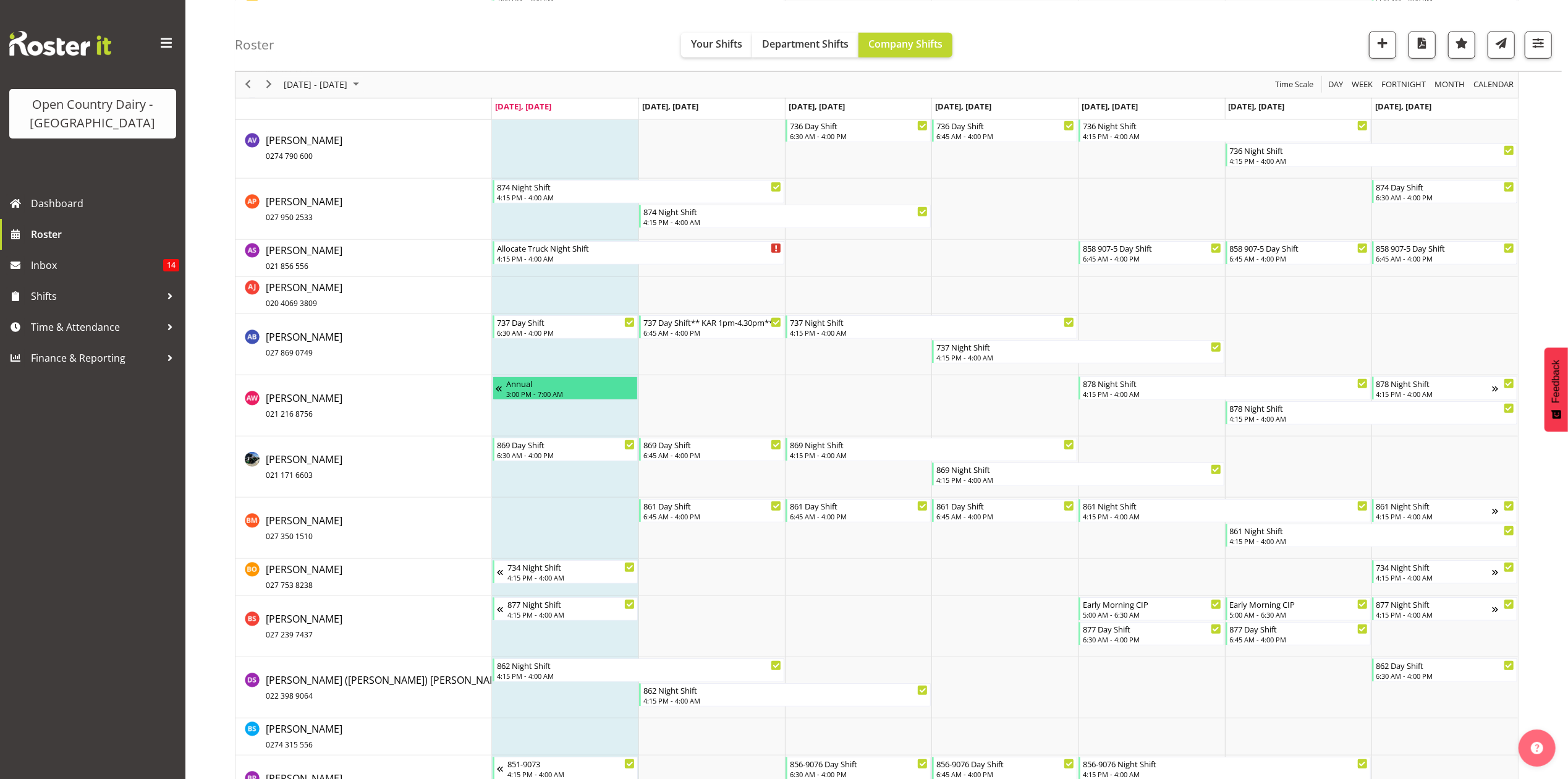
scroll to position [906, 0]
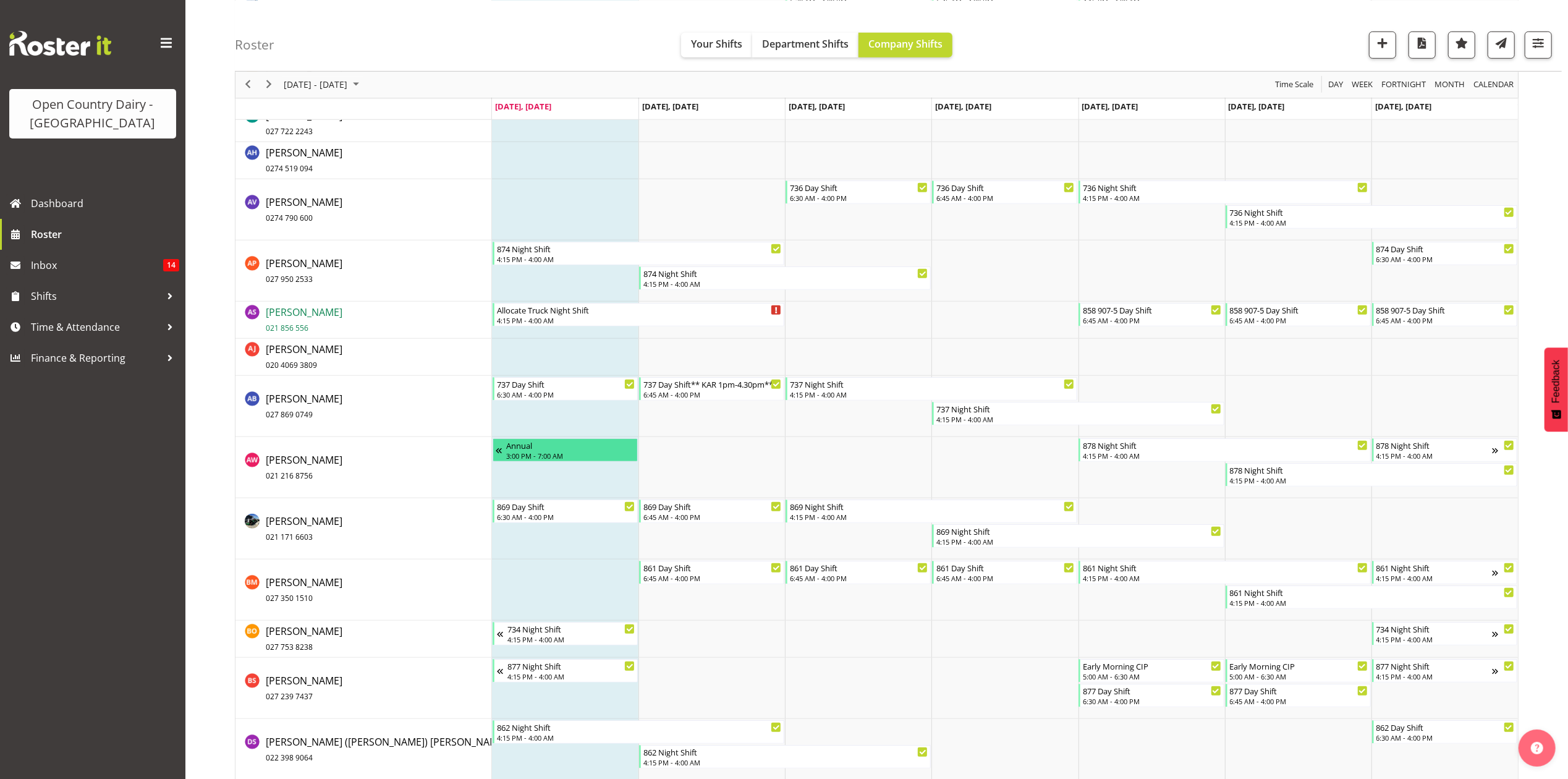
click at [283, 312] on span "Anthony Shaw 021 856 556" at bounding box center [303, 319] width 77 height 28
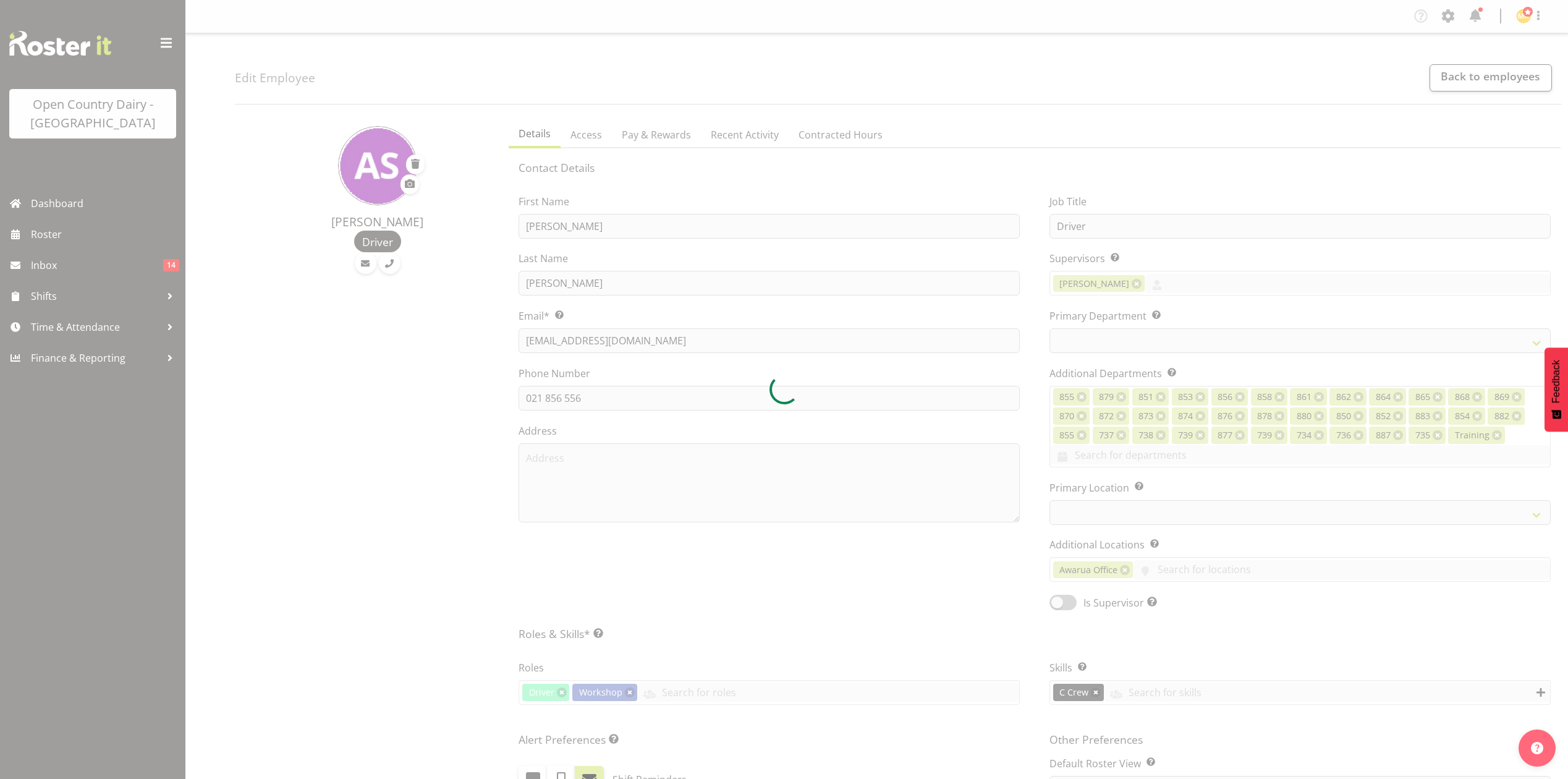
select select "TimelineWeek"
select select
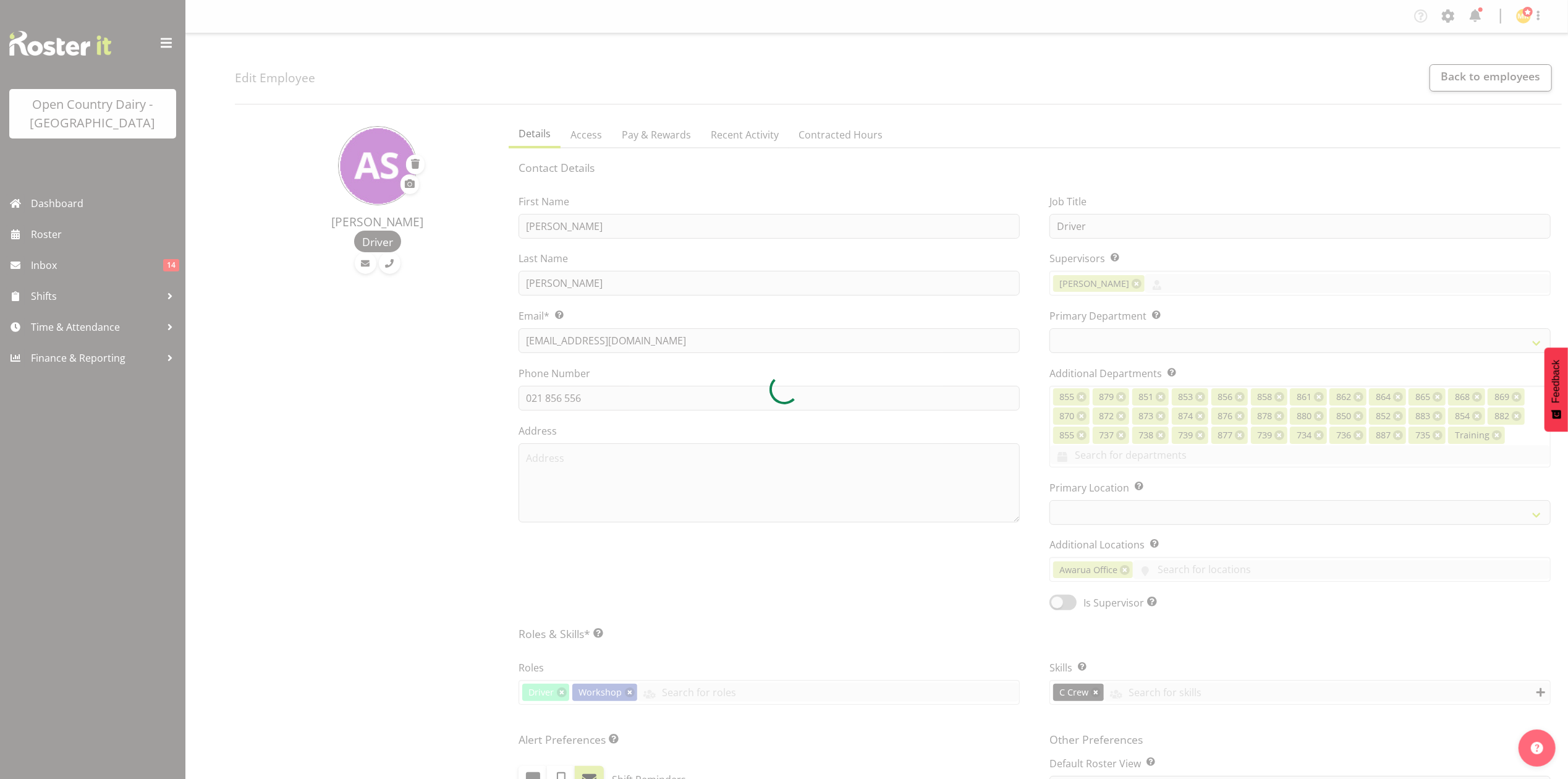
select select
select select "783"
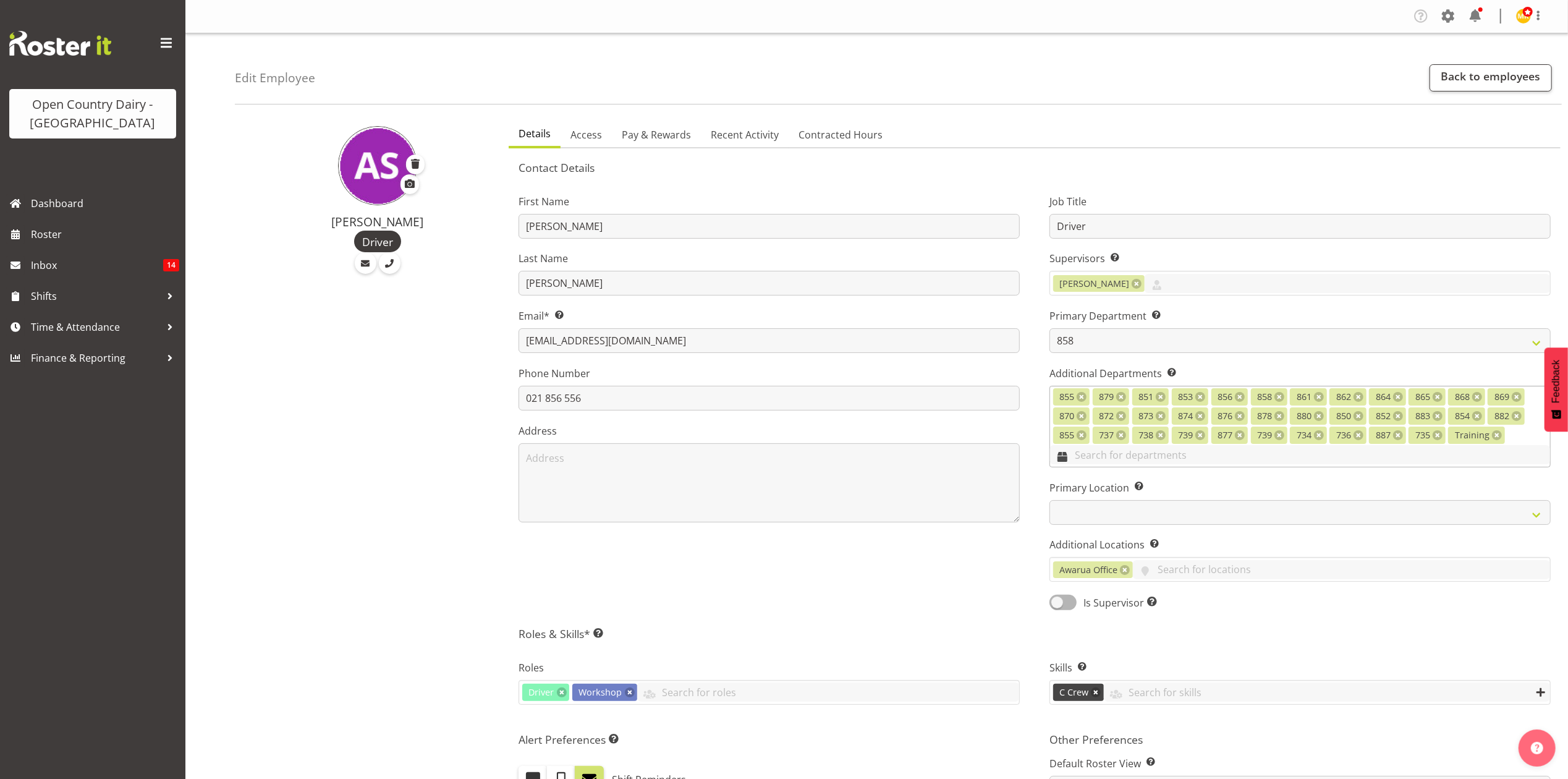
click at [1531, 448] on input "text" at bounding box center [1301, 454] width 500 height 19
click at [1078, 522] on span "867-9032" at bounding box center [1081, 518] width 42 height 14
click at [1078, 576] on link "892" at bounding box center [1301, 582] width 500 height 22
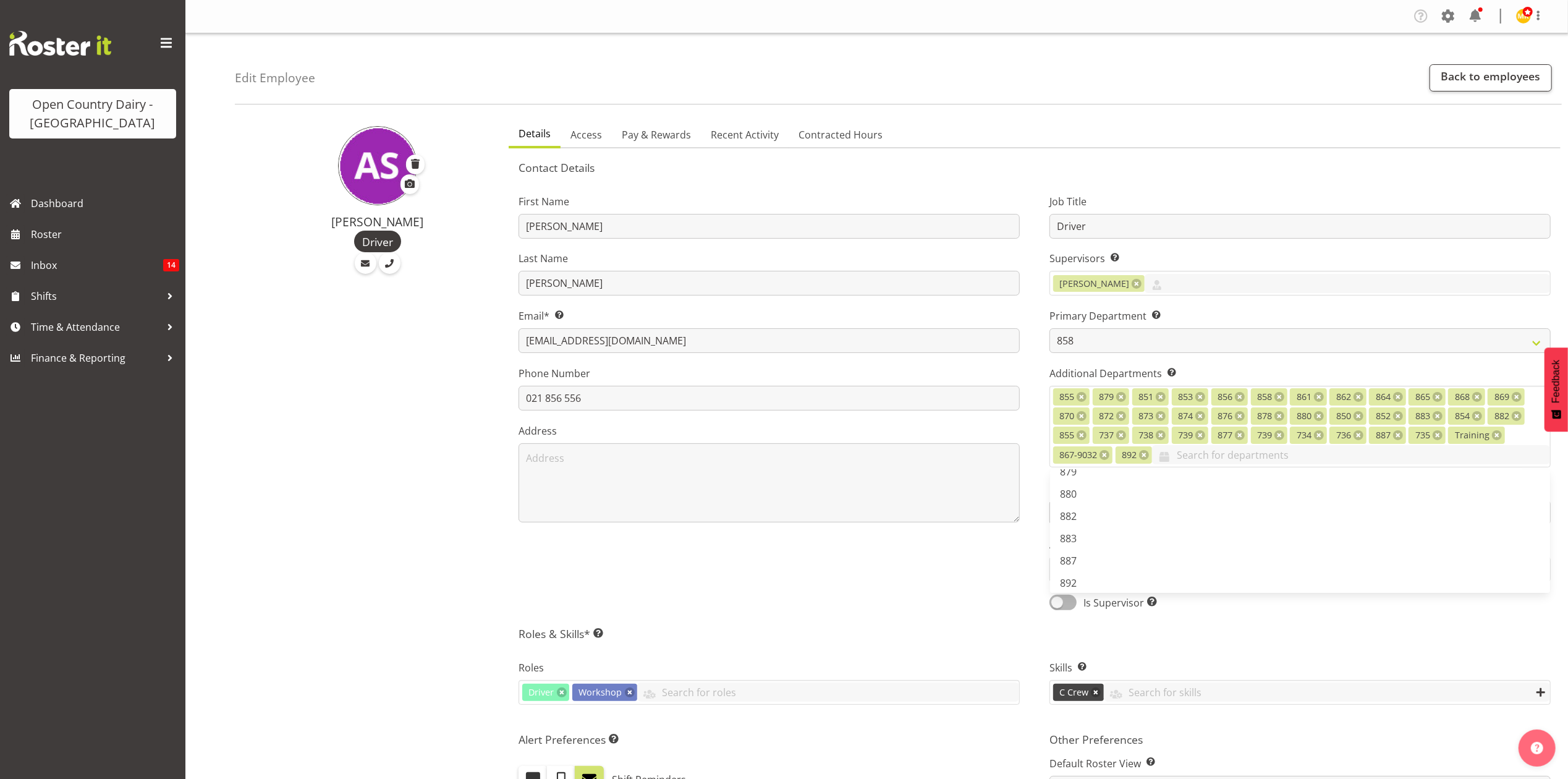
click at [986, 550] on div "First Name [PERSON_NAME] Last Name [PERSON_NAME] Email* This is a required fiel…" at bounding box center [769, 397] width 531 height 443
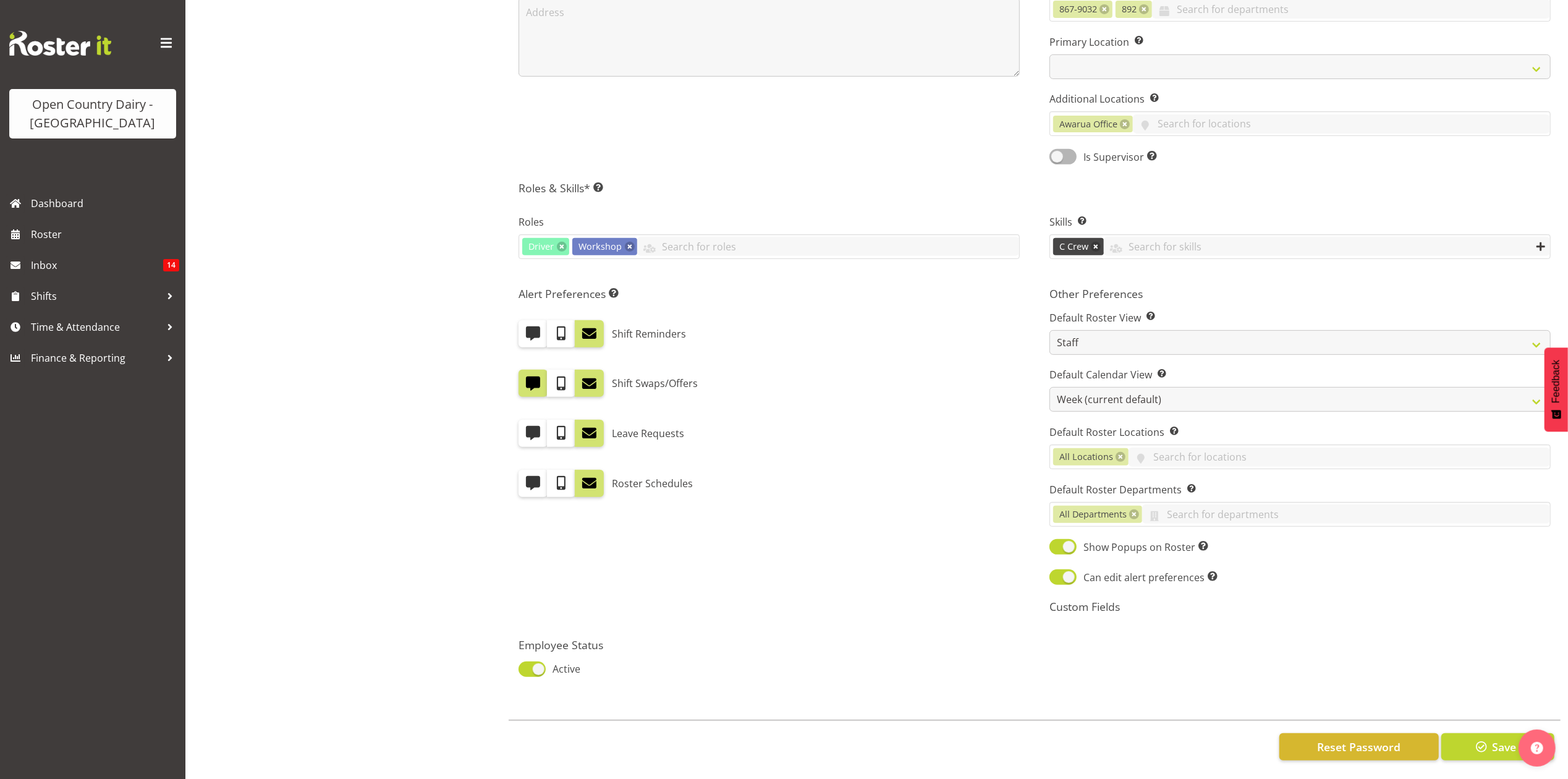
scroll to position [465, 0]
click at [1492, 737] on span "Save" at bounding box center [1504, 745] width 24 height 16
